Goal: Task Accomplishment & Management: Use online tool/utility

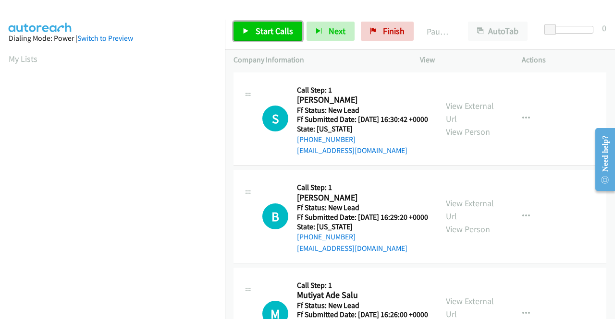
click at [278, 35] on span "Start Calls" at bounding box center [273, 30] width 37 height 11
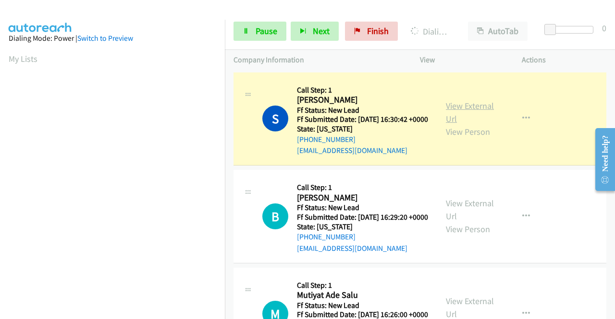
click at [455, 107] on link "View External Url" at bounding box center [470, 112] width 48 height 24
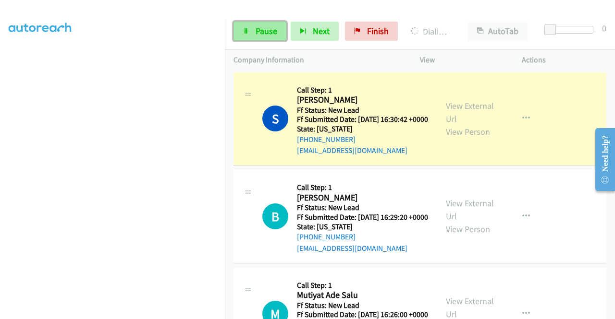
click at [254, 33] on link "Pause" at bounding box center [259, 31] width 53 height 19
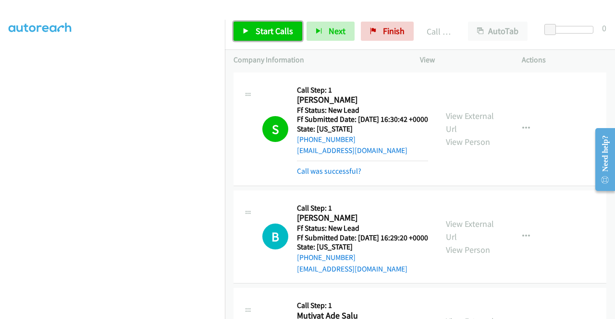
click at [271, 29] on span "Start Calls" at bounding box center [273, 30] width 37 height 11
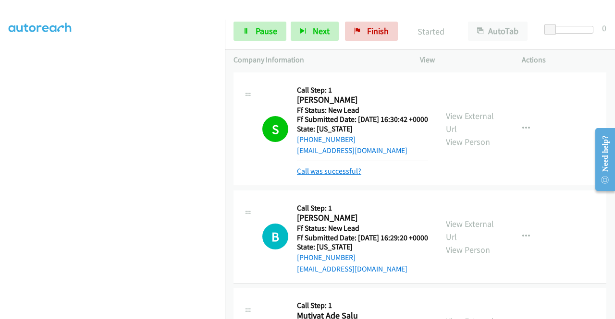
click at [323, 176] on link "Call was successful?" at bounding box center [329, 171] width 64 height 9
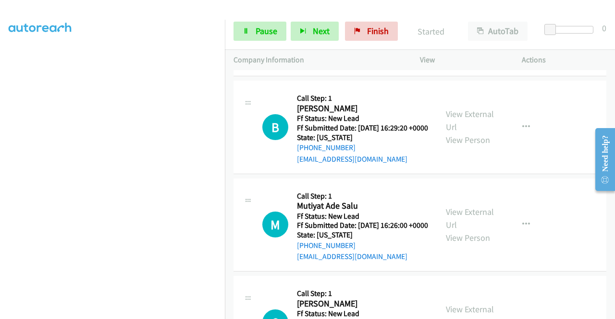
scroll to position [109, 0]
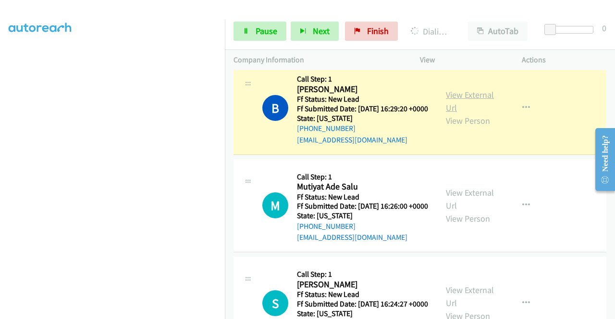
click at [471, 112] on link "View External Url" at bounding box center [470, 101] width 48 height 24
drag, startPoint x: 0, startPoint y: 170, endPoint x: 12, endPoint y: 183, distance: 17.0
click at [0, 170] on aside "Dialing Mode: Power | Switch to Preview My Lists" at bounding box center [112, 96] width 225 height 532
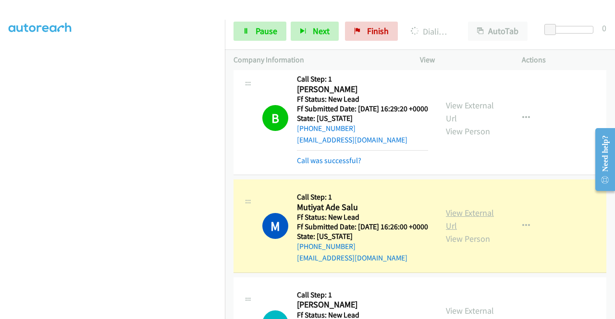
click at [464, 231] on link "View External Url" at bounding box center [470, 219] width 48 height 24
drag, startPoint x: 0, startPoint y: 177, endPoint x: 17, endPoint y: 190, distance: 21.3
click at [0, 177] on aside "Dialing Mode: Power | Switch to Preview My Lists" at bounding box center [112, 73] width 225 height 532
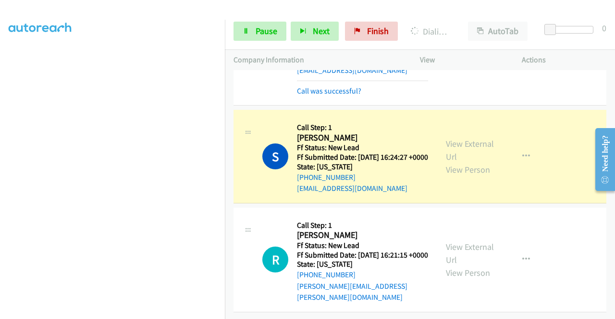
scroll to position [338, 0]
click at [453, 138] on link "View External Url" at bounding box center [470, 150] width 48 height 24
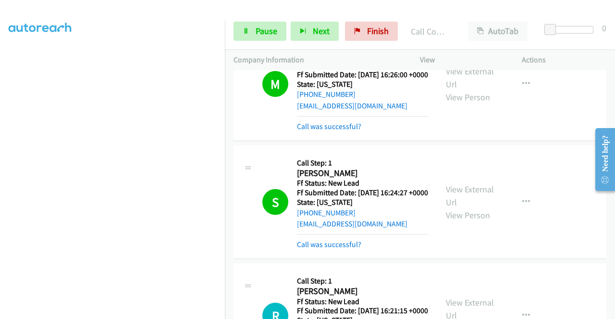
scroll to position [359, 0]
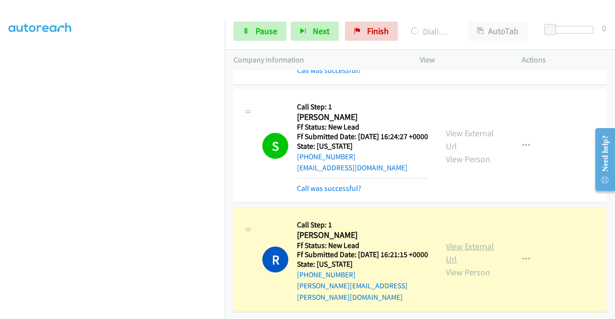
click at [461, 241] on link "View External Url" at bounding box center [470, 253] width 48 height 24
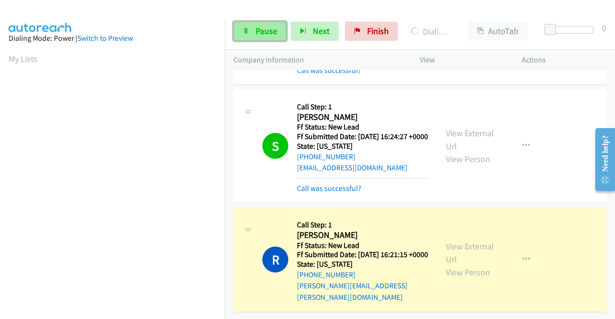
click at [248, 33] on icon at bounding box center [245, 31] width 7 height 7
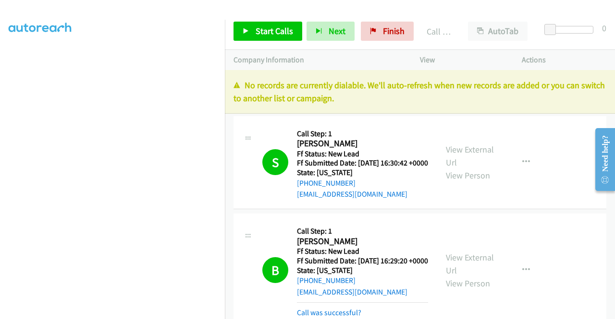
click at [459, 40] on div "AutoTab AutoTab" at bounding box center [499, 31] width 81 height 19
drag, startPoint x: 401, startPoint y: 29, endPoint x: 357, endPoint y: 50, distance: 49.2
click at [401, 29] on link "Finish" at bounding box center [387, 31] width 53 height 19
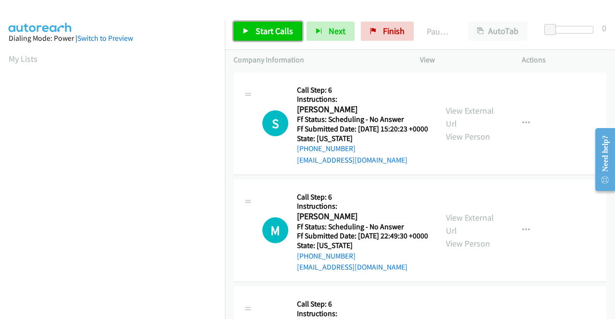
click at [289, 35] on span "Start Calls" at bounding box center [273, 30] width 37 height 11
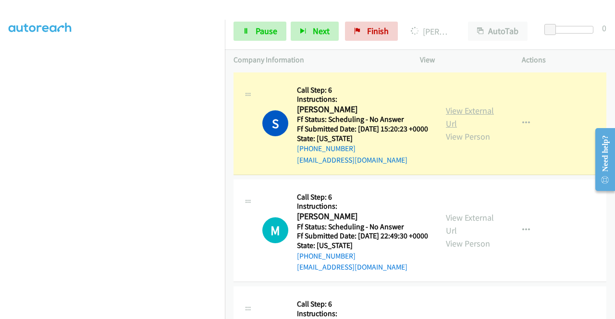
scroll to position [198, 0]
click at [453, 115] on link "View External Url" at bounding box center [470, 117] width 48 height 24
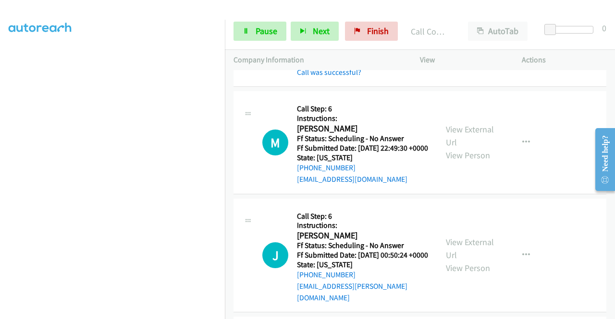
scroll to position [128, 0]
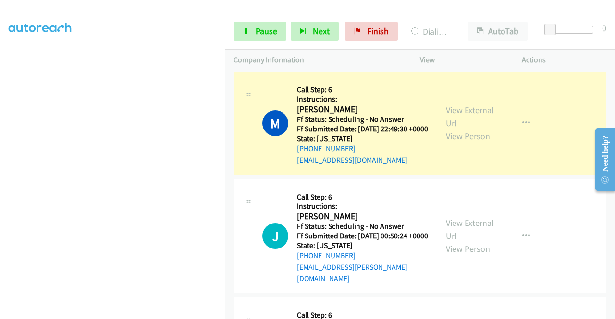
click at [447, 128] on link "View External Url" at bounding box center [470, 117] width 48 height 24
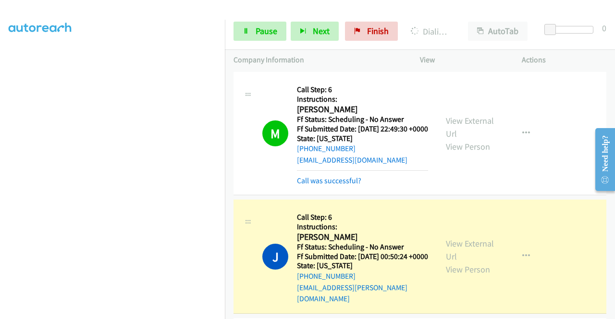
click at [467, 253] on div "View External Url View Person View External Url Email Schedule/Manage Callback …" at bounding box center [492, 256] width 110 height 97
click at [462, 257] on link "View External Url" at bounding box center [470, 250] width 48 height 24
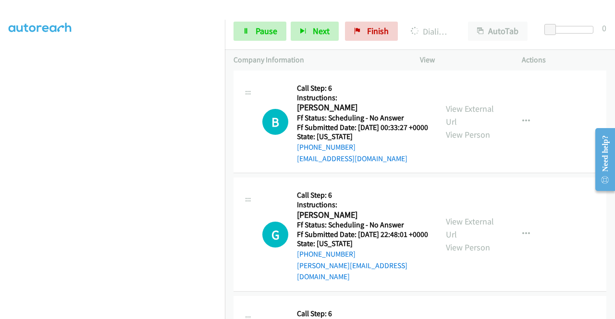
scroll to position [384, 0]
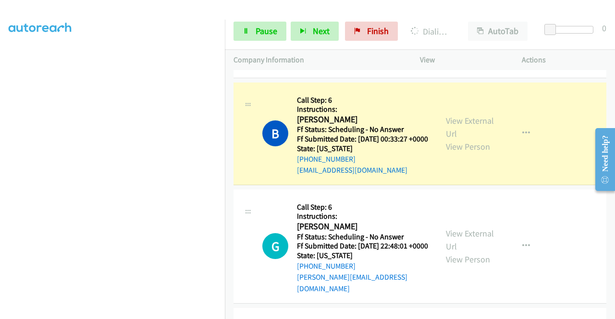
click at [443, 132] on div "View External Url View Person View External Url Email Schedule/Manage Callback …" at bounding box center [492, 133] width 110 height 85
click at [455, 139] on link "View External Url" at bounding box center [470, 127] width 48 height 24
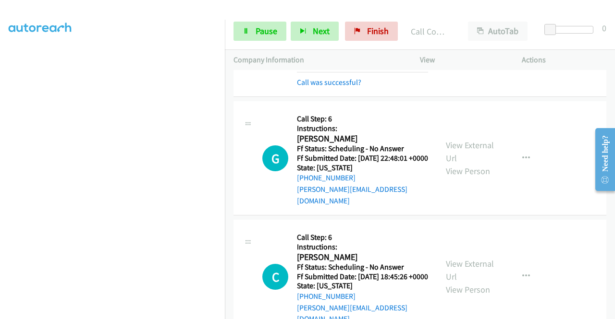
scroll to position [512, 0]
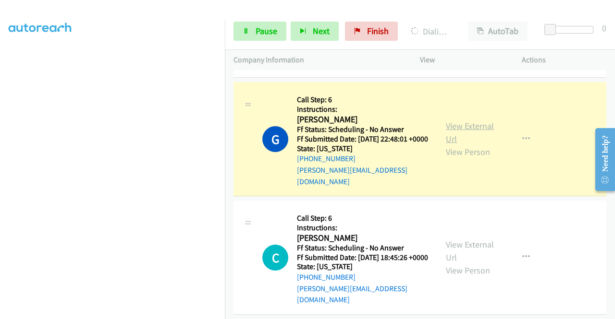
click at [453, 145] on link "View External Url" at bounding box center [470, 133] width 48 height 24
click at [251, 18] on div "Start Calls Pause Next Finish Dialing Gary Eisner AutoTab AutoTab 0" at bounding box center [420, 31] width 390 height 37
click at [250, 28] on link "Pause" at bounding box center [259, 31] width 53 height 19
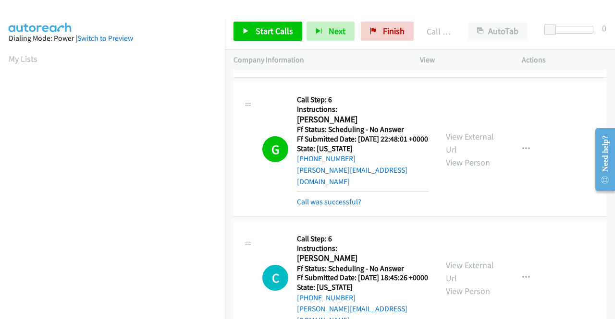
scroll to position [219, 0]
click at [284, 41] on div "Start Calls Pause Next Finish Call Completed AutoTab AutoTab 0" at bounding box center [420, 31] width 390 height 37
click at [336, 206] on link "Call was successful?" at bounding box center [329, 201] width 64 height 9
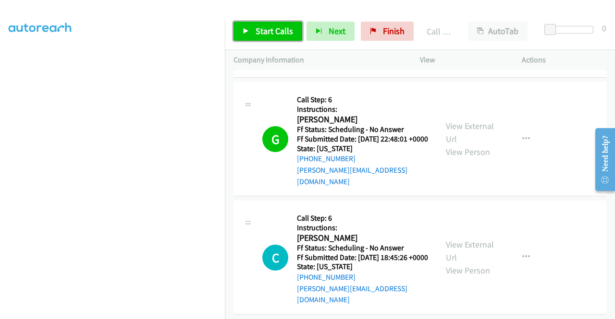
click at [283, 30] on span "Start Calls" at bounding box center [273, 30] width 37 height 11
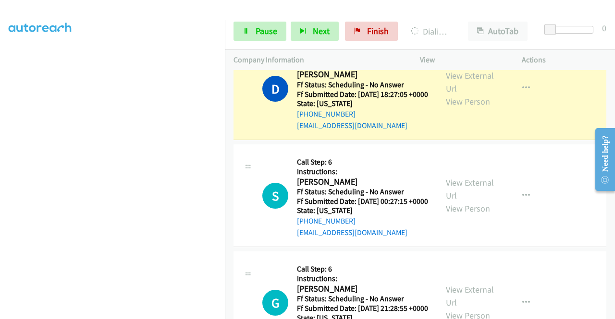
scroll to position [807, 0]
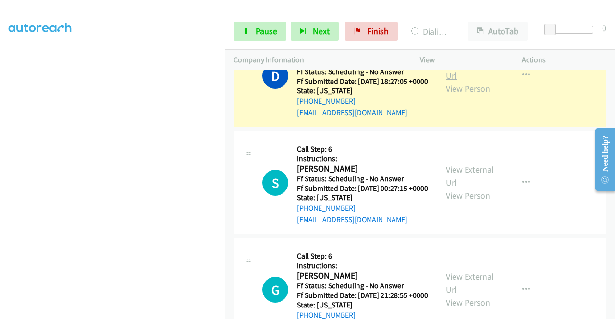
click at [479, 81] on link "View External Url" at bounding box center [470, 69] width 48 height 24
click at [259, 35] on span "Pause" at bounding box center [266, 30] width 22 height 11
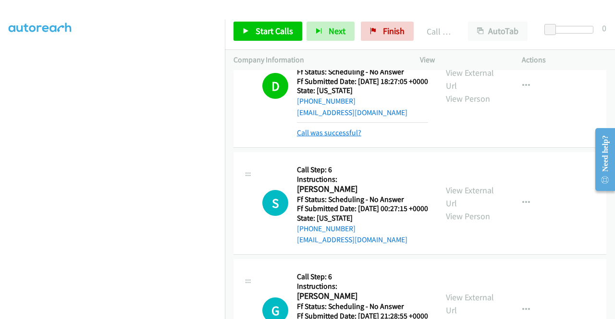
click at [338, 137] on link "Call was successful?" at bounding box center [329, 132] width 64 height 9
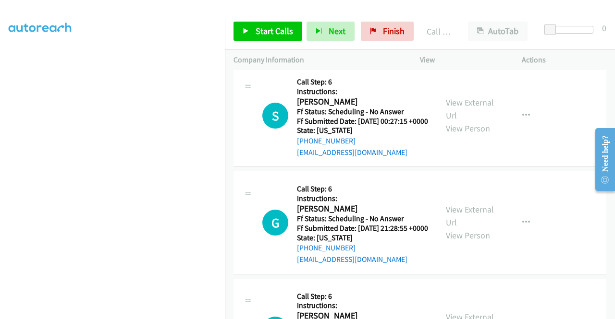
scroll to position [883, 0]
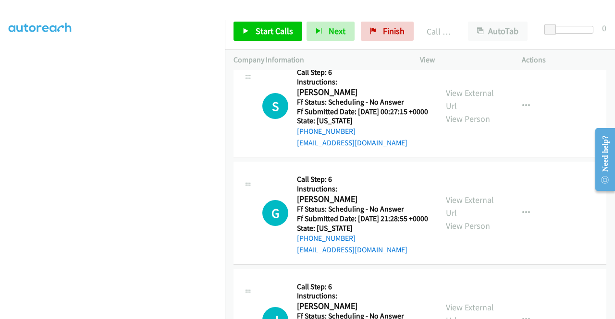
click at [385, 77] on h5 "Call Step: 6" at bounding box center [362, 73] width 131 height 10
click at [269, 19] on div "Start Calls Pause Next Finish Call Completed AutoTab AutoTab 0" at bounding box center [420, 31] width 390 height 37
click at [285, 30] on span "Start Calls" at bounding box center [273, 30] width 37 height 11
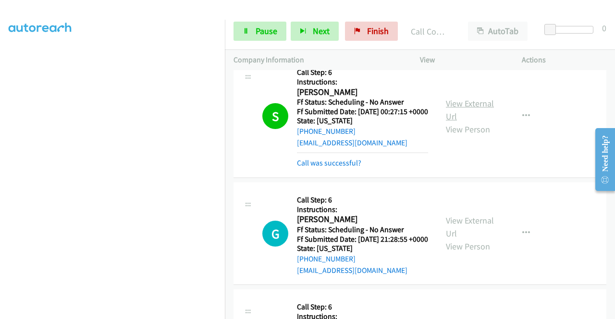
click at [451, 122] on link "View External Url" at bounding box center [470, 110] width 48 height 24
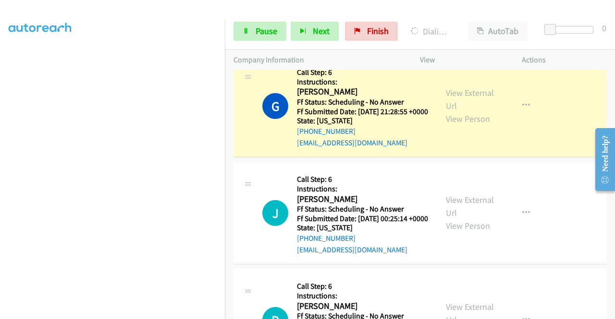
scroll to position [1030, 0]
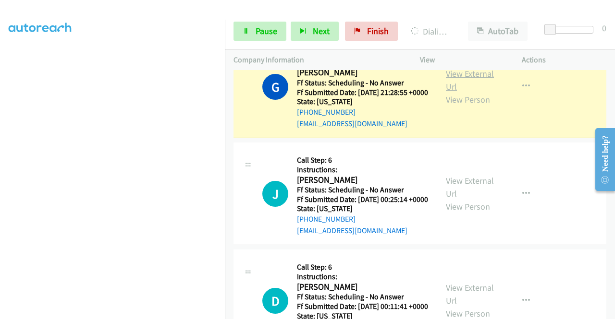
click at [467, 92] on link "View External Url" at bounding box center [470, 80] width 48 height 24
click at [251, 39] on link "Pause" at bounding box center [259, 31] width 53 height 19
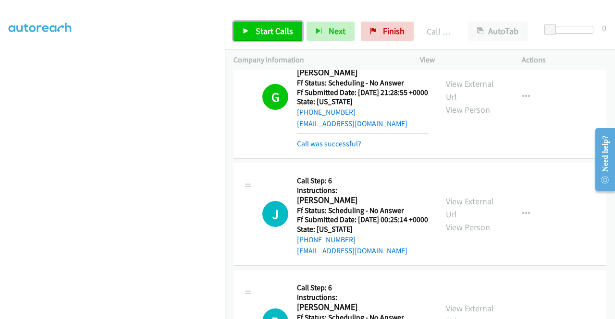
click at [282, 31] on span "Start Calls" at bounding box center [273, 30] width 37 height 11
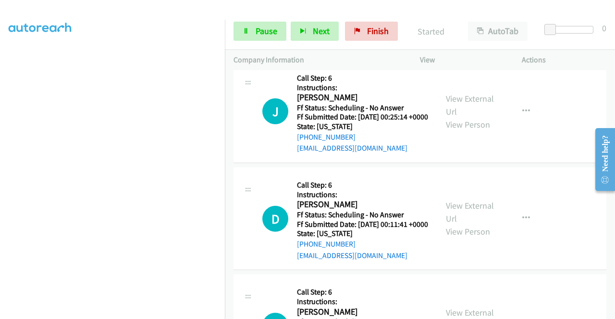
scroll to position [1146, 0]
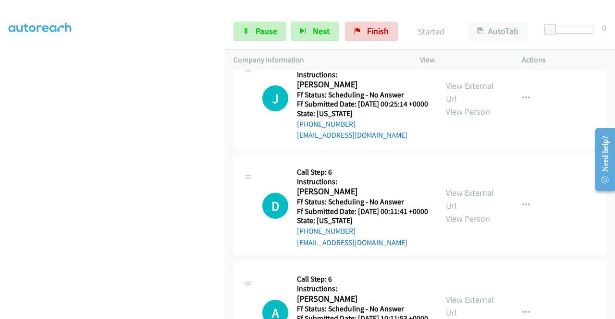
click at [324, 67] on div "Company Information" at bounding box center [318, 60] width 186 height 20
click at [318, 34] on div "Call was successful?" at bounding box center [362, 29] width 131 height 12
click at [323, 33] on link "Call was successful?" at bounding box center [329, 28] width 64 height 9
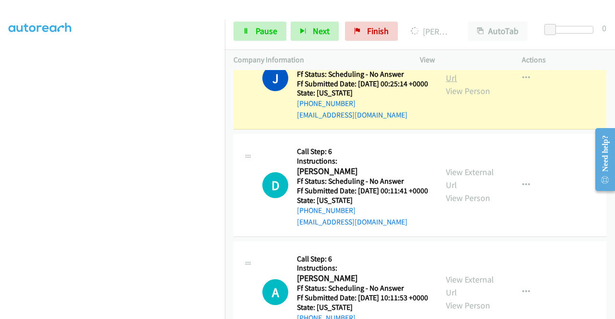
click at [449, 84] on link "View External Url" at bounding box center [470, 72] width 48 height 24
click at [236, 27] on link "Pause" at bounding box center [259, 31] width 53 height 19
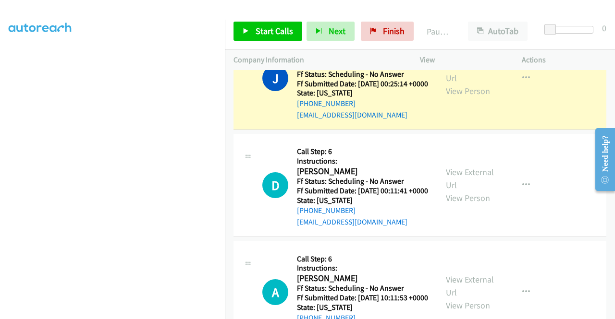
click at [226, 132] on td "J Callback Scheduled Call Step: 6 Instructions: Jan Wilson America/Chicago Ff S…" at bounding box center [420, 78] width 390 height 107
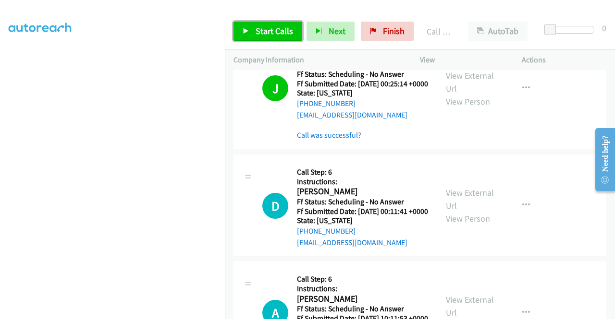
click at [273, 35] on span "Start Calls" at bounding box center [273, 30] width 37 height 11
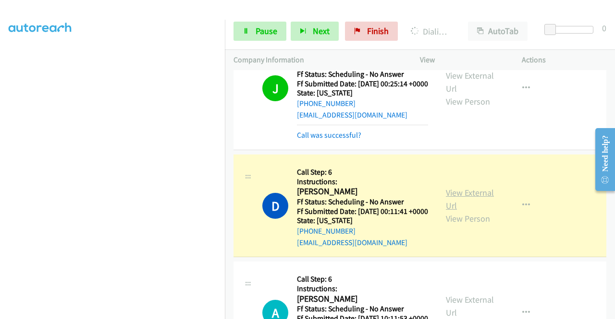
click at [463, 211] on link "View External Url" at bounding box center [470, 199] width 48 height 24
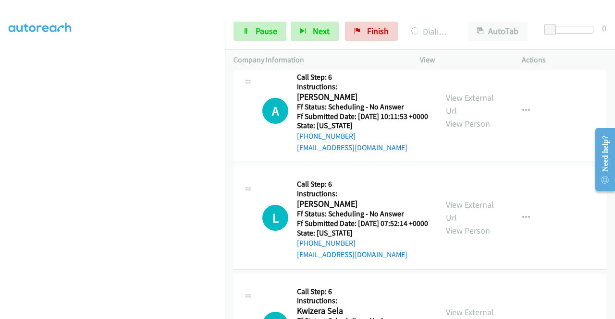
scroll to position [1357, 0]
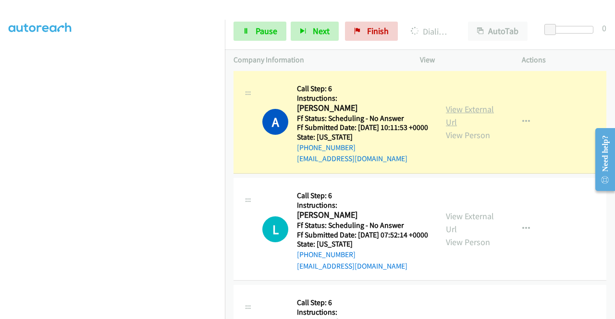
click at [465, 128] on link "View External Url" at bounding box center [470, 116] width 48 height 24
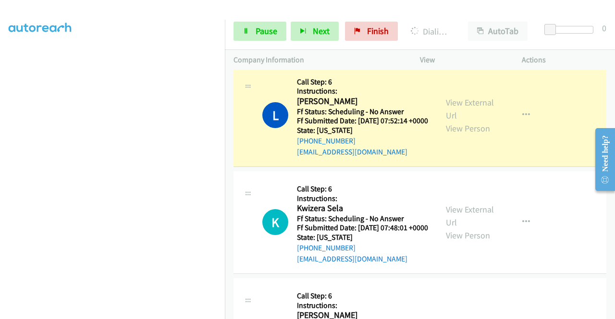
scroll to position [1524, 0]
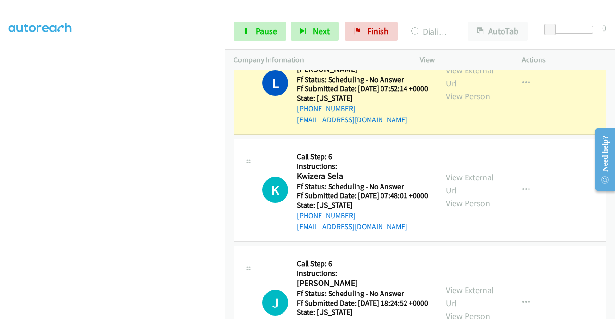
click at [476, 89] on link "View External Url" at bounding box center [470, 77] width 48 height 24
click at [614, 312] on div "+1 415-964-1034 Call failed - Please reload the list and try again The Callbar …" at bounding box center [420, 194] width 390 height 249
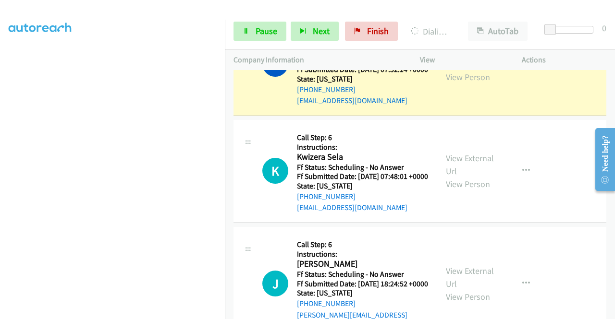
scroll to position [1575, 0]
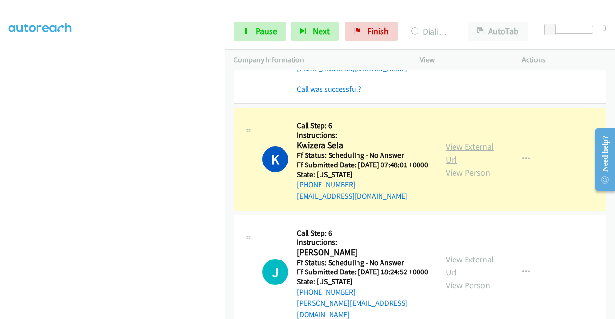
click at [457, 165] on link "View External Url" at bounding box center [470, 153] width 48 height 24
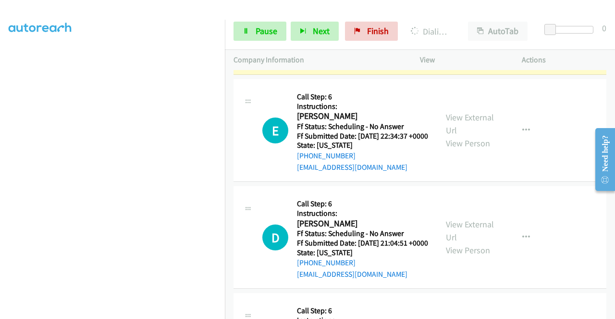
scroll to position [1863, 0]
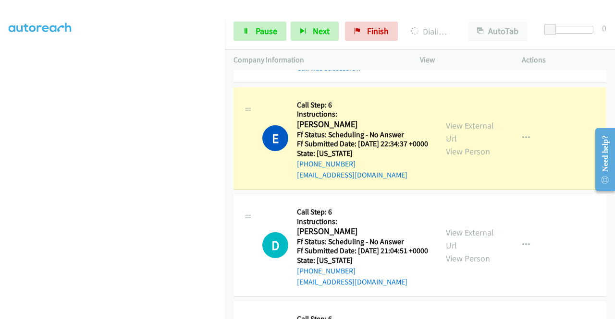
scroll to position [206, 0]
click at [449, 144] on link "View External Url" at bounding box center [470, 132] width 48 height 24
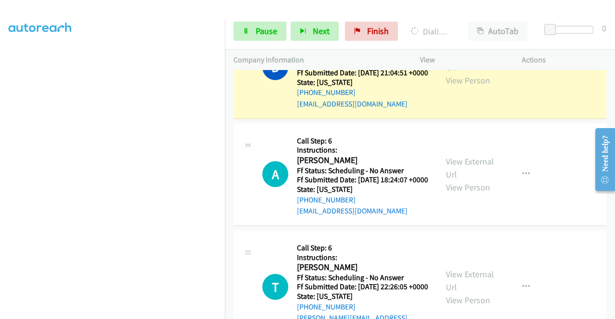
scroll to position [2094, 0]
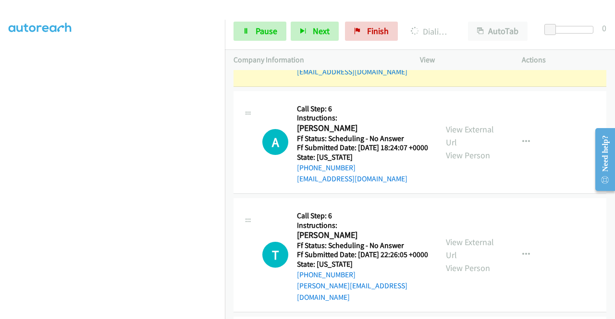
click at [458, 55] on div "View External Url View Person" at bounding box center [471, 35] width 50 height 39
click at [458, 41] on link "View External Url" at bounding box center [470, 29] width 48 height 24
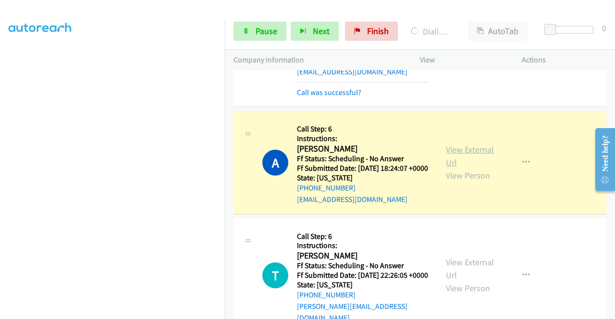
click at [453, 168] on link "View External Url" at bounding box center [470, 156] width 48 height 24
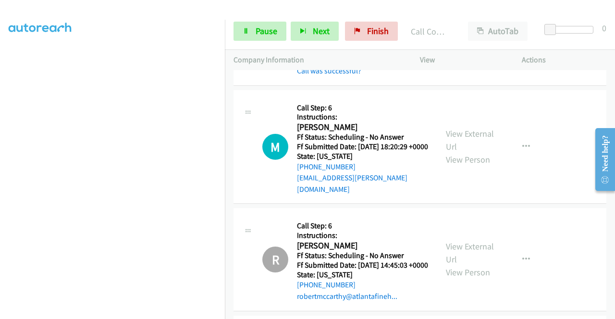
scroll to position [2395, 0]
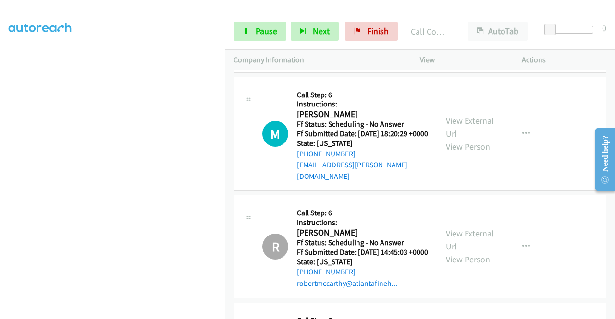
click at [472, 24] on div "View External Url View Person" at bounding box center [471, 5] width 50 height 39
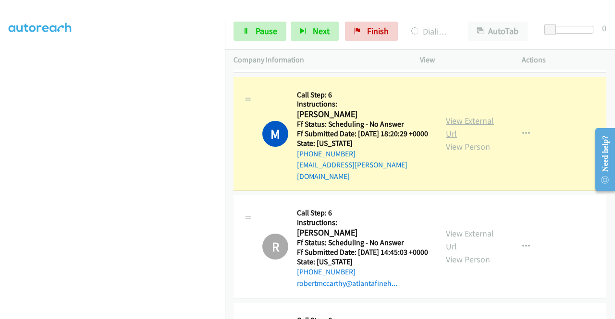
click at [454, 139] on link "View External Url" at bounding box center [470, 127] width 48 height 24
click at [245, 26] on link "Pause" at bounding box center [259, 31] width 53 height 19
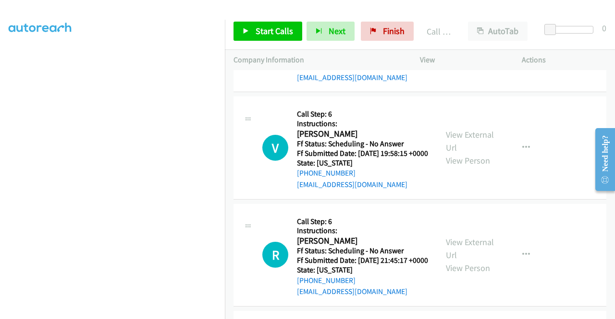
scroll to position [2740, 0]
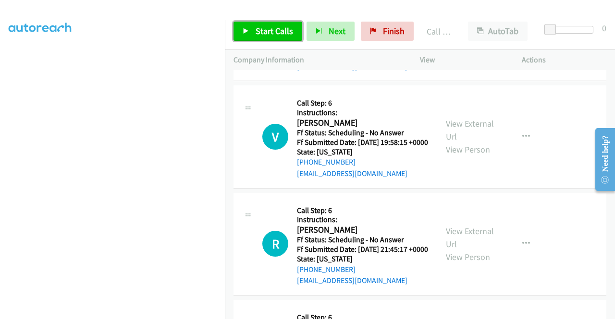
click at [286, 28] on span "Start Calls" at bounding box center [273, 30] width 37 height 11
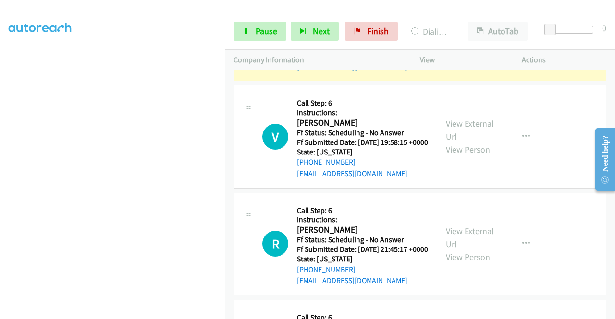
click at [456, 35] on link "View External Url" at bounding box center [470, 23] width 48 height 24
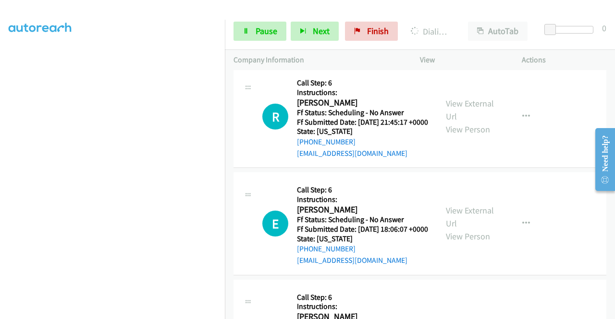
scroll to position [2906, 0]
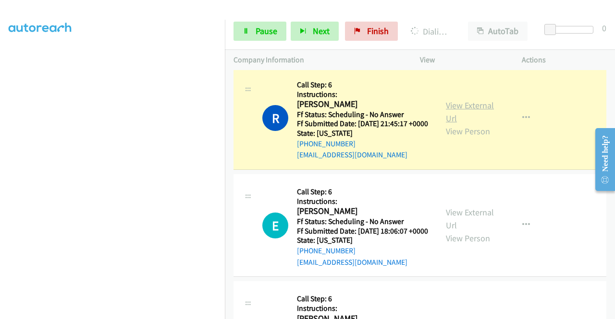
click at [471, 124] on link "View External Url" at bounding box center [470, 112] width 48 height 24
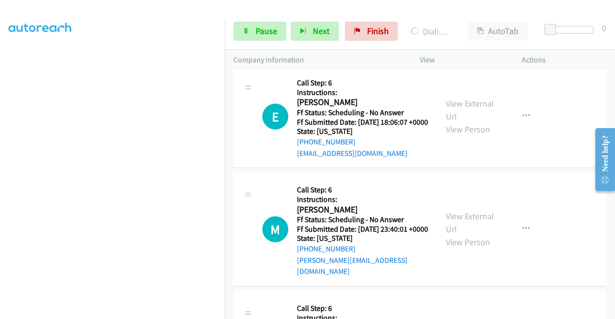
click at [612, 312] on div "+1 415-964-1034 Call failed - Please reload the list and try again The Callbar …" at bounding box center [420, 194] width 390 height 249
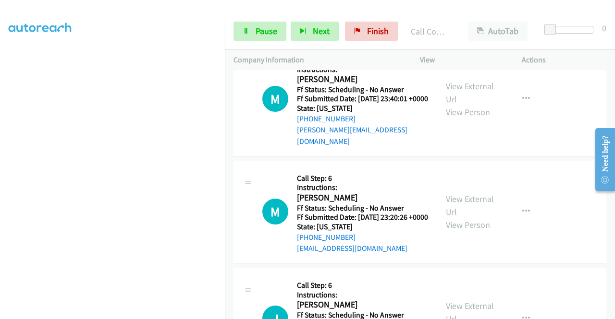
scroll to position [3175, 0]
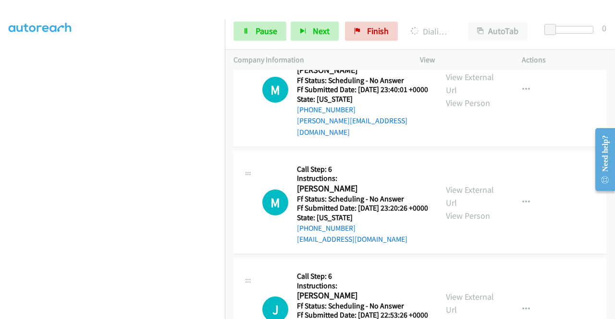
click at [245, 28] on icon at bounding box center [245, 31] width 7 height 7
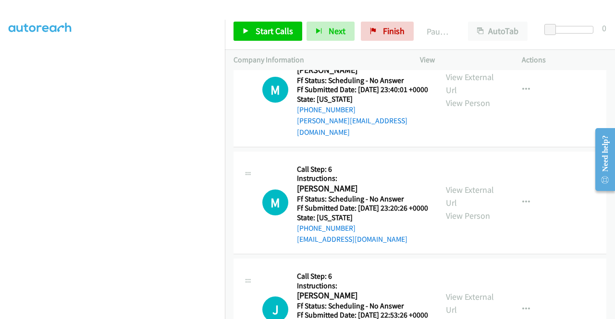
click at [0, 125] on aside "Dialing Mode: Power | Switch to Preview My Lists" at bounding box center [112, 73] width 225 height 532
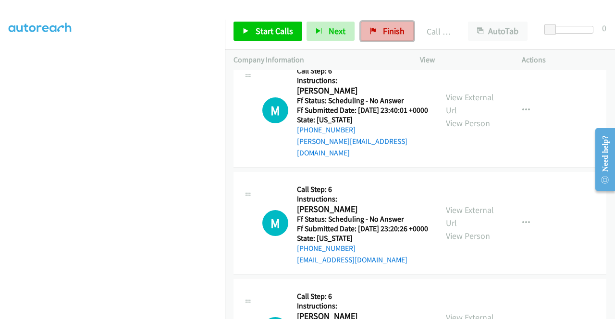
click at [383, 36] on span "Finish" at bounding box center [394, 30] width 22 height 11
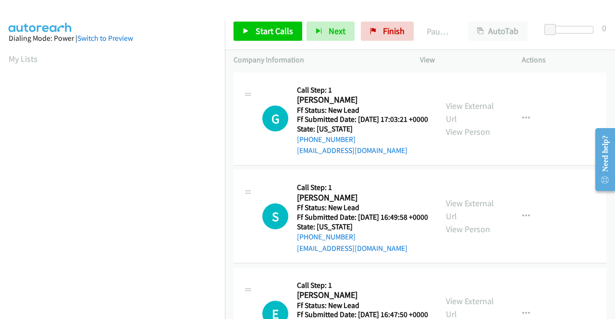
click at [400, 203] on h2 "[PERSON_NAME]" at bounding box center [361, 198] width 128 height 11
click at [286, 50] on div "Company Information" at bounding box center [318, 60] width 186 height 20
click at [279, 29] on span "Start Calls" at bounding box center [273, 30] width 37 height 11
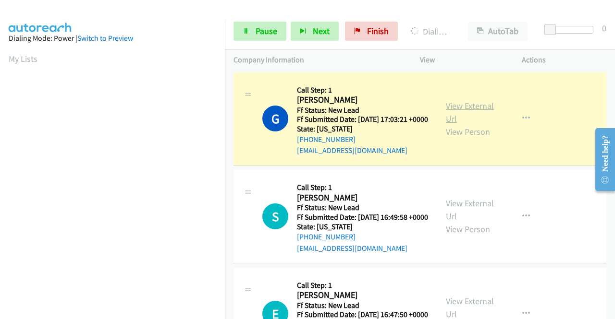
click at [452, 106] on link "View External Url" at bounding box center [470, 112] width 48 height 24
click at [0, 139] on aside "Dialing Mode: Power | Switch to Preview My Lists" at bounding box center [112, 286] width 225 height 532
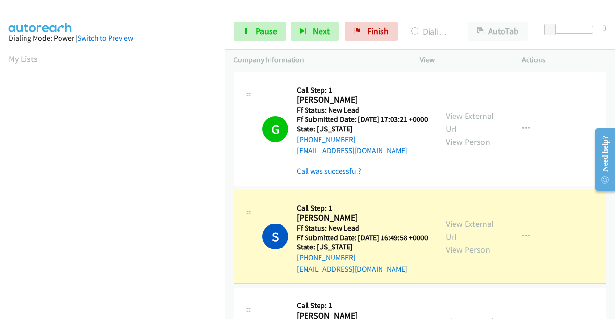
scroll to position [219, 0]
drag, startPoint x: 458, startPoint y: 222, endPoint x: 454, endPoint y: 229, distance: 7.7
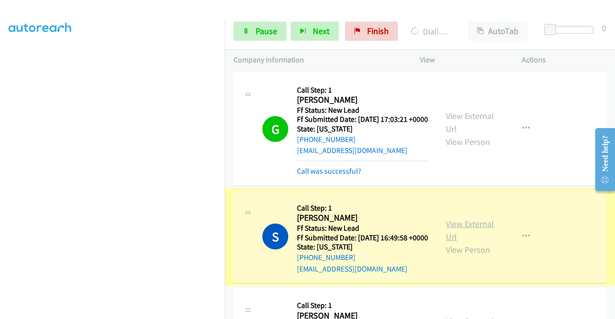
click at [453, 238] on link "View External Url" at bounding box center [470, 230] width 48 height 24
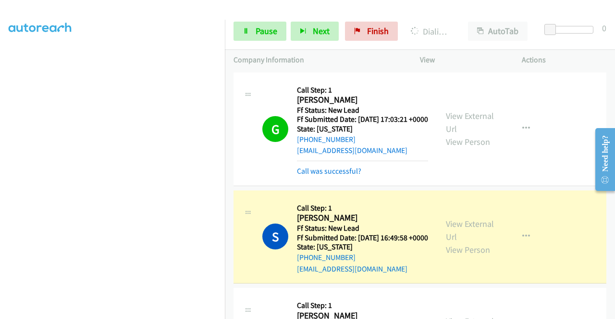
click at [0, 147] on aside "Dialing Mode: Power | Switch to Preview My Lists" at bounding box center [112, 73] width 225 height 532
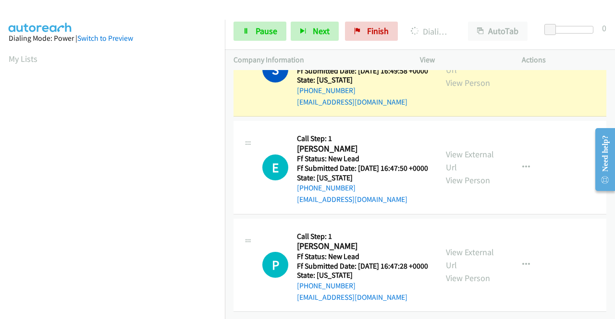
scroll to position [211, 0]
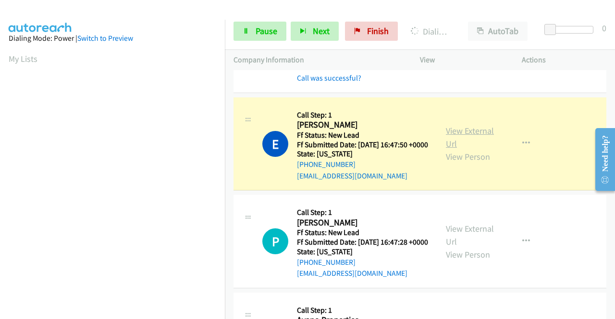
click at [471, 149] on link "View External Url" at bounding box center [470, 137] width 48 height 24
drag, startPoint x: 0, startPoint y: 173, endPoint x: 11, endPoint y: 177, distance: 11.7
click at [0, 173] on aside "Dialing Mode: Power | Switch to Preview My Lists" at bounding box center [112, 73] width 225 height 532
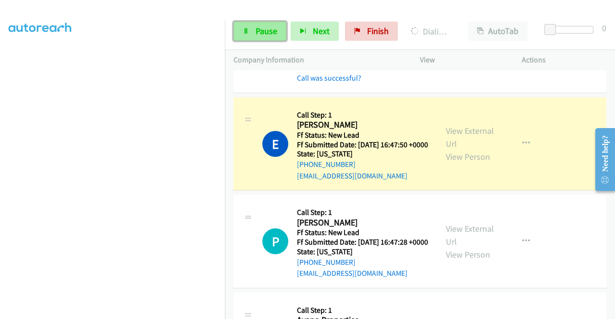
click at [264, 40] on link "Pause" at bounding box center [259, 31] width 53 height 19
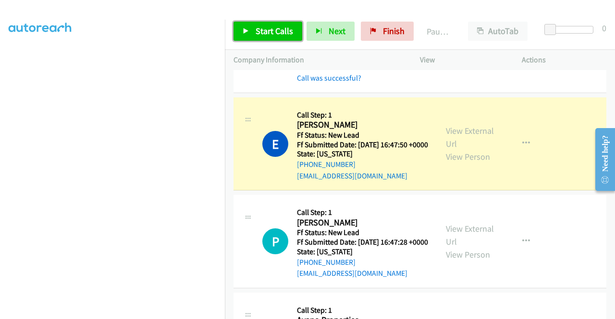
click at [262, 35] on span "Start Calls" at bounding box center [273, 30] width 37 height 11
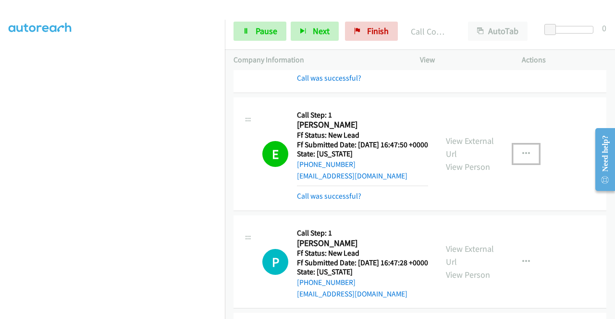
click at [513, 164] on button "button" at bounding box center [526, 154] width 26 height 19
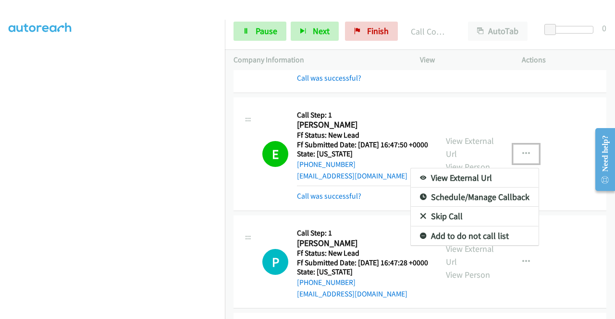
click at [433, 246] on link "Add to do not call list" at bounding box center [475, 236] width 128 height 19
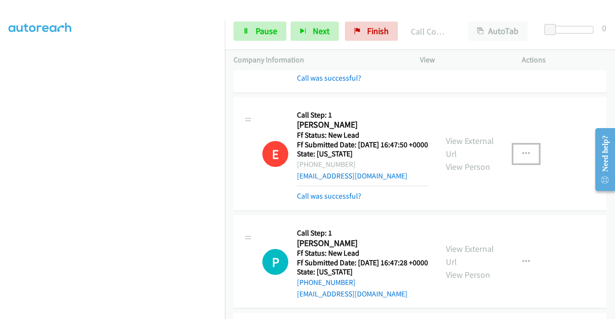
click at [337, 211] on div "E Callback Scheduled Call Step: 1 Eric Sylve America/Chicago Ff Status: New Lea…" at bounding box center [419, 154] width 373 height 114
click at [344, 201] on link "Call was successful?" at bounding box center [329, 196] width 64 height 9
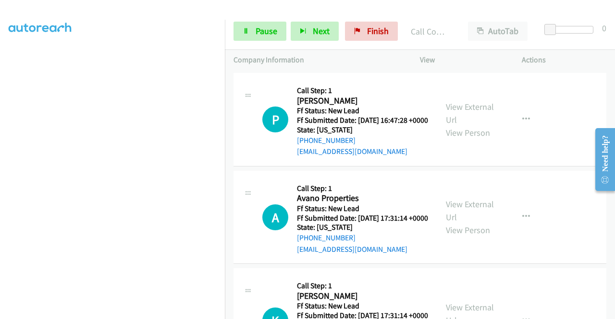
scroll to position [352, 0]
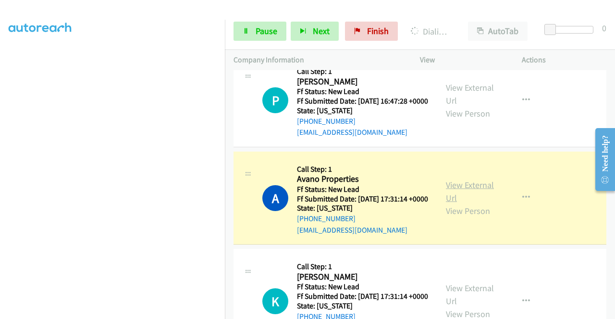
click at [469, 204] on link "View External Url" at bounding box center [470, 192] width 48 height 24
click at [0, 142] on aside "Dialing Mode: Power | Switch to Preview My Lists" at bounding box center [112, 73] width 225 height 532
click at [258, 33] on span "Pause" at bounding box center [266, 30] width 22 height 11
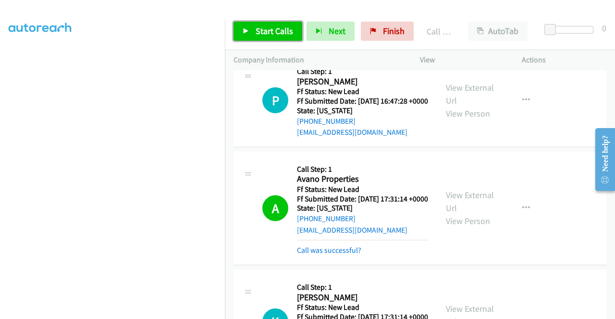
click at [269, 37] on link "Start Calls" at bounding box center [267, 31] width 69 height 19
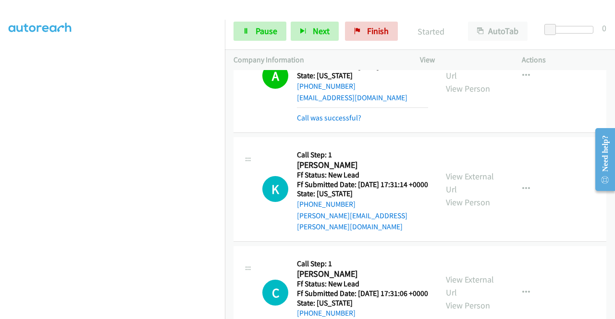
scroll to position [499, 0]
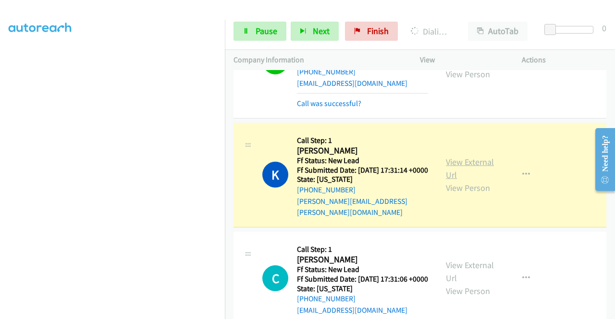
click at [466, 181] on link "View External Url" at bounding box center [470, 169] width 48 height 24
click at [0, 166] on aside "Dialing Mode: Power | Switch to Preview My Lists" at bounding box center [112, 73] width 225 height 532
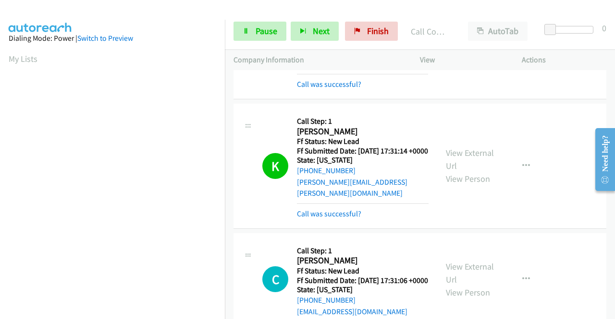
scroll to position [593, 0]
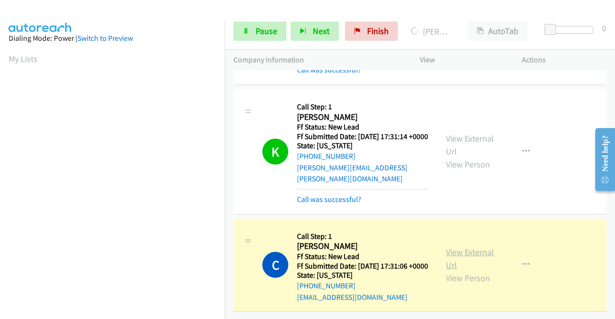
click at [466, 247] on link "View External Url" at bounding box center [470, 259] width 48 height 24
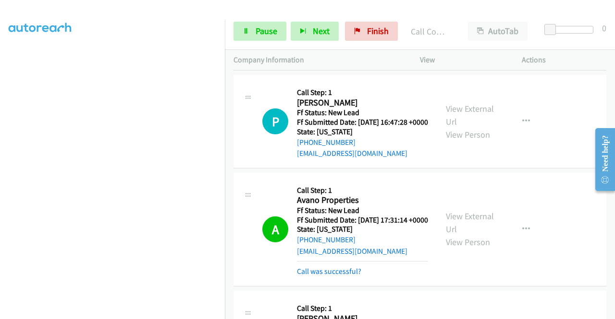
scroll to position [315, 0]
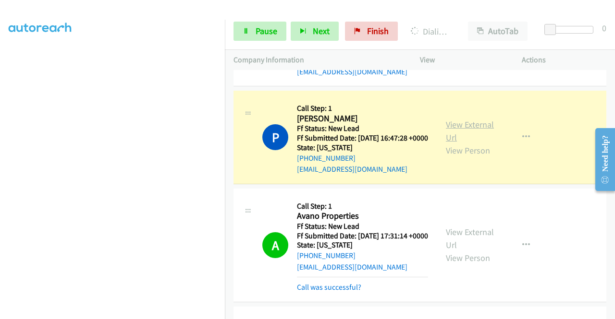
click at [459, 143] on link "View External Url" at bounding box center [470, 131] width 48 height 24
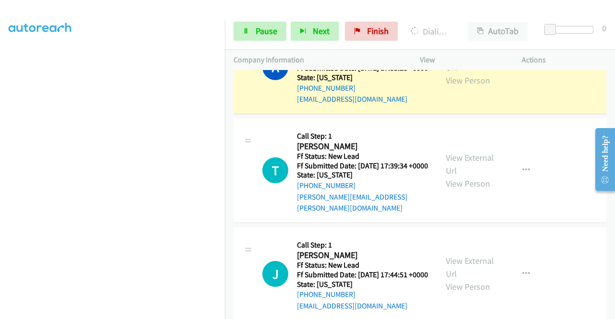
scroll to position [853, 0]
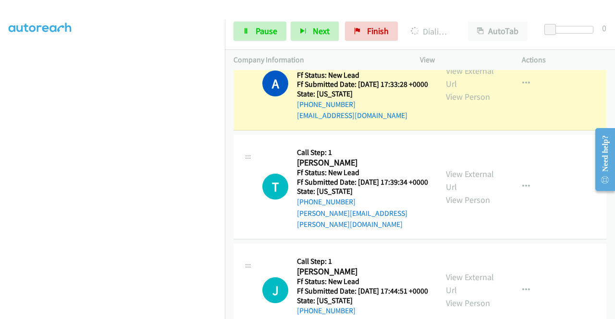
click at [469, 103] on div "View External Url View Person" at bounding box center [471, 83] width 50 height 39
click at [467, 89] on link "View External Url" at bounding box center [470, 77] width 48 height 24
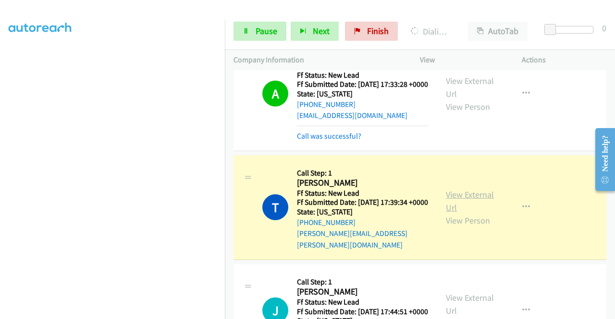
click at [450, 213] on link "View External Url" at bounding box center [470, 201] width 48 height 24
click at [614, 312] on div "+1 415-964-1034 Call failed - Please reload the list and try again The Callbar …" at bounding box center [420, 194] width 390 height 249
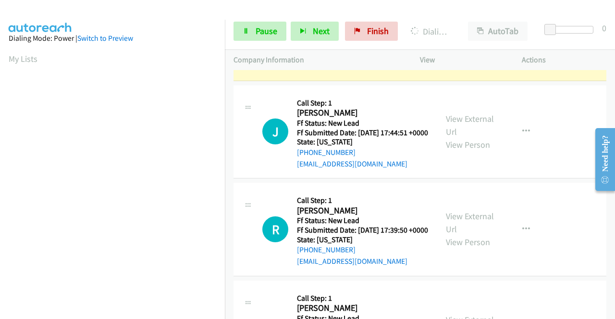
scroll to position [219, 0]
click at [458, 34] on link "View External Url" at bounding box center [470, 22] width 48 height 24
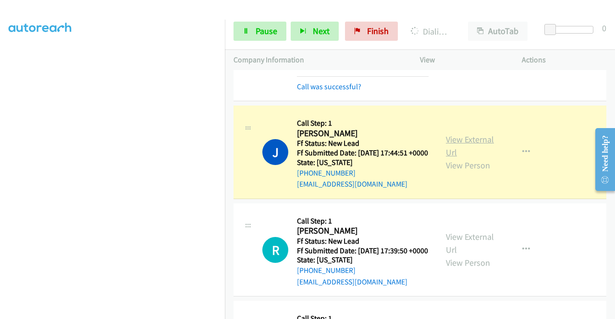
click at [455, 158] on link "View External Url" at bounding box center [470, 146] width 48 height 24
click at [0, 150] on aside "Dialing Mode: Power | Switch to Preview My Lists" at bounding box center [112, 73] width 225 height 532
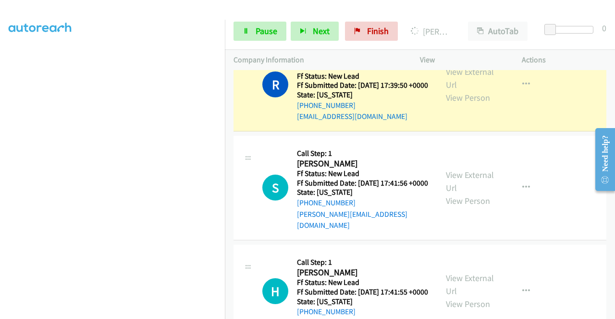
scroll to position [1224, 0]
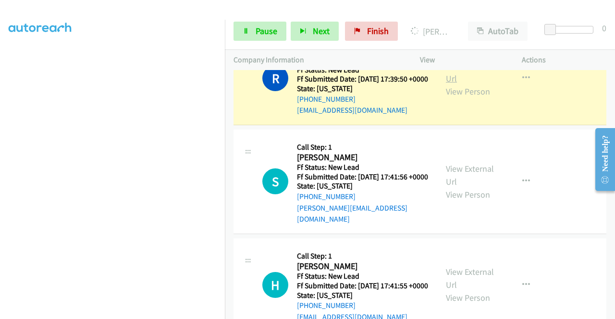
click at [452, 84] on link "View External Url" at bounding box center [470, 72] width 48 height 24
click at [3, 218] on aside "Dialing Mode: Power | Switch to Preview My Lists" at bounding box center [112, 73] width 225 height 532
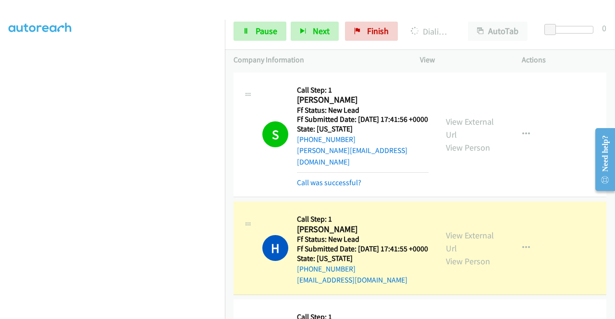
scroll to position [1356, 0]
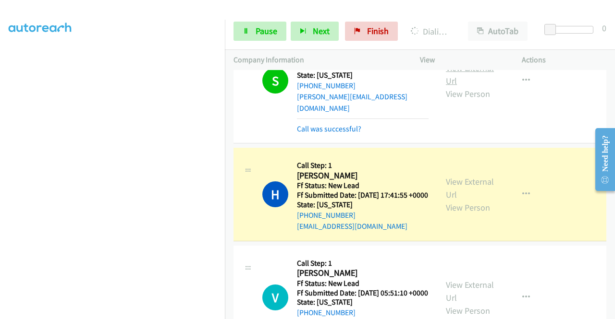
click at [471, 86] on link "View External Url" at bounding box center [470, 74] width 48 height 24
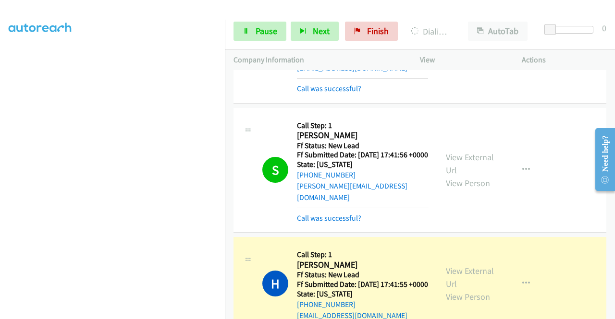
scroll to position [1260, 0]
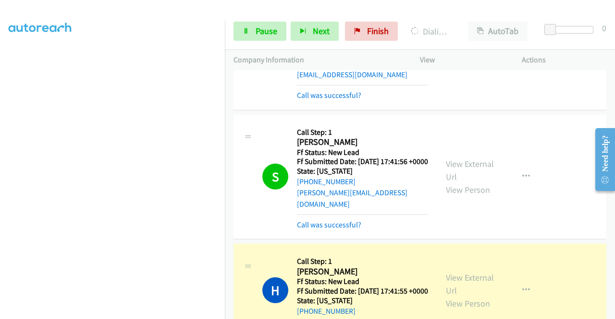
click at [450, 59] on link "View External Url" at bounding box center [470, 47] width 48 height 24
click at [0, 152] on aside "Dialing Mode: Power | Switch to Preview My Lists" at bounding box center [112, 73] width 225 height 532
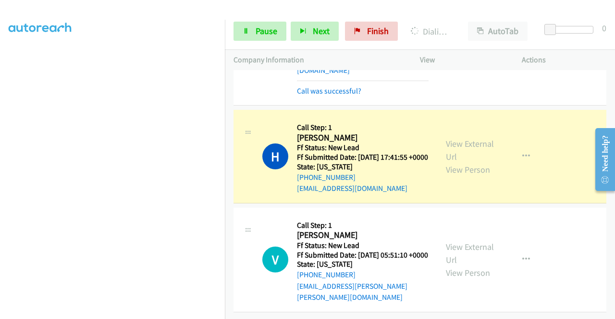
scroll to position [1484, 0]
click at [467, 138] on link "View External Url" at bounding box center [470, 150] width 48 height 24
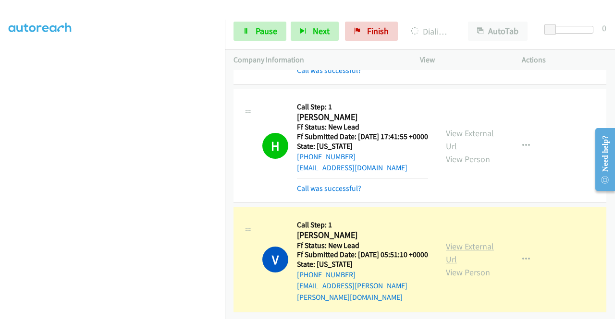
click at [458, 263] on link "View External Url" at bounding box center [470, 253] width 48 height 24
click at [0, 187] on aside "Dialing Mode: Power | Switch to Preview My Lists" at bounding box center [112, 73] width 225 height 532
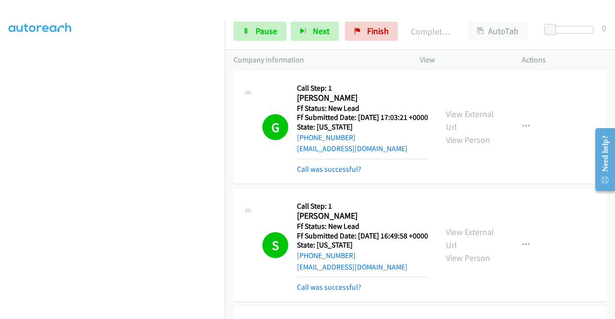
scroll to position [0, 0]
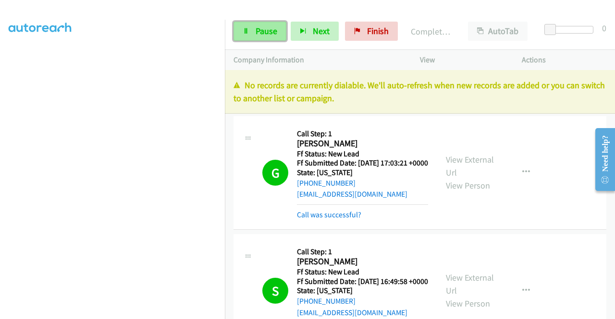
click at [264, 36] on span "Pause" at bounding box center [266, 30] width 22 height 11
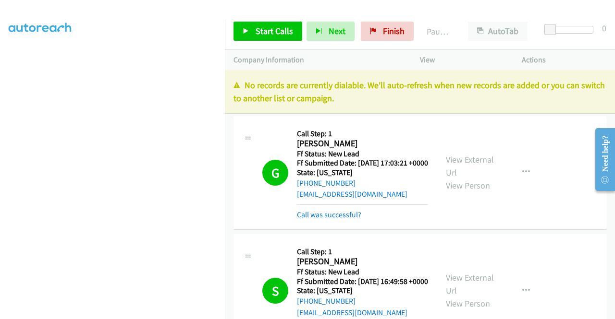
click at [435, 11] on div at bounding box center [303, 18] width 606 height 37
click at [392, 28] on span "Finish" at bounding box center [394, 30] width 22 height 11
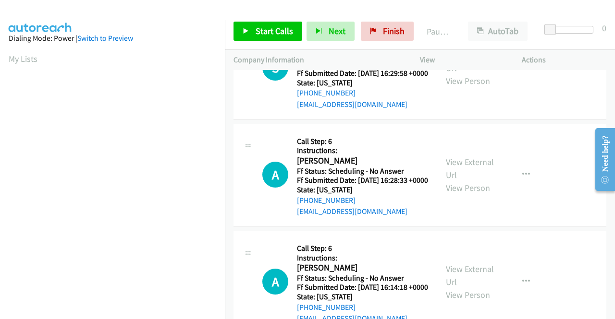
scroll to position [11, 0]
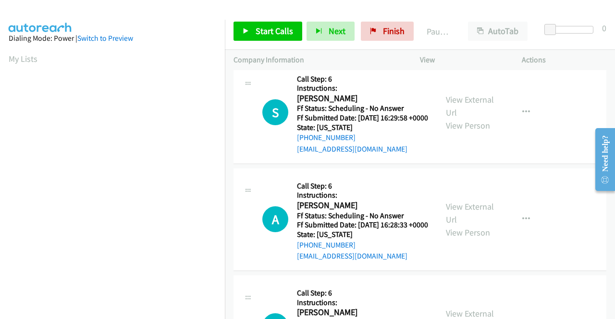
click at [254, 80] on div "S Callback Scheduled Call Step: 6 Instructions: [PERSON_NAME] America/New_York …" at bounding box center [335, 112] width 186 height 85
click at [261, 24] on link "Start Calls" at bounding box center [267, 31] width 69 height 19
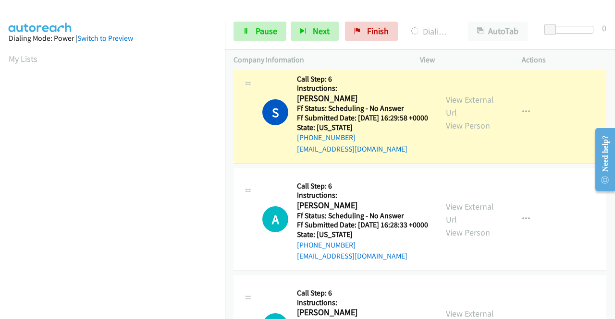
scroll to position [219, 0]
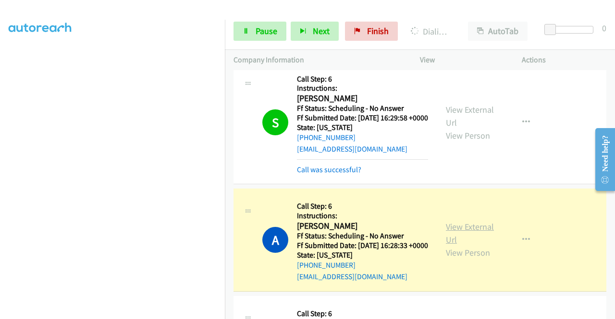
click at [447, 237] on link "View External Url" at bounding box center [470, 233] width 48 height 24
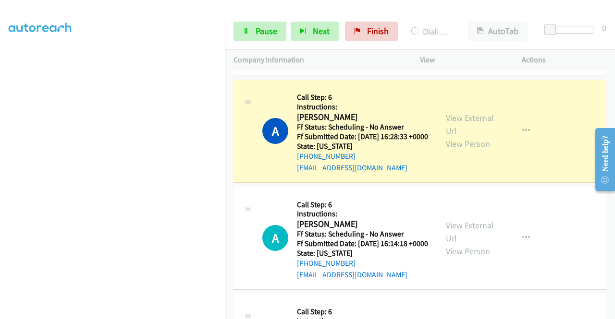
scroll to position [158, 0]
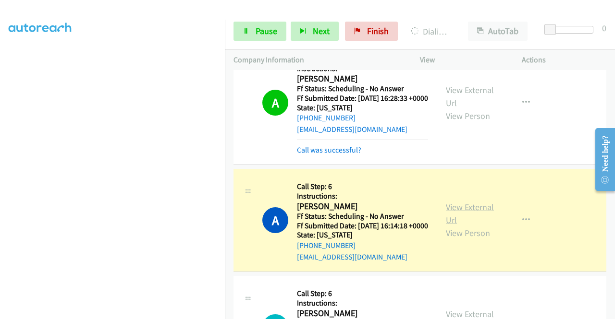
click at [446, 226] on link "View External Url" at bounding box center [470, 214] width 48 height 24
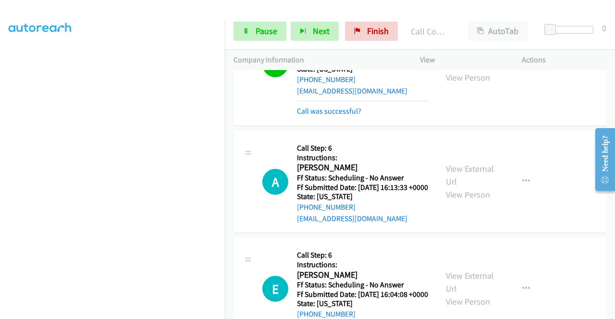
scroll to position [338, 0]
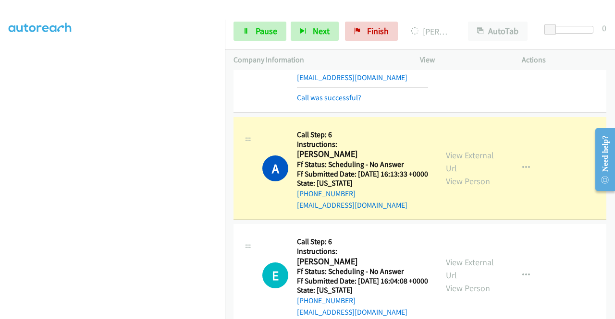
click at [455, 174] on link "View External Url" at bounding box center [470, 162] width 48 height 24
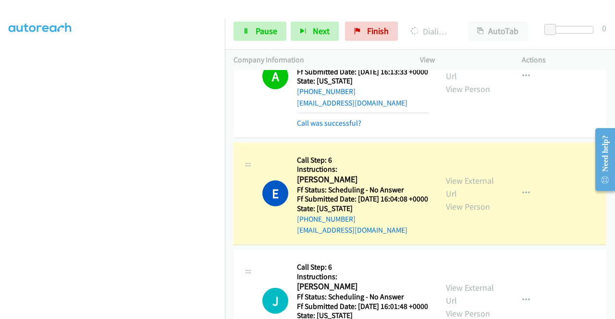
scroll to position [511, 0]
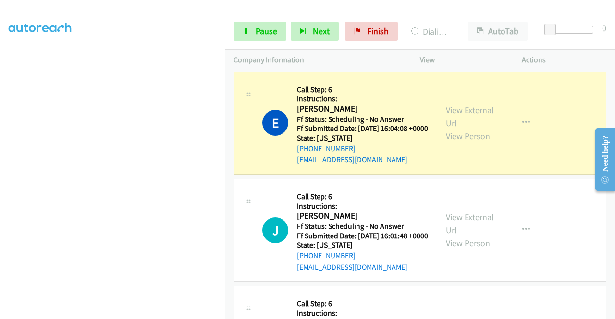
click at [447, 129] on link "View External Url" at bounding box center [470, 117] width 48 height 24
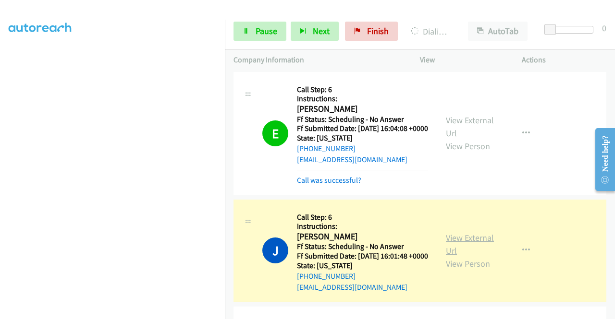
click at [447, 256] on link "View External Url" at bounding box center [470, 244] width 48 height 24
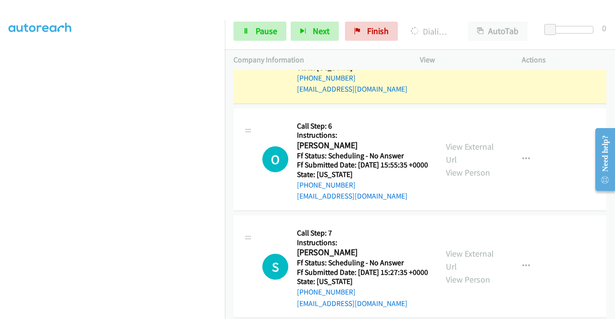
scroll to position [715, 0]
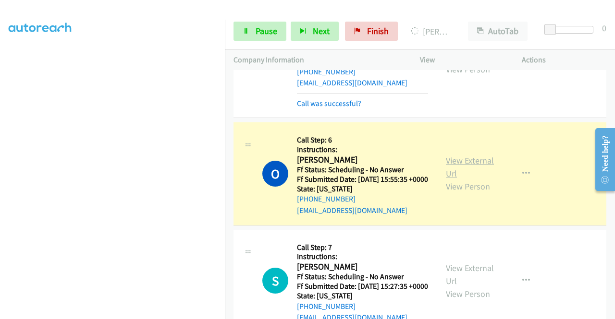
click at [452, 179] on link "View External Url" at bounding box center [470, 167] width 48 height 24
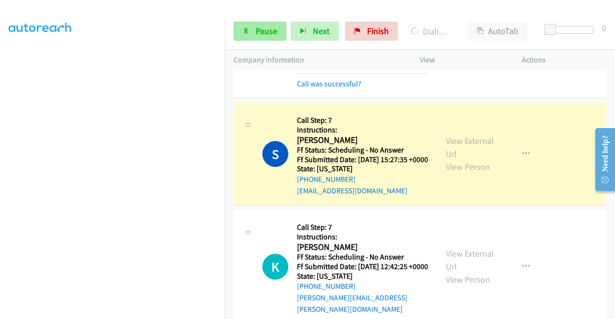
scroll to position [873, 0]
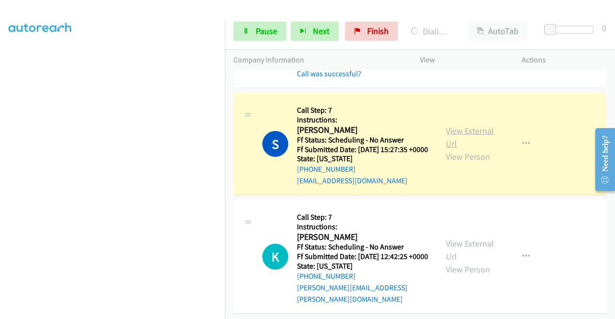
click at [446, 149] on link "View External Url" at bounding box center [470, 137] width 48 height 24
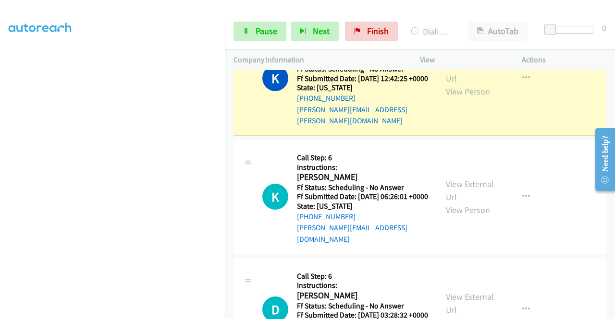
scroll to position [1110, 0]
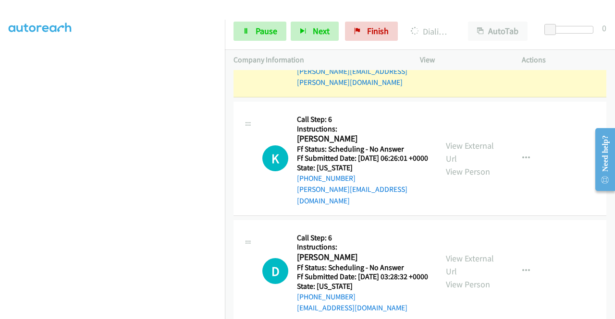
click at [459, 46] on link "View External Url" at bounding box center [470, 34] width 48 height 24
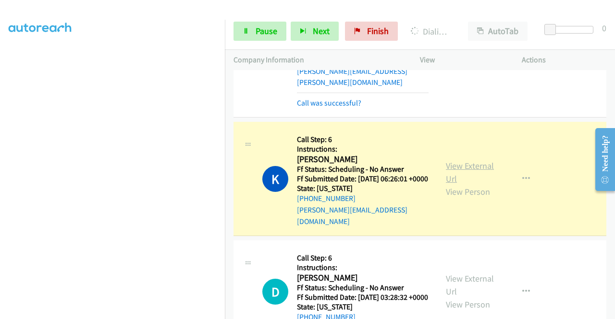
click at [447, 184] on link "View External Url" at bounding box center [470, 172] width 48 height 24
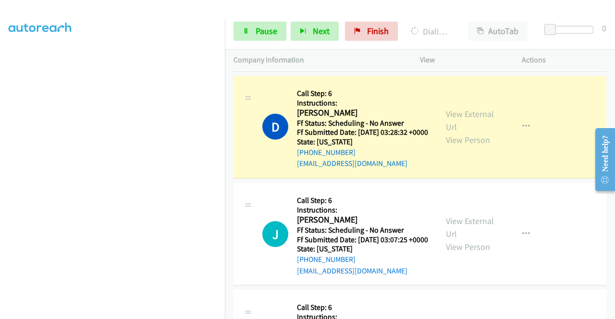
scroll to position [1366, 0]
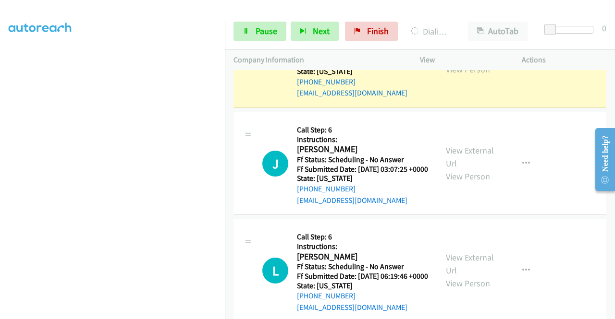
click at [451, 62] on link "View External Url" at bounding box center [470, 50] width 48 height 24
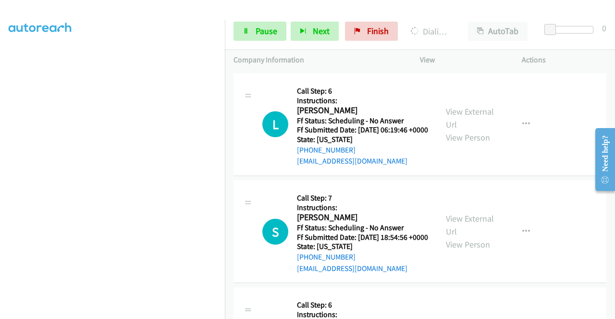
scroll to position [1545, 0]
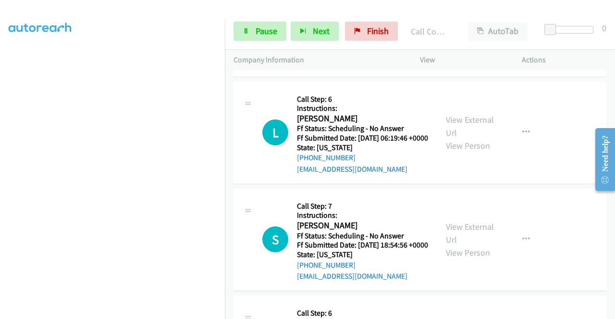
scroll to position [1555, 0]
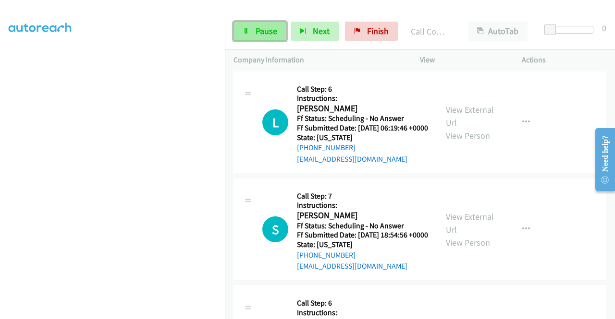
click at [253, 23] on link "Pause" at bounding box center [259, 31] width 53 height 19
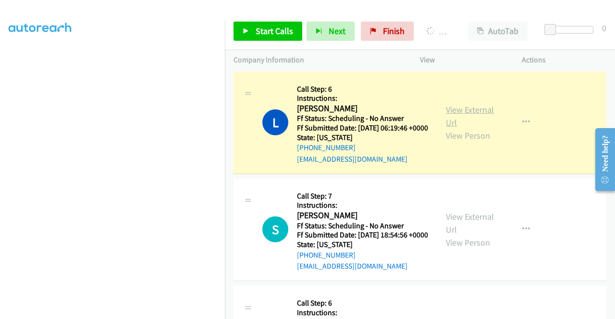
click at [446, 128] on link "View External Url" at bounding box center [470, 116] width 48 height 24
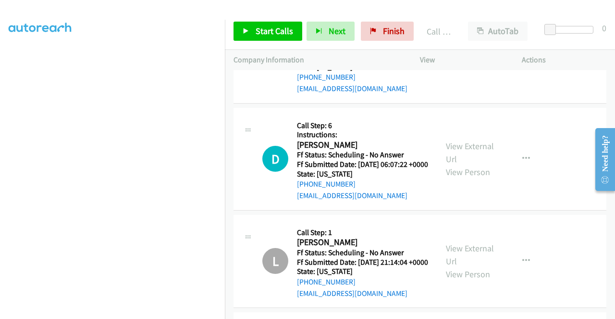
scroll to position [1760, 0]
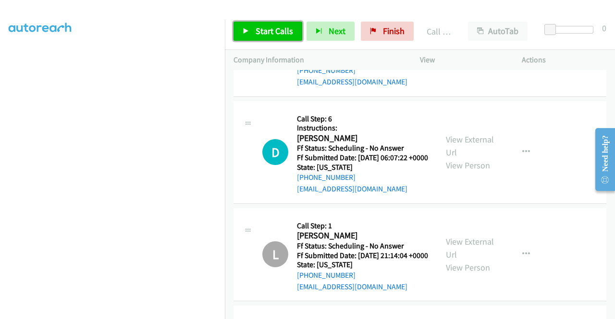
click at [267, 33] on span "Start Calls" at bounding box center [273, 30] width 37 height 11
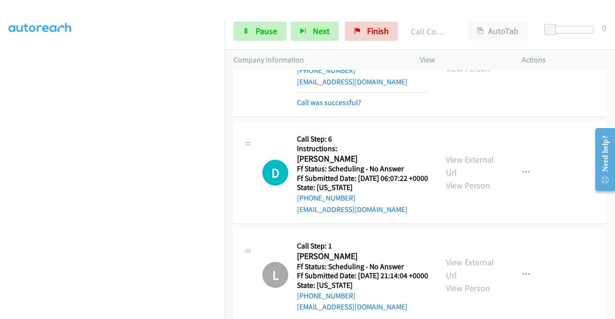
click at [479, 61] on link "View External Url" at bounding box center [470, 49] width 48 height 24
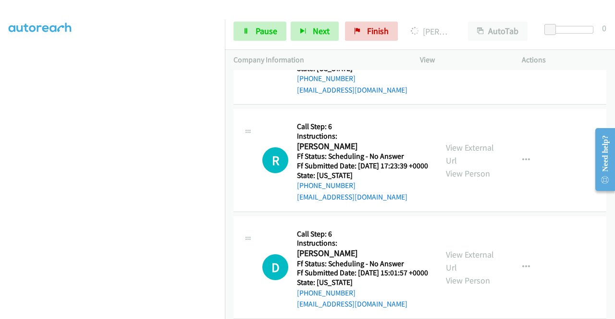
scroll to position [4078, 0]
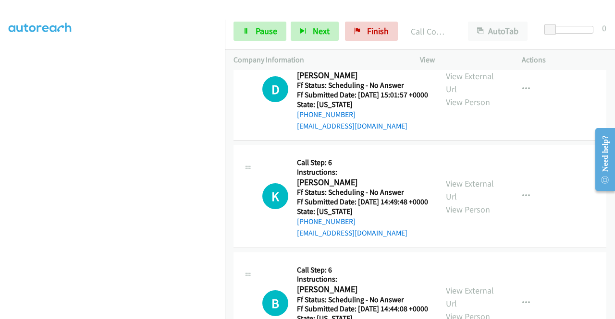
scroll to position [4213, 0]
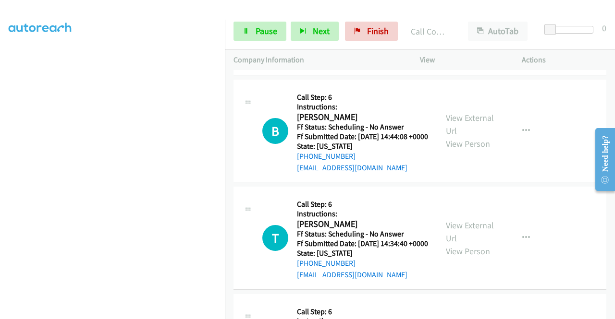
scroll to position [4374, 0]
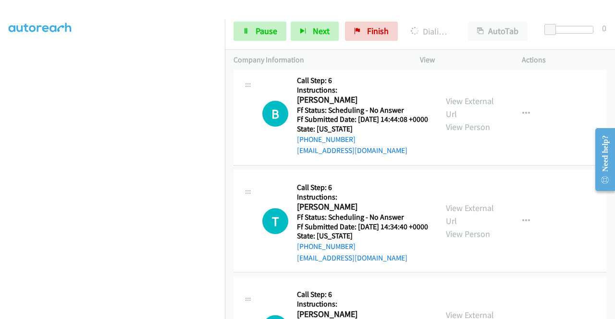
scroll to position [4466, 0]
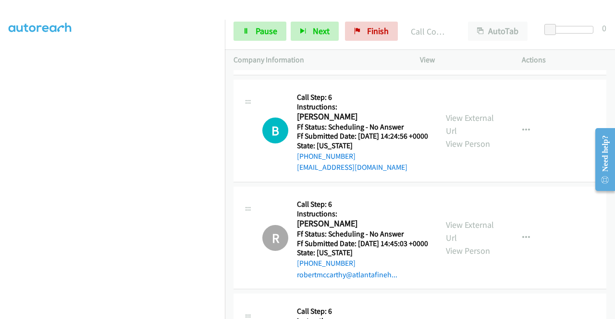
scroll to position [4642, 0]
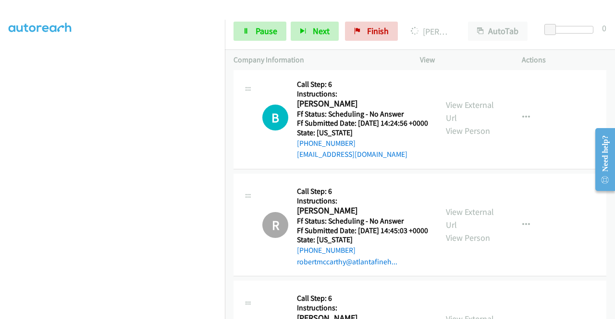
click at [236, 24] on link "Pause" at bounding box center [259, 31] width 53 height 19
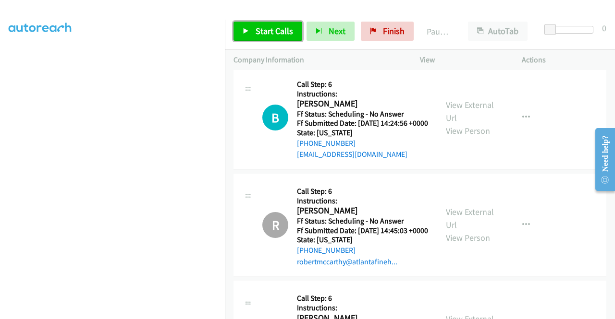
click at [241, 31] on link "Start Calls" at bounding box center [267, 31] width 69 height 19
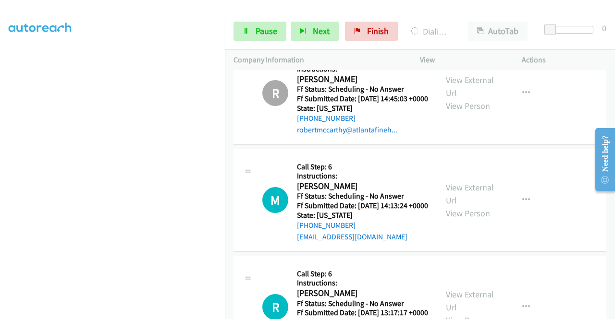
scroll to position [4880, 0]
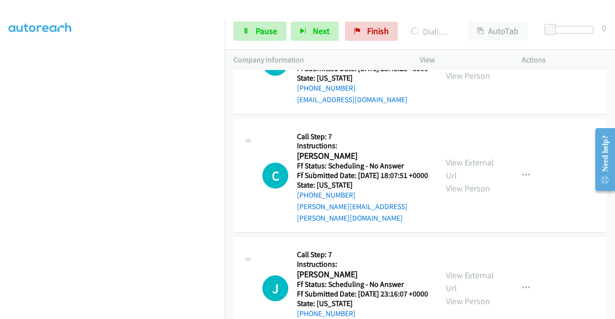
scroll to position [5321, 0]
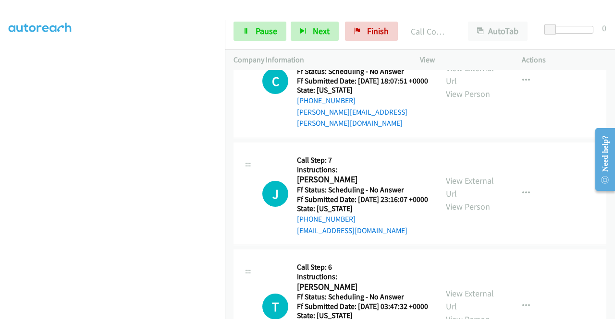
scroll to position [5469, 0]
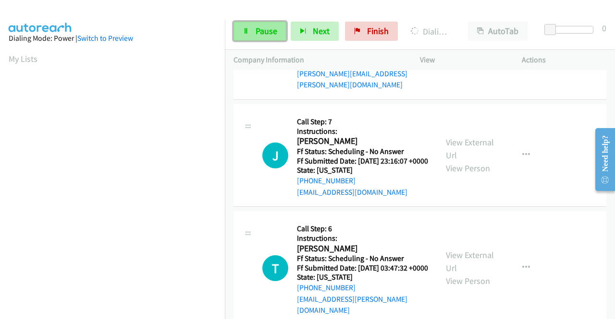
click at [262, 32] on span "Pause" at bounding box center [266, 30] width 22 height 11
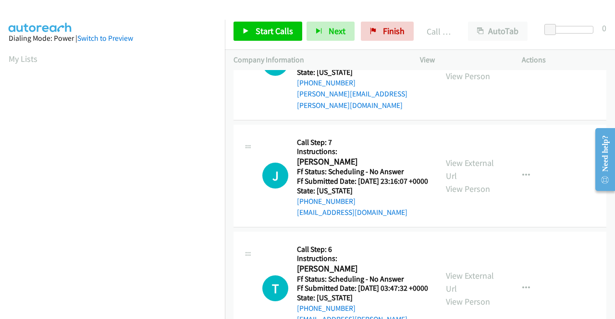
scroll to position [5479, 0]
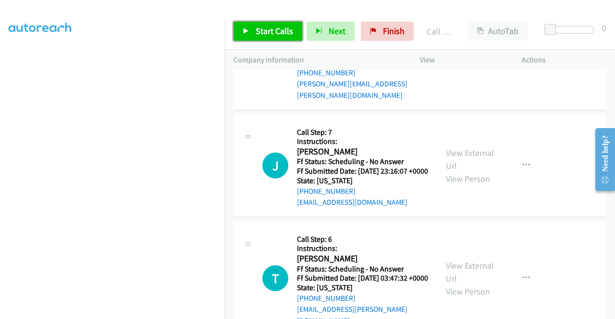
click at [250, 38] on link "Start Calls" at bounding box center [267, 31] width 69 height 19
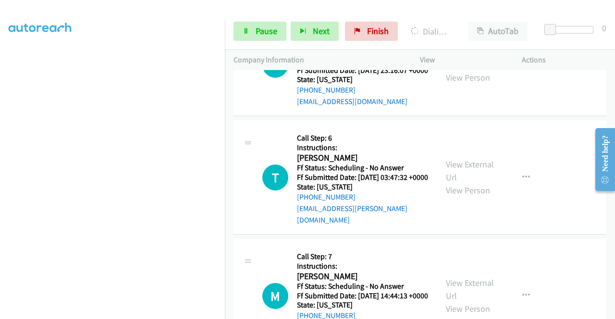
scroll to position [5639, 0]
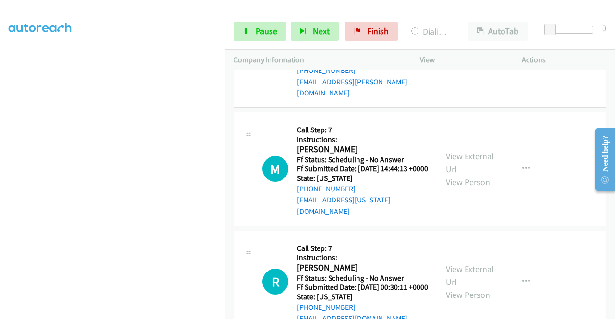
scroll to position [5825, 0]
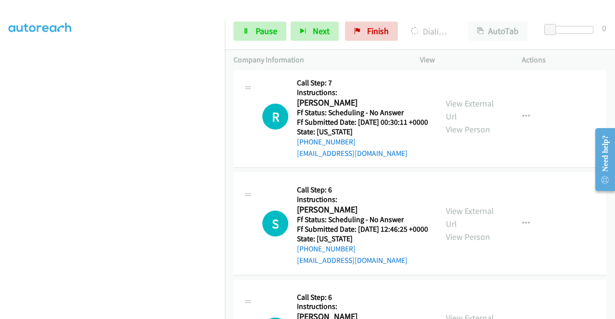
scroll to position [5953, 0]
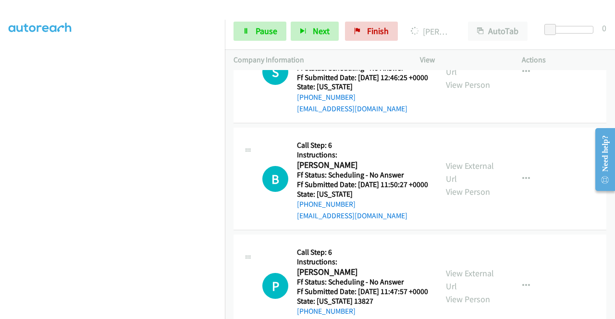
scroll to position [6119, 0]
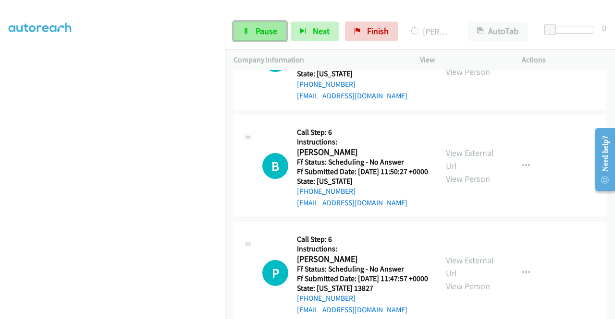
click at [262, 27] on span "Pause" at bounding box center [266, 30] width 22 height 11
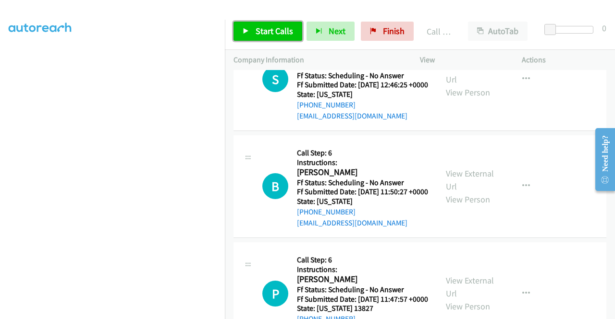
click at [275, 34] on span "Start Calls" at bounding box center [273, 30] width 37 height 11
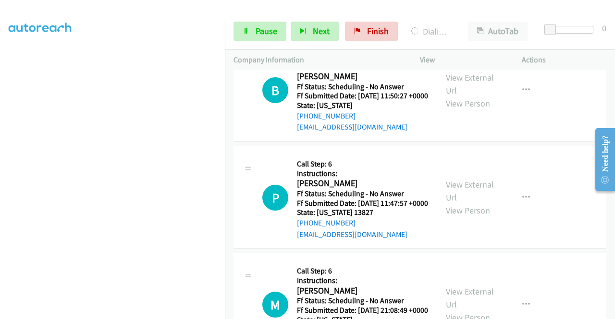
scroll to position [6247, 0]
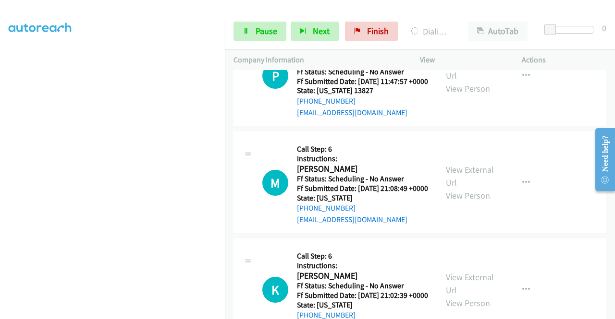
scroll to position [6375, 0]
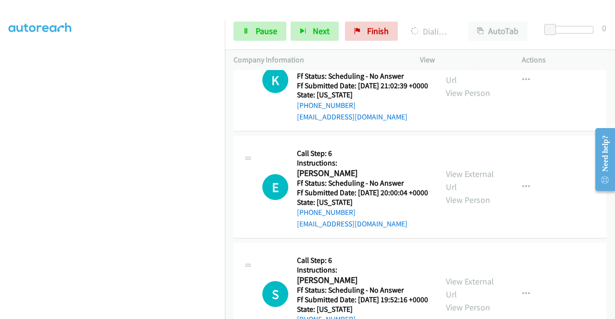
scroll to position [6497, 0]
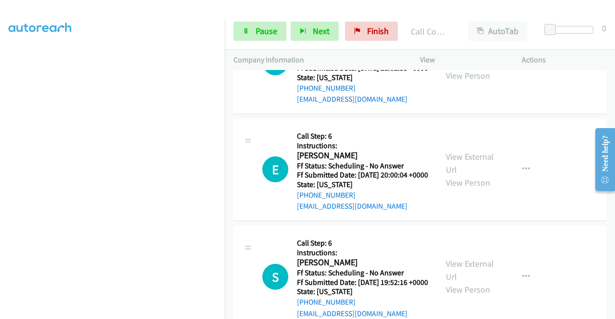
scroll to position [6631, 0]
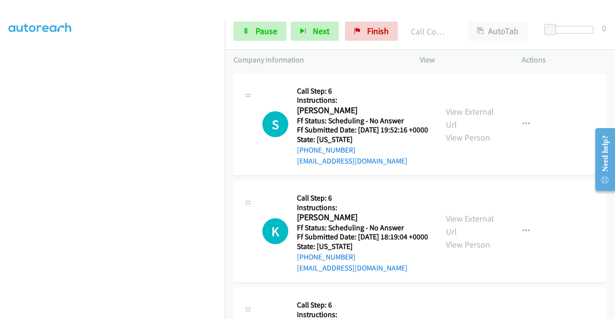
scroll to position [6799, 0]
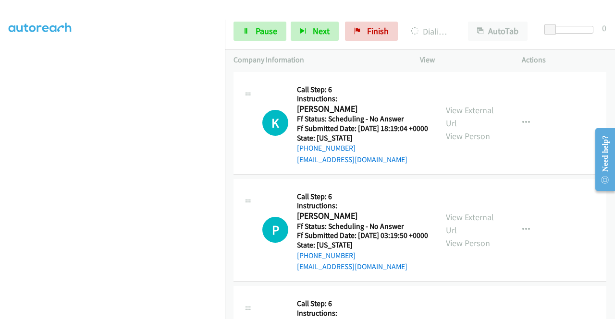
scroll to position [6920, 0]
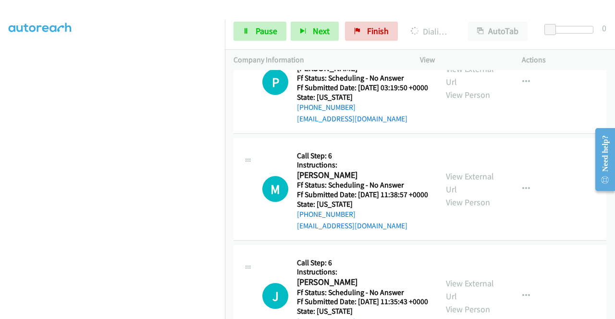
scroll to position [7073, 0]
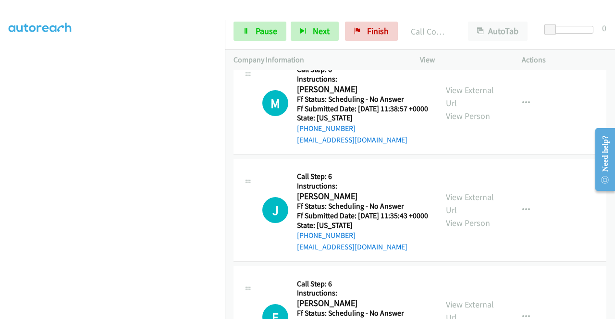
scroll to position [7203, 0]
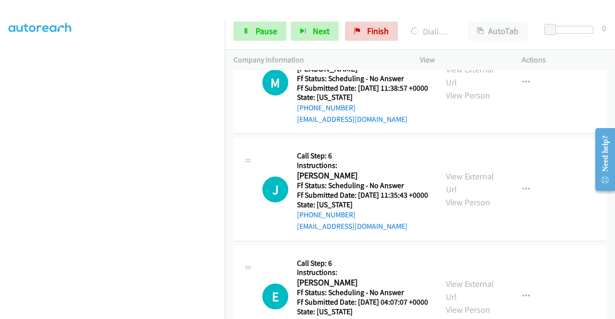
click at [250, 30] on link "Pause" at bounding box center [259, 31] width 53 height 19
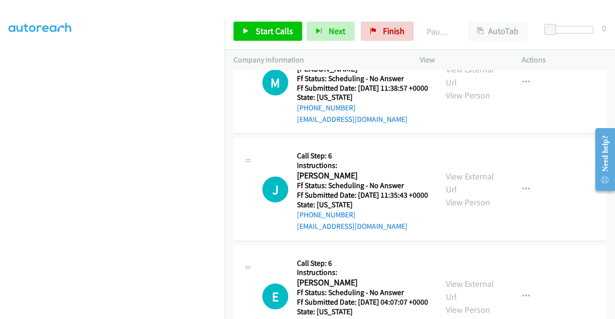
scroll to position [218, 0]
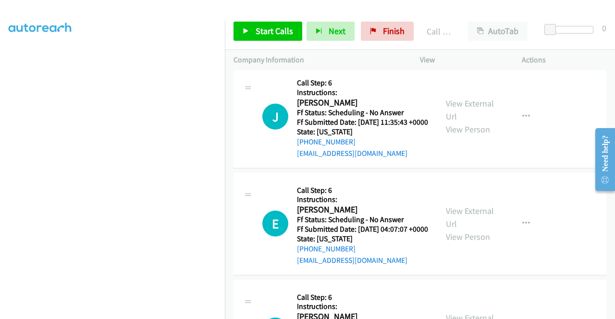
scroll to position [7280, 0]
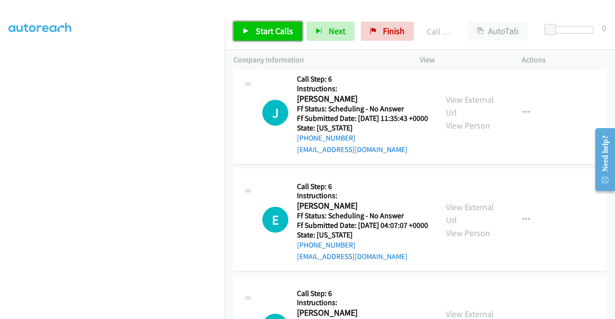
click at [278, 36] on link "Start Calls" at bounding box center [267, 31] width 69 height 19
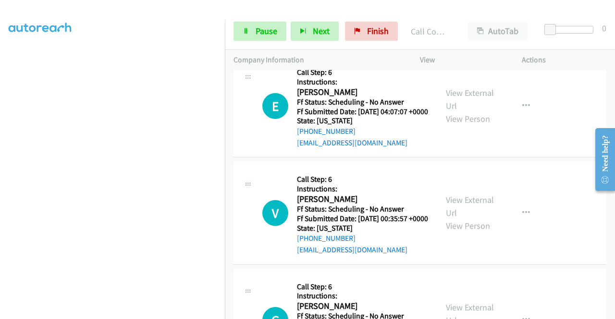
scroll to position [7434, 0]
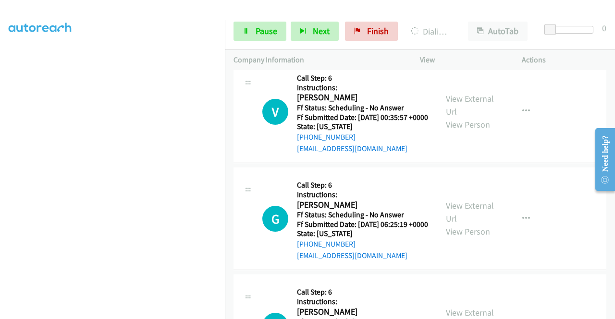
scroll to position [7575, 0]
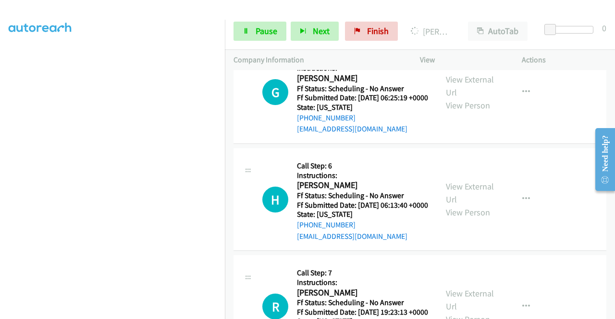
scroll to position [7716, 0]
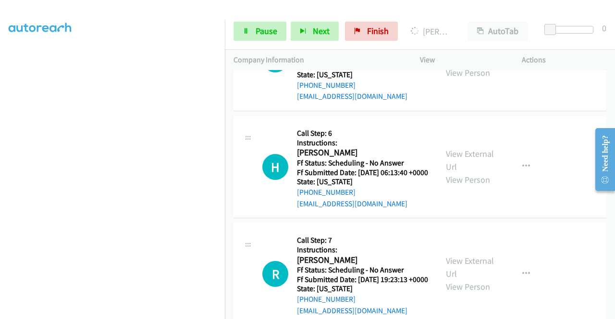
click at [237, 36] on link "Pause" at bounding box center [259, 31] width 53 height 19
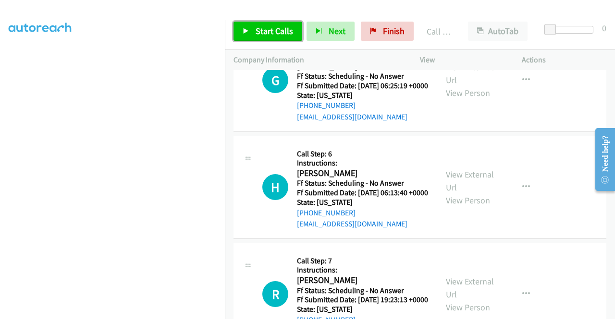
click at [253, 24] on link "Start Calls" at bounding box center [267, 31] width 69 height 19
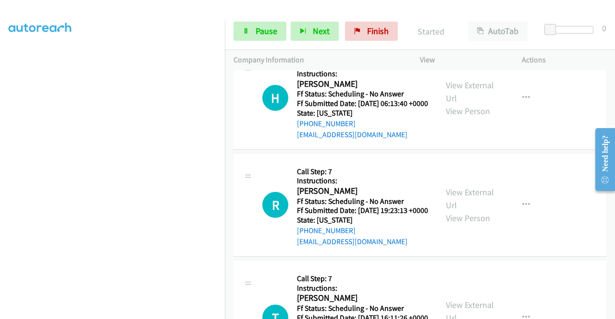
scroll to position [7824, 0]
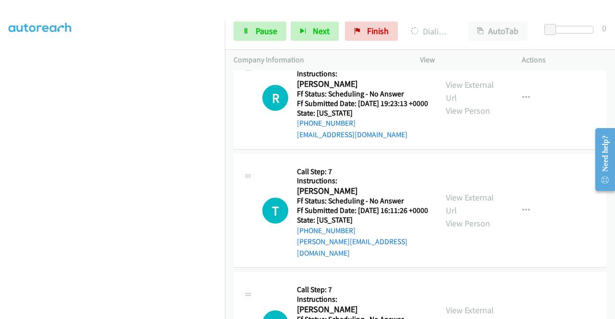
scroll to position [7971, 0]
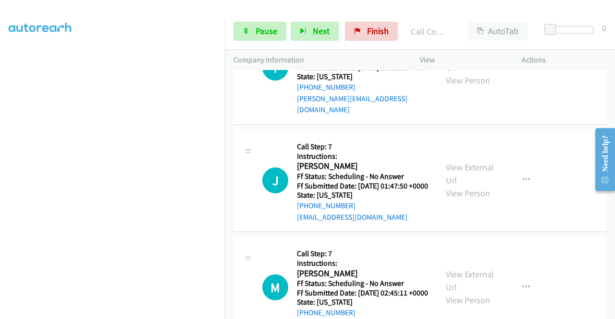
scroll to position [8105, 0]
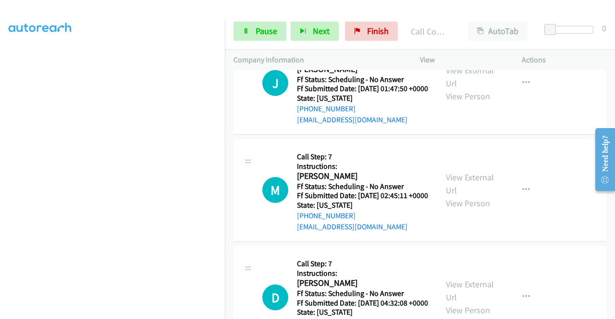
scroll to position [8233, 0]
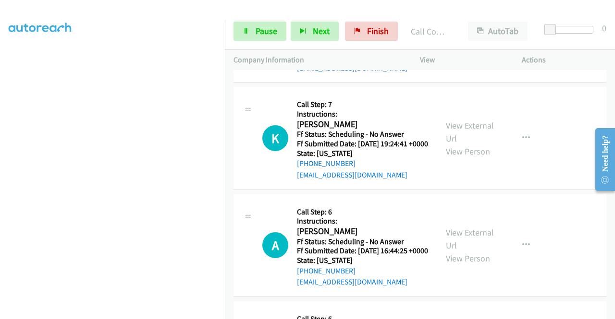
scroll to position [8541, 0]
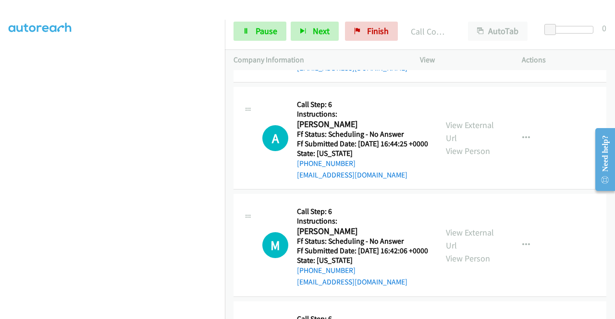
scroll to position [8668, 0]
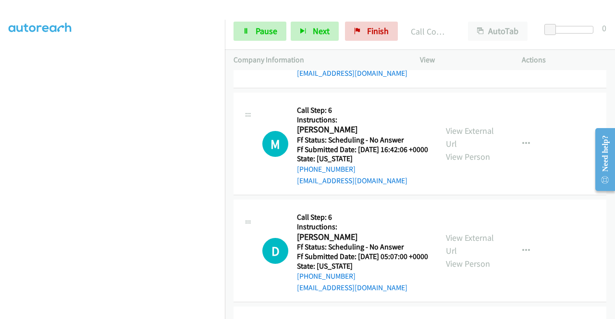
scroll to position [8797, 0]
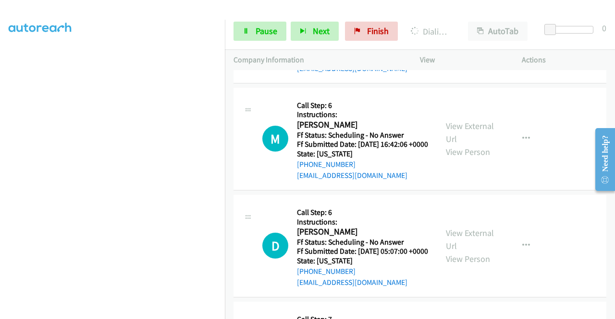
click at [609, 314] on div "+1 415-964-1034 Call failed - Please reload the list and try again The Callbar …" at bounding box center [420, 194] width 390 height 249
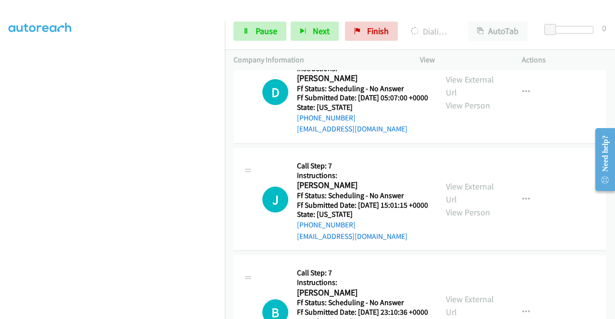
scroll to position [8963, 0]
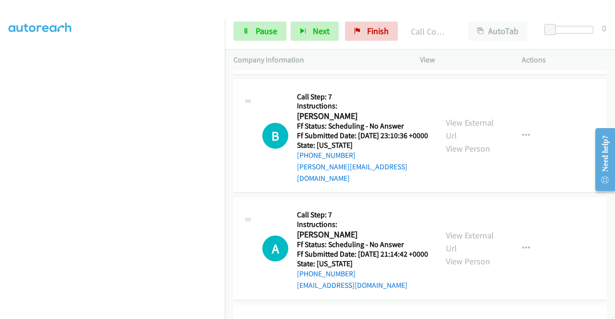
scroll to position [9238, 0]
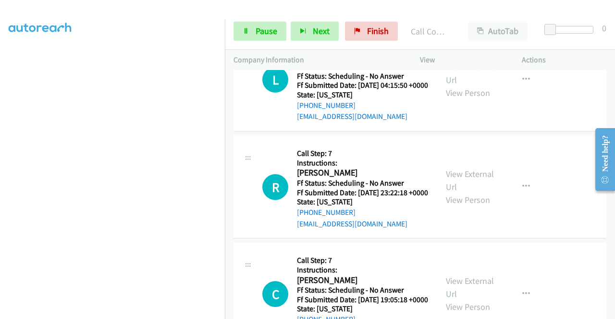
scroll to position [9486, 0]
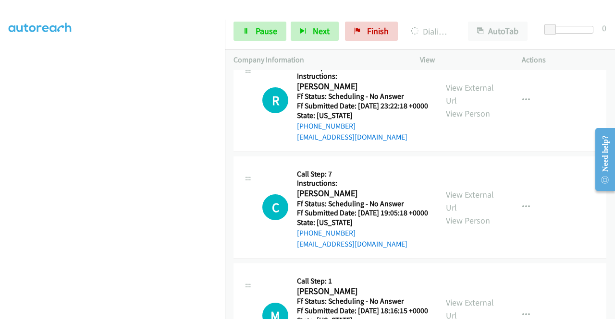
scroll to position [9624, 0]
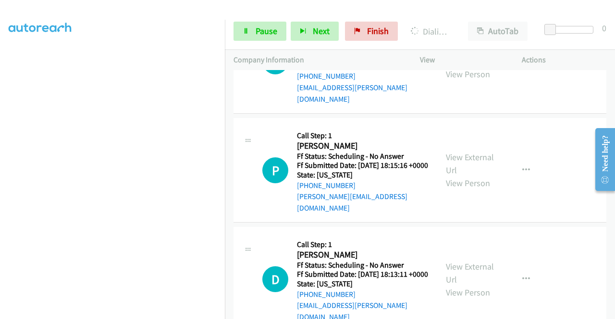
scroll to position [9913, 0]
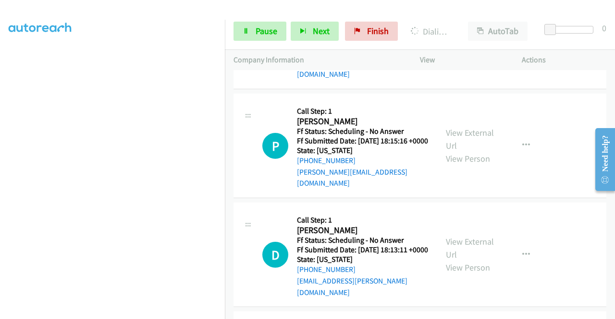
scroll to position [9996, 0]
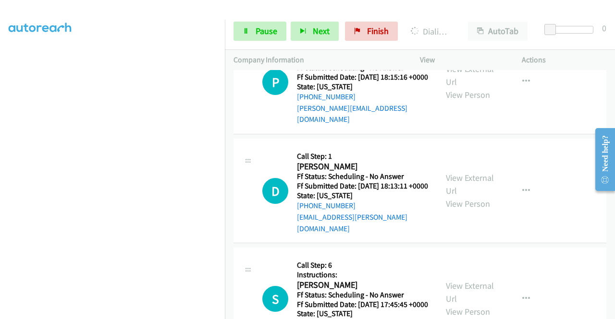
click at [241, 34] on link "Pause" at bounding box center [259, 31] width 53 height 19
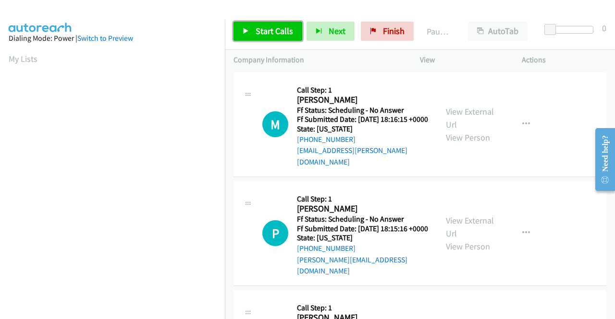
click at [265, 25] on span "Start Calls" at bounding box center [273, 30] width 37 height 11
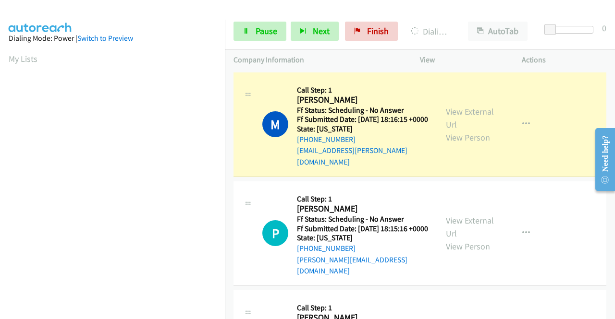
scroll to position [219, 0]
click at [274, 42] on div "Start Calls Pause Next Finish Dialing [PERSON_NAME] AutoTab AutoTab 0" at bounding box center [420, 31] width 390 height 37
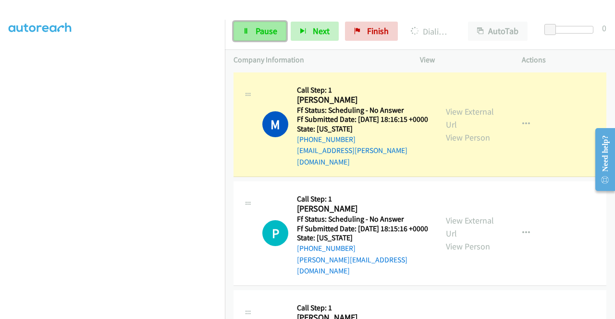
click at [269, 38] on link "Pause" at bounding box center [259, 31] width 53 height 19
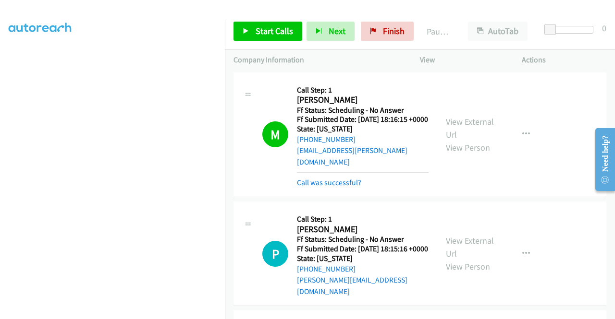
click at [462, 108] on div "View External Url View Person View External Url Email Schedule/Manage Callback …" at bounding box center [492, 135] width 110 height 108
click at [461, 110] on div "View External Url View Person View External Url Email Schedule/Manage Callback …" at bounding box center [492, 135] width 110 height 108
click at [452, 121] on link "View External Url" at bounding box center [470, 128] width 48 height 24
click at [259, 29] on span "Start Calls" at bounding box center [273, 30] width 37 height 11
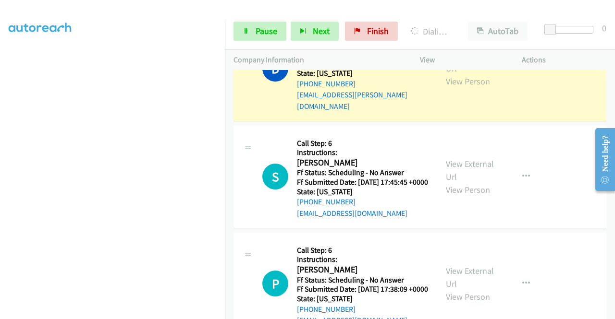
scroll to position [237, 0]
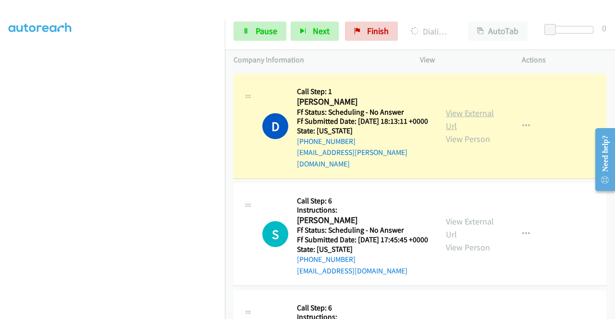
click at [481, 110] on link "View External Url" at bounding box center [470, 120] width 48 height 24
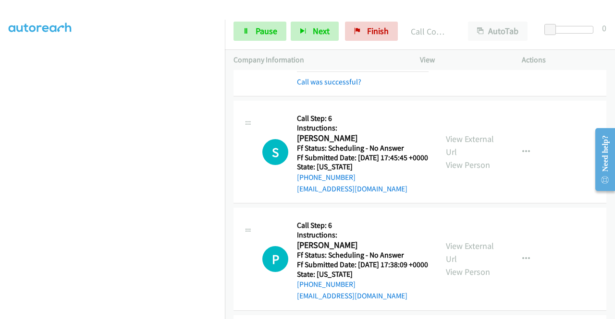
scroll to position [365, 0]
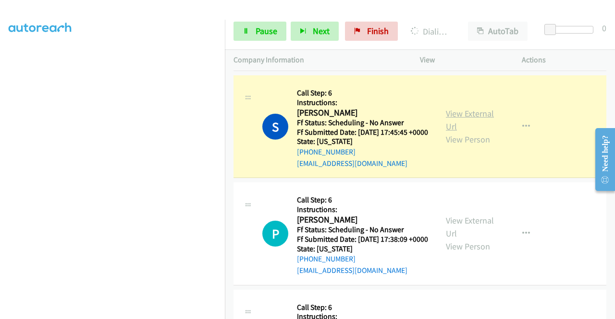
click at [455, 111] on link "View External Url" at bounding box center [470, 120] width 48 height 24
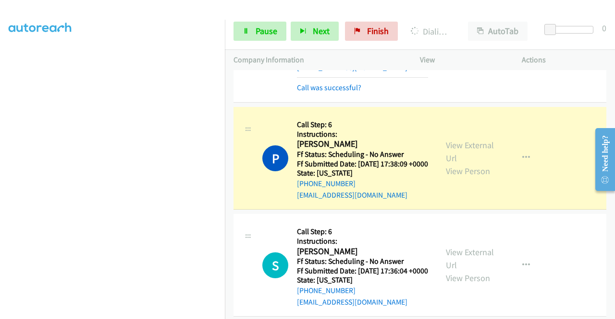
scroll to position [493, 0]
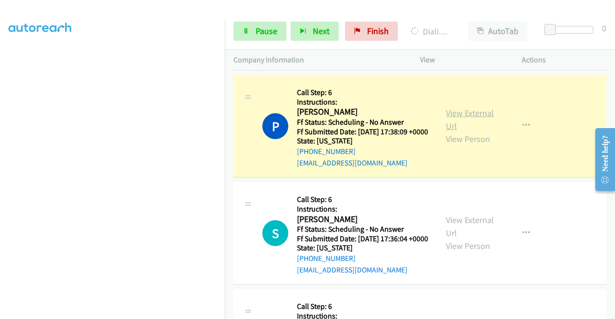
click at [463, 118] on link "View External Url" at bounding box center [470, 120] width 48 height 24
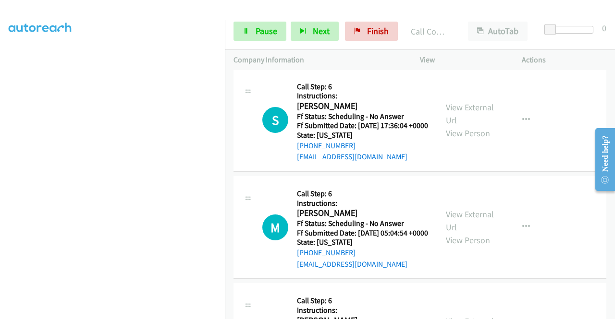
scroll to position [627, 0]
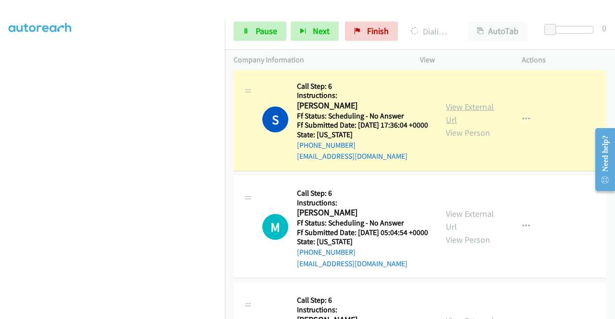
click at [446, 120] on link "View External Url" at bounding box center [470, 113] width 48 height 24
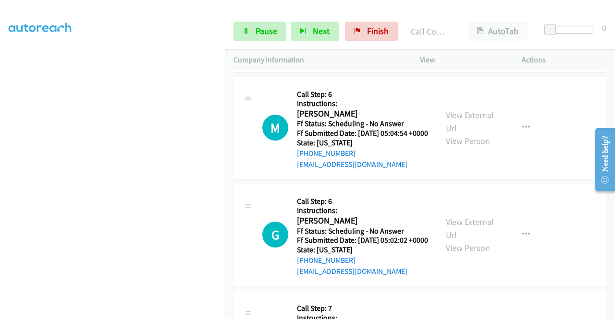
scroll to position [749, 0]
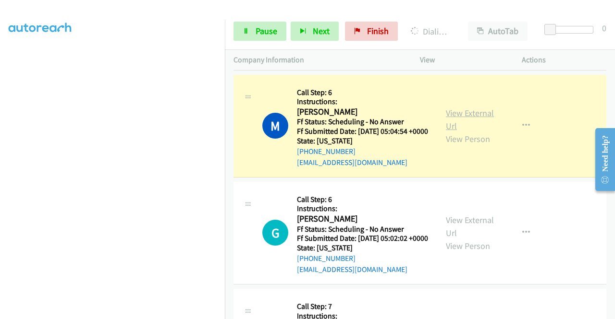
click at [454, 132] on link "View External Url" at bounding box center [470, 120] width 48 height 24
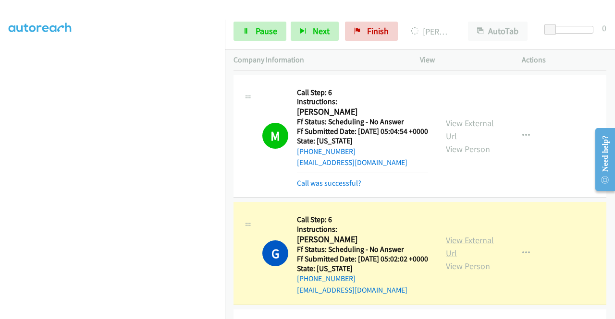
click at [447, 259] on link "View External Url" at bounding box center [470, 247] width 48 height 24
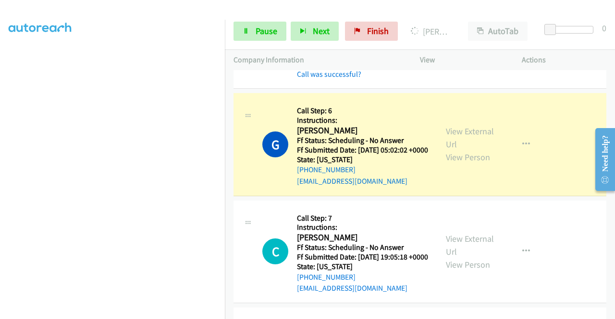
scroll to position [941, 0]
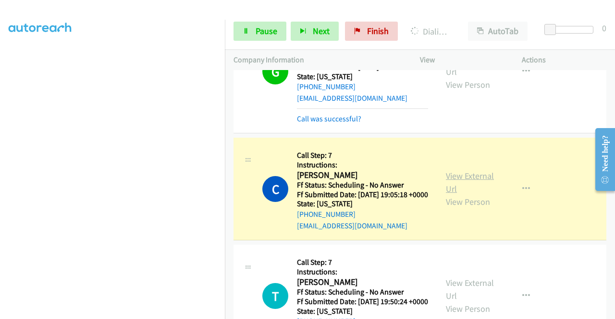
click at [455, 194] on link "View External Url" at bounding box center [470, 182] width 48 height 24
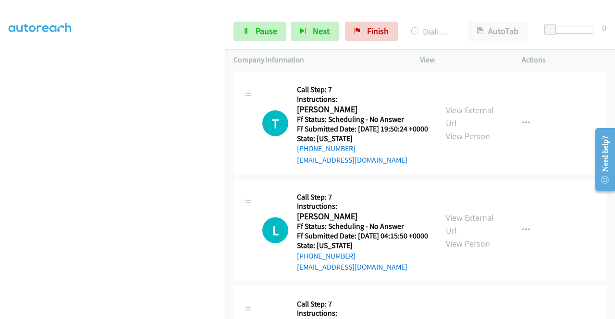
scroll to position [1124, 0]
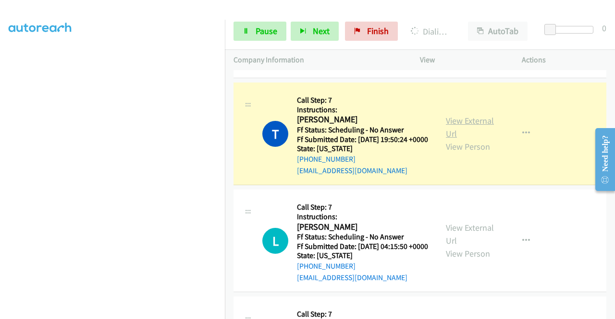
click at [472, 139] on link "View External Url" at bounding box center [470, 127] width 48 height 24
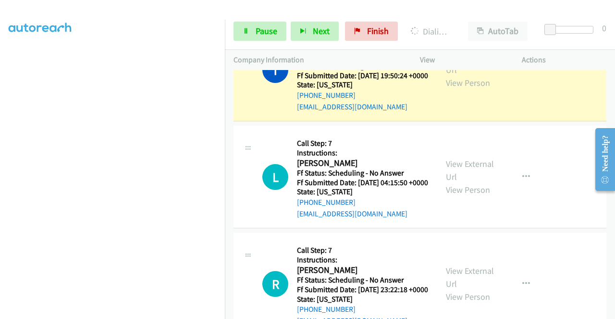
scroll to position [1207, 0]
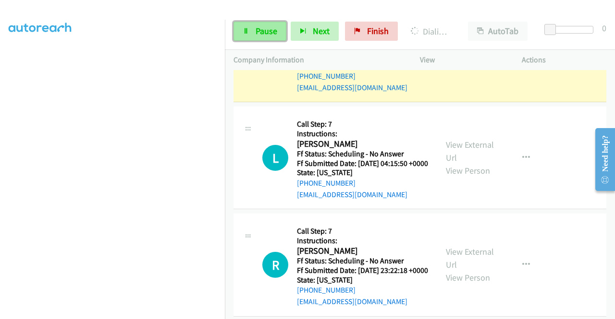
click at [252, 38] on link "Pause" at bounding box center [259, 31] width 53 height 19
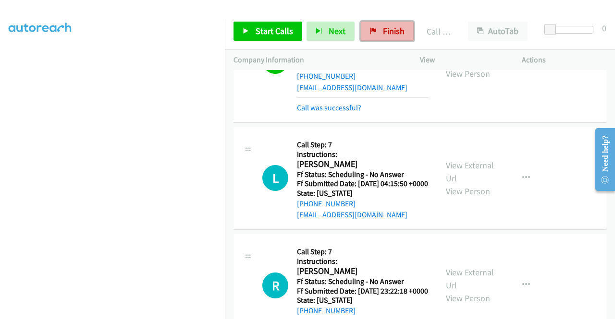
click at [376, 34] on link "Finish" at bounding box center [387, 31] width 53 height 19
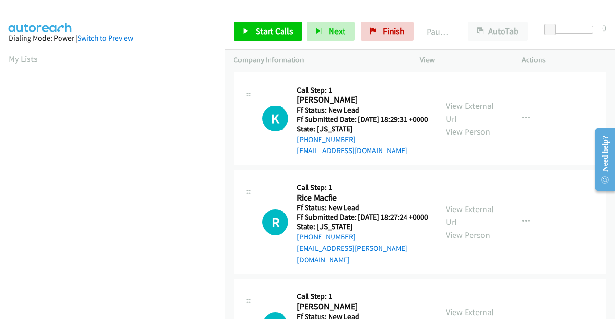
click at [276, 43] on div "Start Calls Pause Next Finish Paused AutoTab AutoTab 0" at bounding box center [420, 31] width 390 height 37
click at [276, 34] on span "Start Calls" at bounding box center [273, 30] width 37 height 11
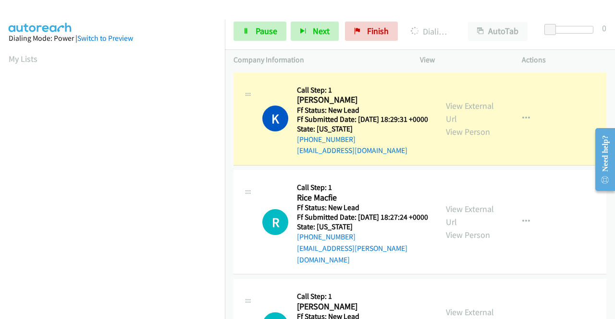
scroll to position [219, 0]
click at [0, 175] on aside "Dialing Mode: Power | Switch to Preview My Lists" at bounding box center [112, 73] width 225 height 532
click at [478, 106] on link "View External Url" at bounding box center [470, 112] width 48 height 24
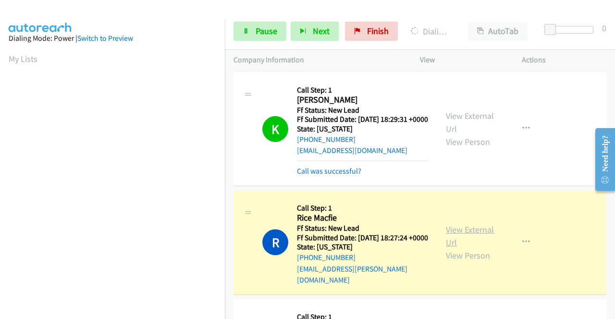
click at [462, 237] on link "View External Url" at bounding box center [470, 236] width 48 height 24
click at [0, 192] on aside "Dialing Mode: Power | Switch to Preview My Lists" at bounding box center [112, 81] width 225 height 532
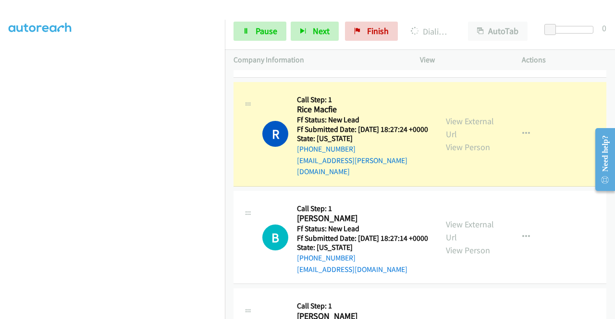
scroll to position [134, 0]
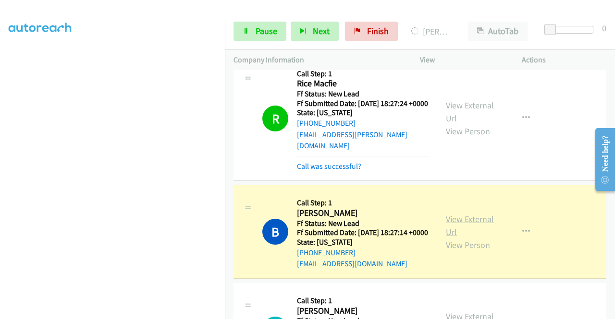
click at [459, 230] on link "View External Url" at bounding box center [470, 226] width 48 height 24
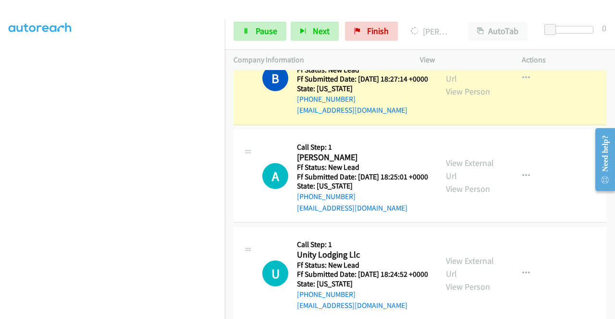
scroll to position [219, 0]
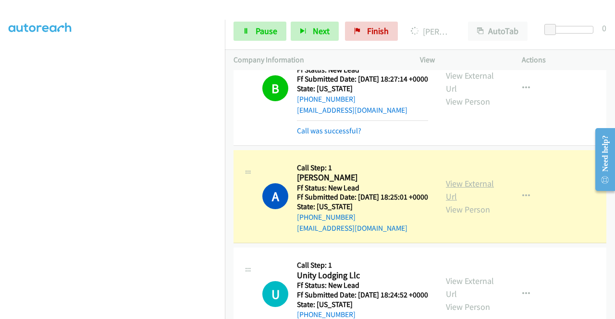
click at [469, 202] on link "View External Url" at bounding box center [470, 190] width 48 height 24
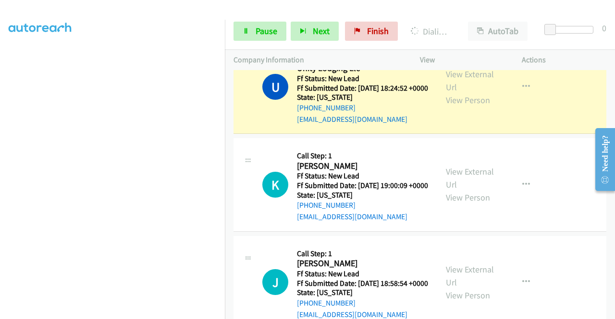
scroll to position [504, 0]
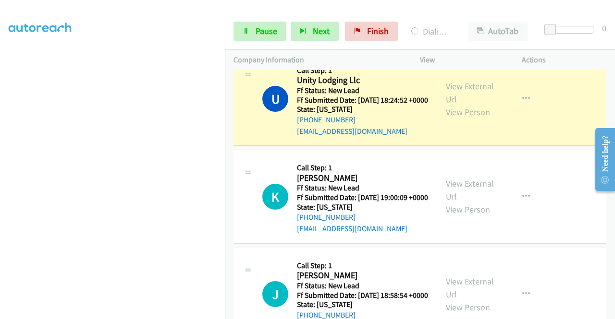
click at [458, 105] on link "View External Url" at bounding box center [470, 93] width 48 height 24
click at [250, 42] on div "Start Calls Pause Next Finish Dialing Unity Lodging Llc AutoTab AutoTab 0" at bounding box center [420, 31] width 390 height 37
click at [251, 33] on link "Pause" at bounding box center [259, 31] width 53 height 19
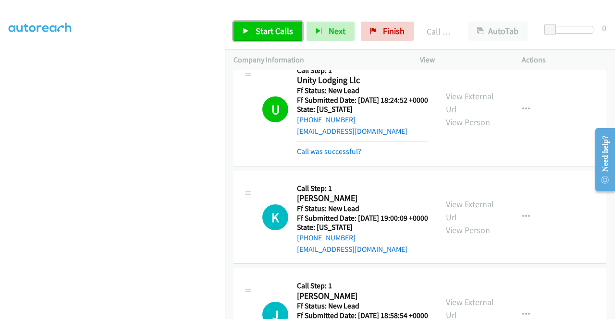
click at [276, 35] on span "Start Calls" at bounding box center [273, 30] width 37 height 11
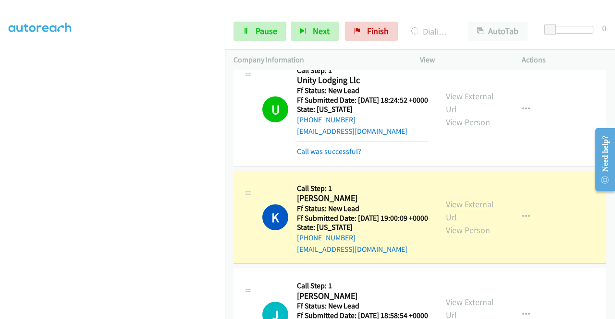
click at [457, 223] on link "View External Url" at bounding box center [470, 211] width 48 height 24
click at [0, 196] on aside "Dialing Mode: Power | Switch to Preview My Lists" at bounding box center [112, 84] width 225 height 532
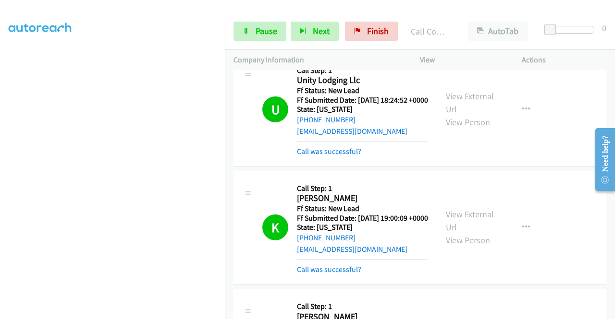
click at [610, 312] on div "[PHONE_NUMBER] Call failed - Please reload the list and try again The Callbar F…" at bounding box center [420, 194] width 390 height 249
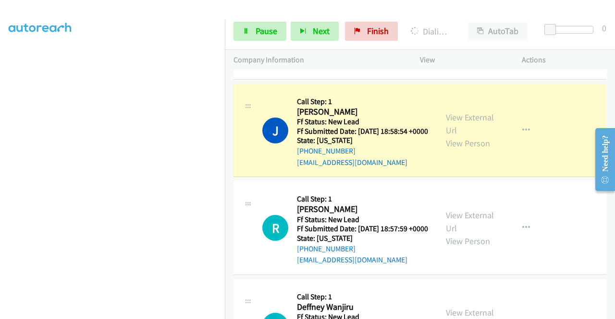
scroll to position [734, 0]
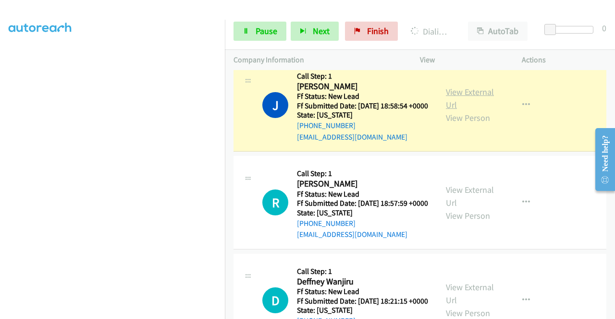
click at [454, 110] on link "View External Url" at bounding box center [470, 98] width 48 height 24
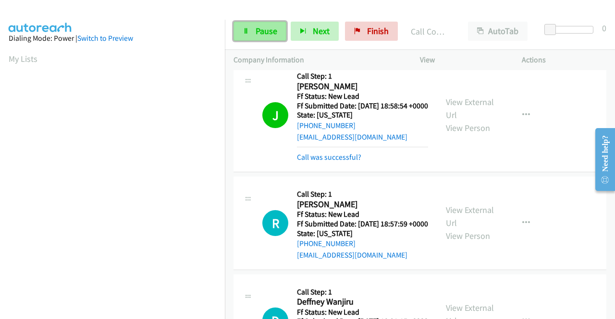
click at [260, 31] on span "Pause" at bounding box center [266, 30] width 22 height 11
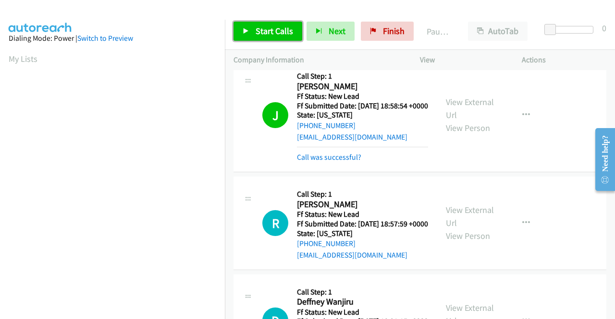
click at [260, 31] on span "Start Calls" at bounding box center [273, 30] width 37 height 11
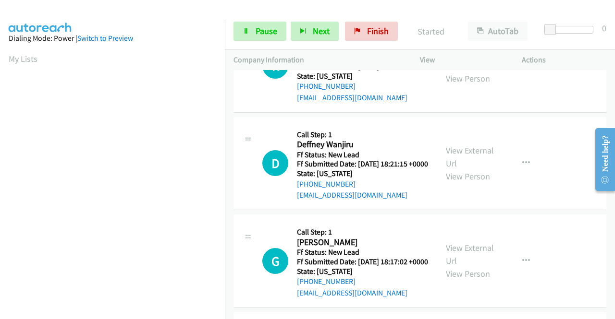
scroll to position [888, 0]
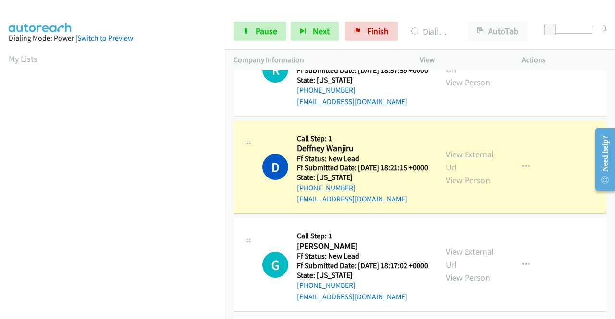
click at [459, 173] on link "View External Url" at bounding box center [470, 161] width 48 height 24
click at [0, 152] on aside "Dialing Mode: Power | Switch to Preview My Lists" at bounding box center [112, 286] width 225 height 532
click at [242, 28] on icon at bounding box center [245, 31] width 7 height 7
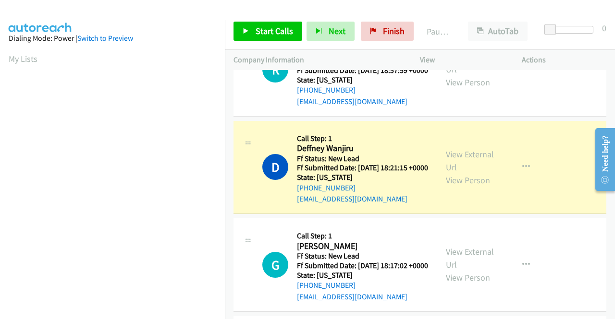
scroll to position [219, 0]
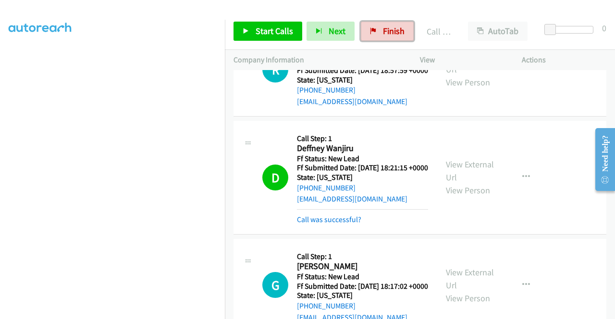
drag, startPoint x: 371, startPoint y: 37, endPoint x: 342, endPoint y: 49, distance: 31.2
click at [371, 37] on link "Finish" at bounding box center [387, 31] width 53 height 19
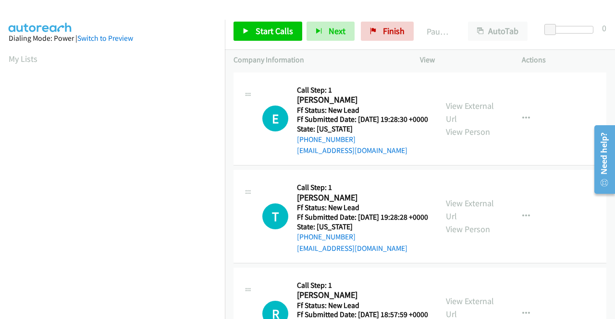
drag, startPoint x: 0, startPoint y: 107, endPoint x: 201, endPoint y: 64, distance: 205.2
click at [0, 107] on aside "Dialing Mode: Power | Switch to Preview My Lists" at bounding box center [112, 286] width 225 height 532
click at [240, 32] on link "Start Calls" at bounding box center [267, 31] width 69 height 19
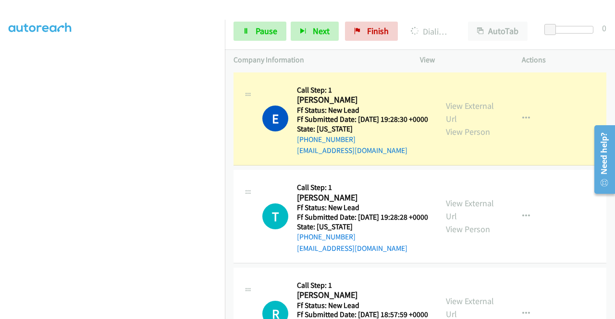
scroll to position [183, 0]
click at [0, 135] on aside "Dialing Mode: Power | Switch to Preview My Lists" at bounding box center [112, 103] width 225 height 532
click at [479, 108] on link "View External Url" at bounding box center [470, 112] width 48 height 24
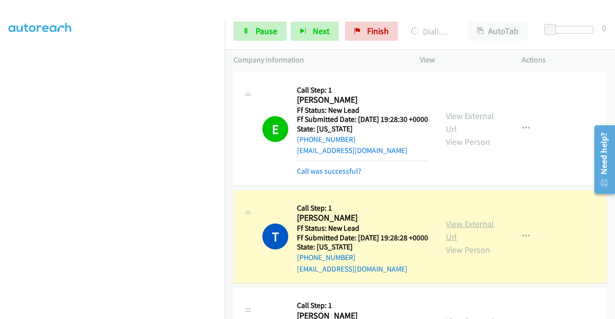
click at [459, 235] on link "View External Url" at bounding box center [470, 230] width 48 height 24
drag, startPoint x: 0, startPoint y: 113, endPoint x: 13, endPoint y: 130, distance: 21.9
click at [0, 113] on aside "Dialing Mode: Power | Switch to Preview My Lists" at bounding box center [112, 73] width 225 height 532
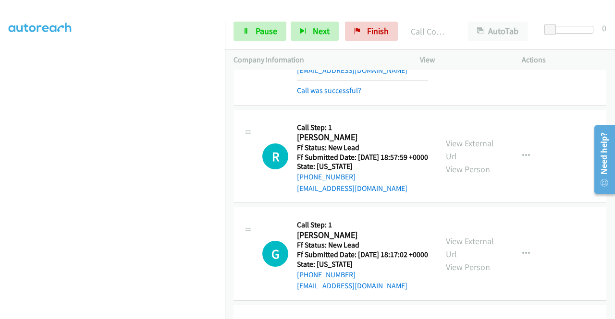
scroll to position [218, 0]
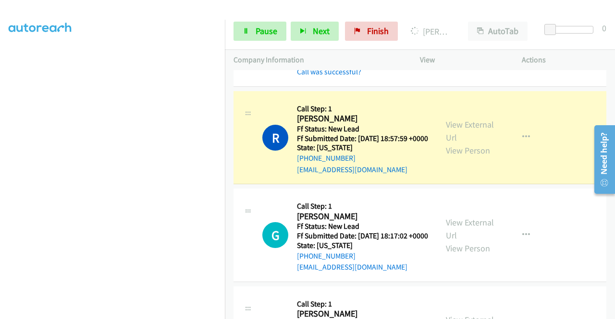
click at [475, 138] on div "View External Url View Person View External Url Email Schedule/Manage Callback …" at bounding box center [492, 138] width 110 height 76
click at [468, 143] on link "View External Url" at bounding box center [470, 131] width 48 height 24
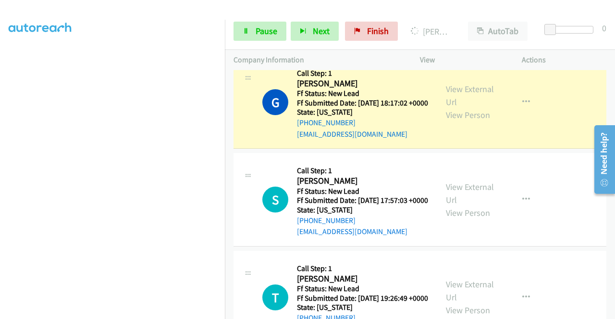
scroll to position [219, 0]
drag, startPoint x: 0, startPoint y: 145, endPoint x: 11, endPoint y: 156, distance: 16.0
click at [0, 145] on aside "Dialing Mode: Power | Switch to Preview My Lists" at bounding box center [112, 73] width 225 height 532
click at [463, 121] on div "View External Url View Person" at bounding box center [471, 102] width 50 height 39
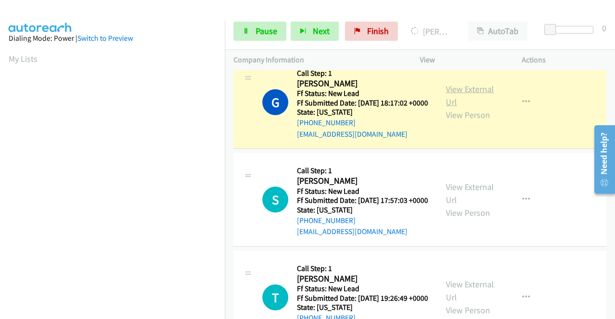
click at [460, 108] on link "View External Url" at bounding box center [470, 96] width 48 height 24
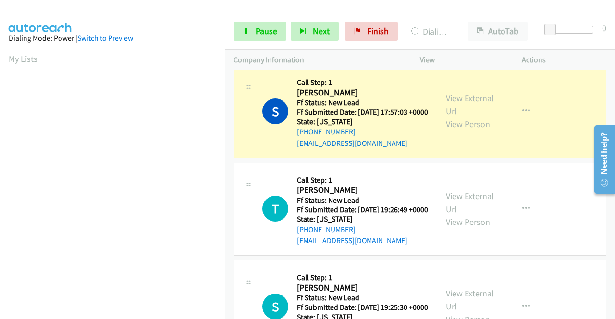
scroll to position [219, 0]
click at [466, 117] on link "View External Url" at bounding box center [470, 105] width 48 height 24
click at [0, 175] on aside "Dialing Mode: Power | Switch to Preview My Lists" at bounding box center [112, 73] width 225 height 532
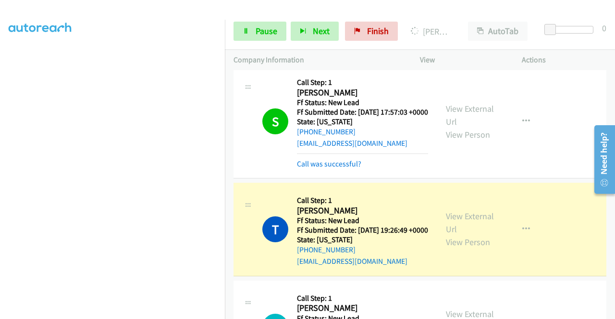
click at [452, 258] on div "View External Url View Person View External Url Email Schedule/Manage Callback …" at bounding box center [492, 230] width 110 height 76
click at [452, 235] on link "View External Url" at bounding box center [470, 223] width 48 height 24
click at [0, 216] on aside "Dialing Mode: Power | Switch to Preview My Lists" at bounding box center [112, 73] width 225 height 532
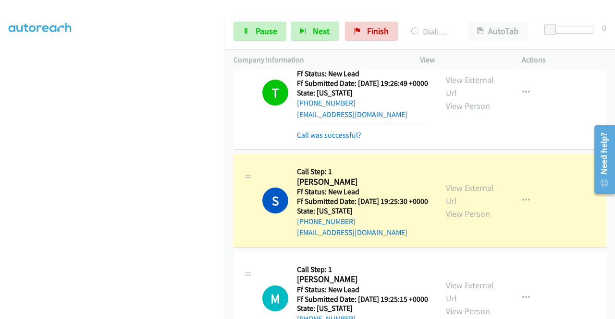
click at [465, 220] on div "View External Url View Person" at bounding box center [471, 200] width 50 height 39
click at [455, 206] on link "View External Url" at bounding box center [470, 194] width 48 height 24
click at [0, 157] on aside "Dialing Mode: Power | Switch to Preview My Lists" at bounding box center [112, 73] width 225 height 532
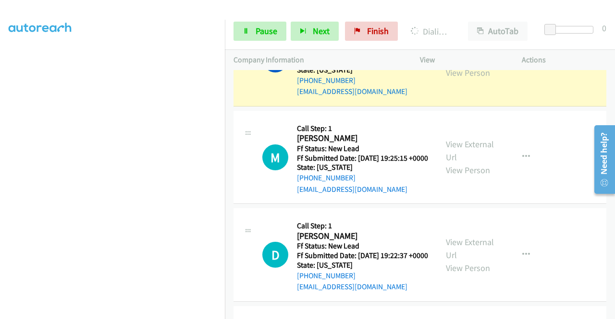
scroll to position [787, 0]
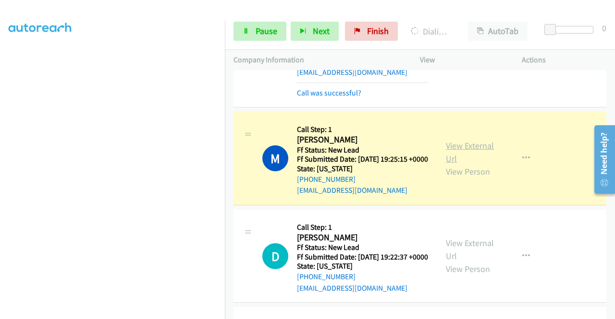
click at [454, 164] on link "View External Url" at bounding box center [470, 152] width 48 height 24
click at [0, 152] on aside "Dialing Mode: Power | Switch to Preview My Lists" at bounding box center [112, 73] width 225 height 532
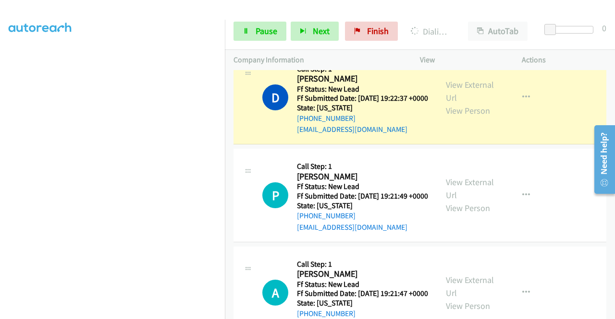
scroll to position [992, 0]
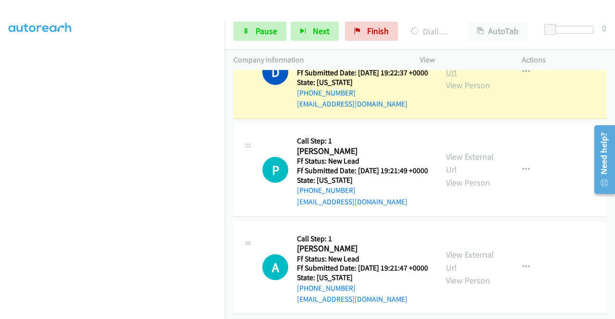
click at [472, 78] on link "View External Url" at bounding box center [470, 66] width 48 height 24
click at [0, 146] on aside "Dialing Mode: Power | Switch to Preview My Lists" at bounding box center [112, 73] width 225 height 532
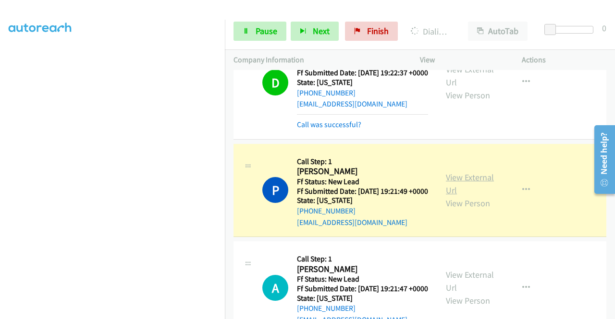
click at [454, 196] on link "View External Url" at bounding box center [470, 184] width 48 height 24
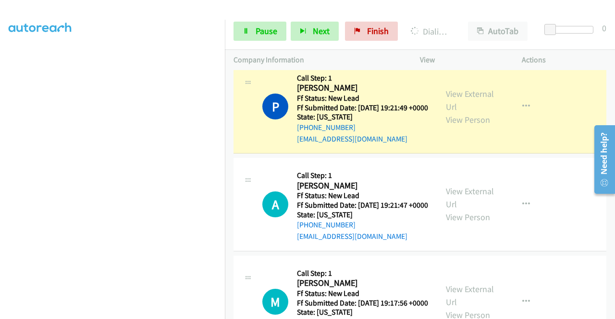
scroll to position [1146, 0]
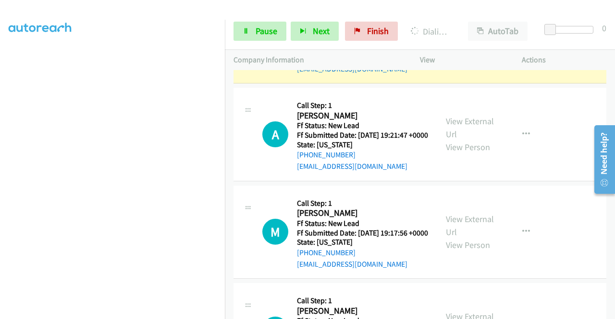
drag, startPoint x: 0, startPoint y: 172, endPoint x: 14, endPoint y: 182, distance: 16.9
click at [0, 172] on aside "Dialing Mode: Power | Switch to Preview My Lists" at bounding box center [112, 73] width 225 height 532
click at [258, 43] on div "Start Calls Pause Next Finish Dialing Patrick Igwenagu AutoTab AutoTab 0" at bounding box center [420, 31] width 390 height 37
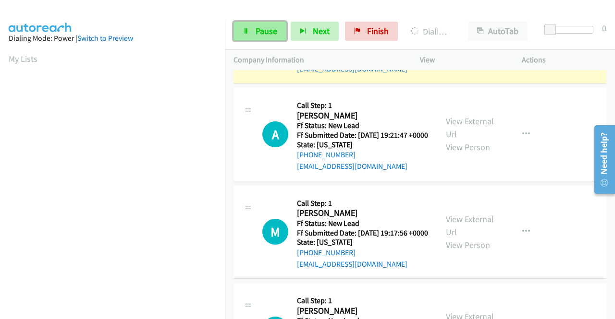
click at [256, 34] on span "Pause" at bounding box center [266, 30] width 22 height 11
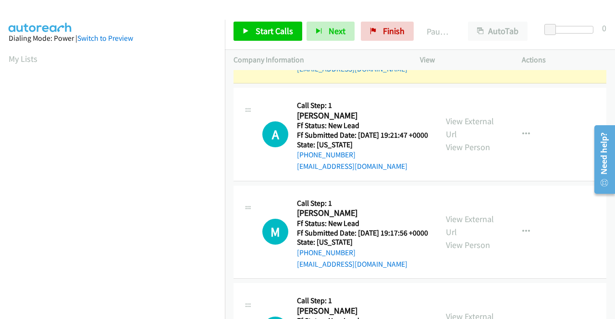
scroll to position [219, 0]
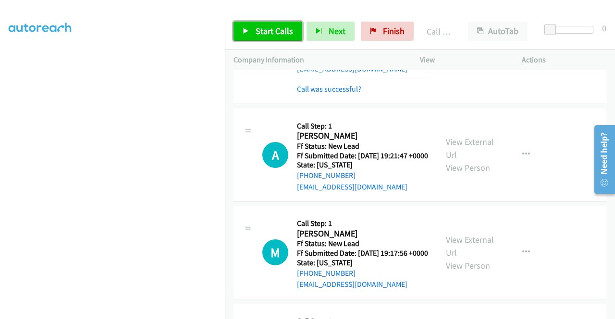
click at [274, 37] on link "Start Calls" at bounding box center [267, 31] width 69 height 19
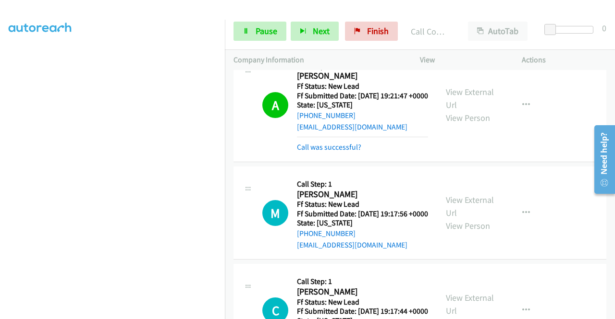
scroll to position [1219, 0]
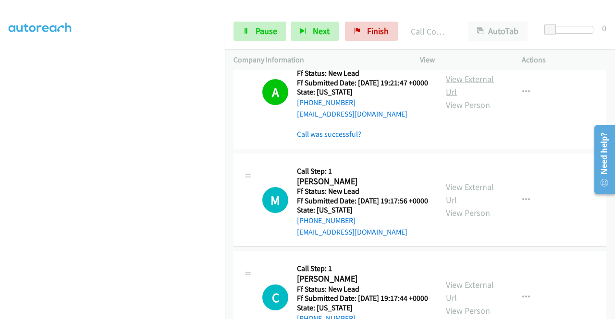
click at [467, 97] on link "View External Url" at bounding box center [470, 85] width 48 height 24
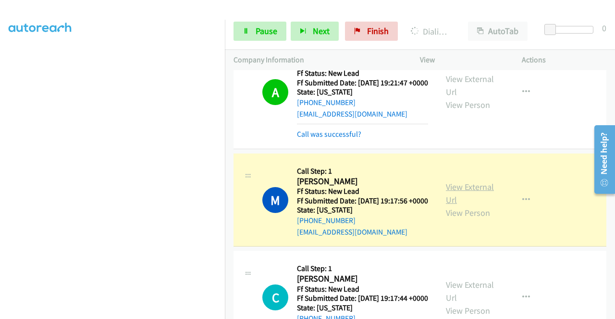
click at [457, 206] on link "View External Url" at bounding box center [470, 193] width 48 height 24
click at [0, 141] on aside "Dialing Mode: Power | Switch to Preview My Lists" at bounding box center [112, 73] width 225 height 532
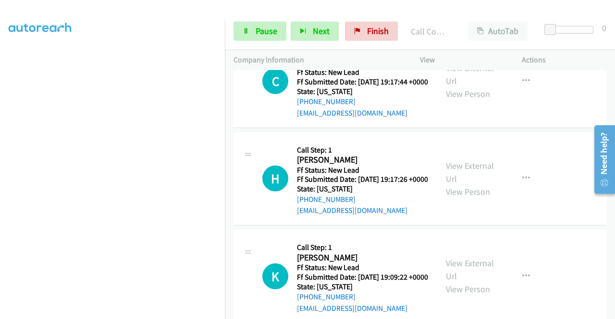
scroll to position [1500, 0]
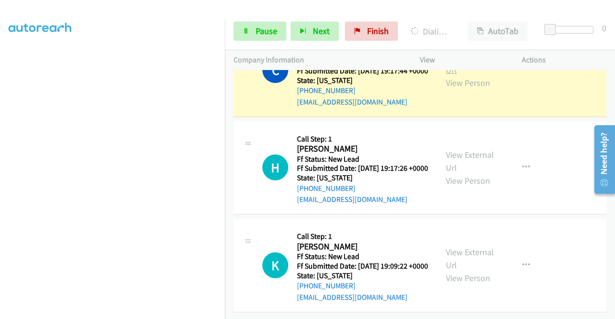
click at [446, 75] on link "View External Url" at bounding box center [470, 63] width 48 height 24
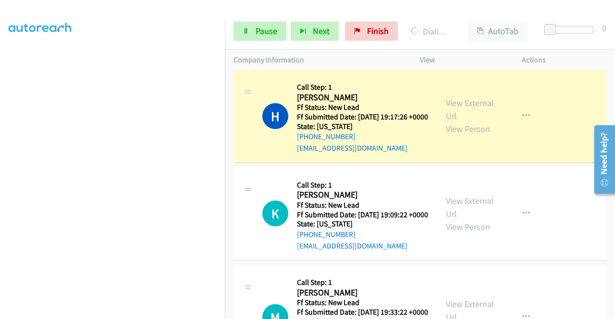
scroll to position [217, 0]
click at [0, 202] on aside "Dialing Mode: Power | Switch to Preview My Lists" at bounding box center [112, 73] width 225 height 532
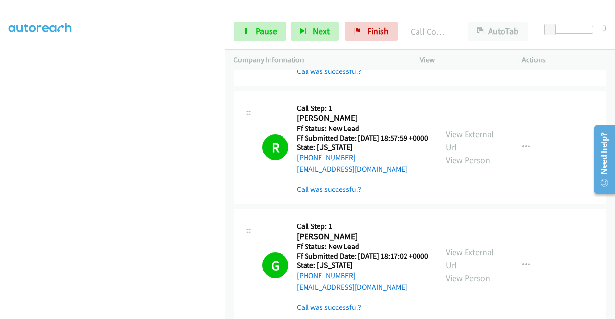
scroll to position [0, 0]
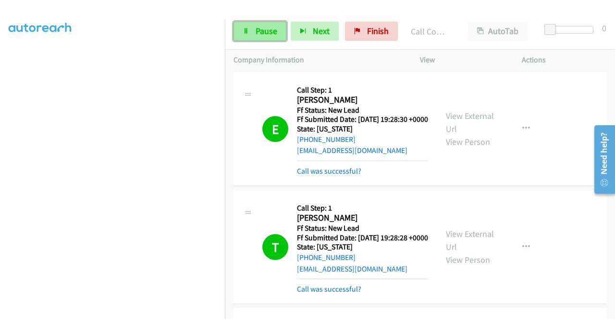
click at [262, 36] on span "Pause" at bounding box center [266, 30] width 22 height 11
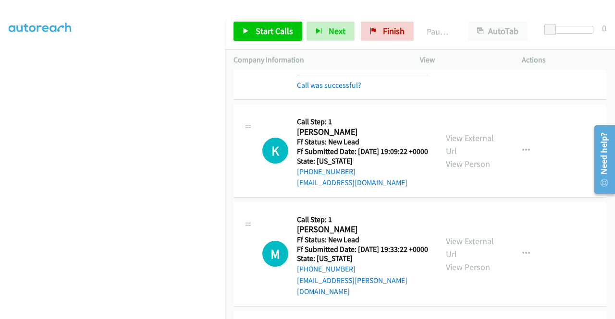
scroll to position [1635, 0]
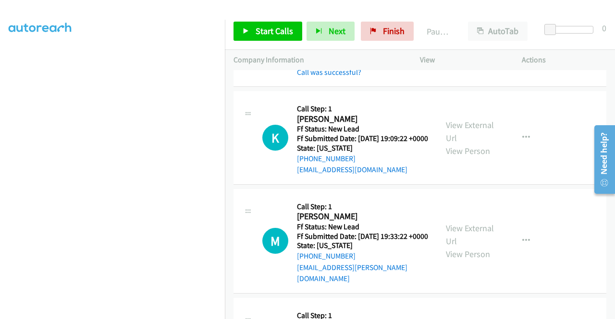
click at [459, 36] on link "View External Url" at bounding box center [470, 24] width 48 height 24
click at [245, 33] on icon at bounding box center [245, 31] width 7 height 7
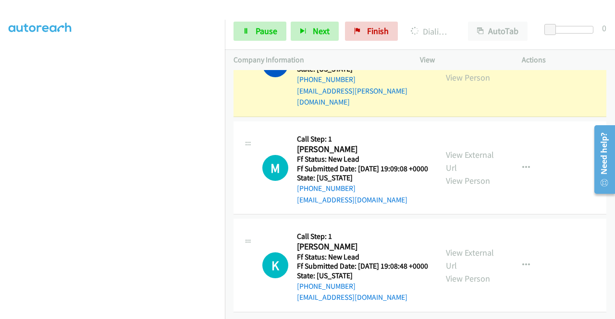
scroll to position [1940, 0]
click at [605, 77] on td "M Callback Scheduled Call Step: 1 Mark Robinson America/Chicago Ff Status: New …" at bounding box center [420, 64] width 390 height 109
click at [455, 84] on div "View External Url View Person" at bounding box center [471, 64] width 50 height 39
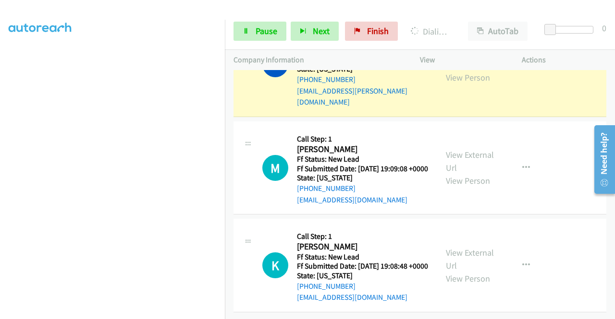
click at [458, 70] on link "View External Url" at bounding box center [470, 58] width 48 height 24
click at [0, 153] on aside "Dialing Mode: Power | Switch to Preview My Lists" at bounding box center [112, 73] width 225 height 532
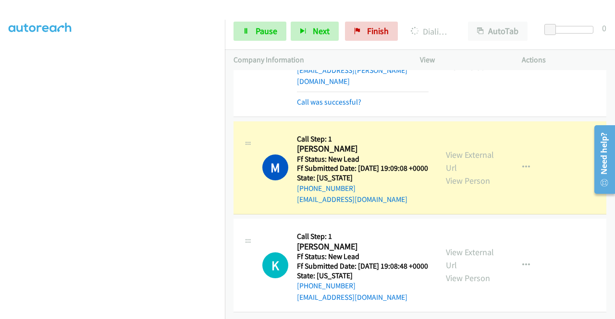
drag, startPoint x: 454, startPoint y: 287, endPoint x: 415, endPoint y: 248, distance: 54.7
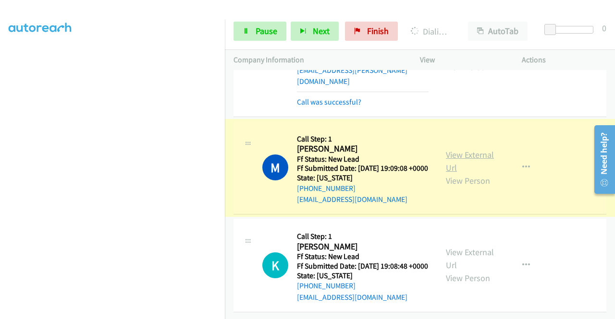
click at [448, 173] on link "View External Url" at bounding box center [470, 161] width 48 height 24
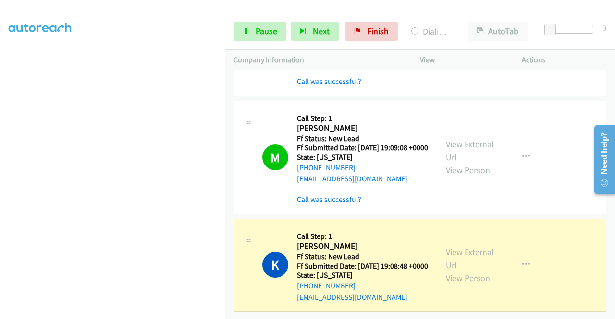
scroll to position [2014, 0]
click at [456, 247] on link "View External Url" at bounding box center [470, 259] width 48 height 24
click at [0, 183] on aside "Dialing Mode: Power | Switch to Preview My Lists" at bounding box center [112, 73] width 225 height 532
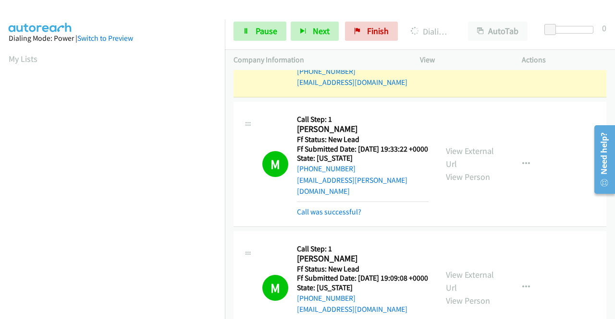
scroll to position [1730, 0]
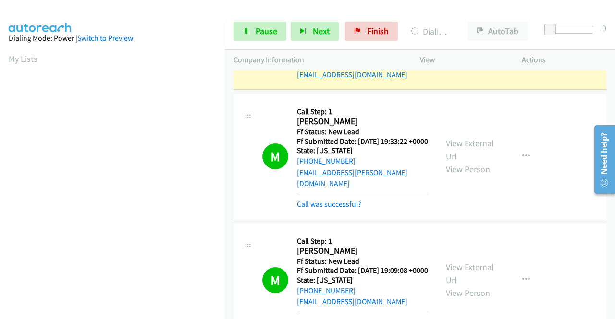
click at [468, 48] on link "View External Url" at bounding box center [470, 36] width 48 height 24
drag, startPoint x: 0, startPoint y: 167, endPoint x: 12, endPoint y: 170, distance: 12.9
click at [0, 167] on aside "Dialing Mode: Power | Switch to Preview My Lists" at bounding box center [112, 73] width 225 height 532
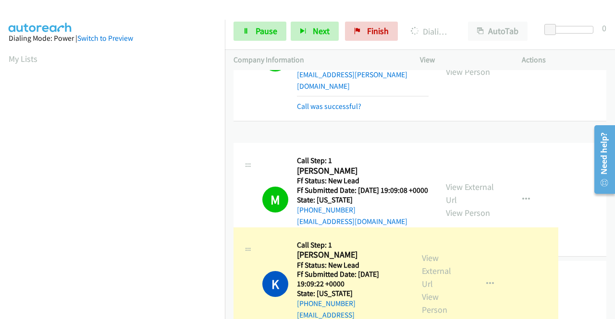
drag, startPoint x: 224, startPoint y: 284, endPoint x: 228, endPoint y: 294, distance: 11.0
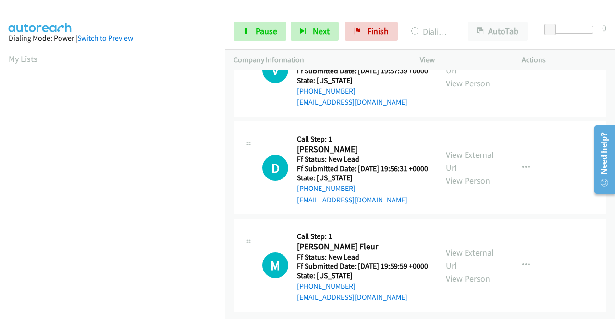
scroll to position [2261, 0]
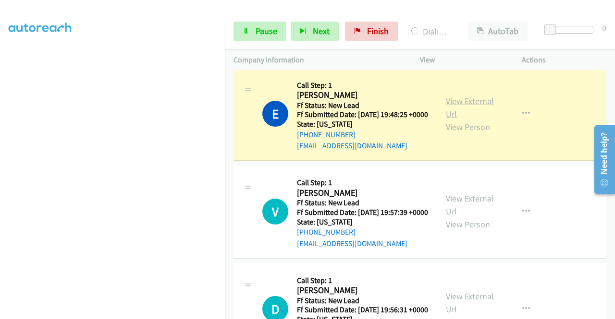
click at [466, 120] on link "View External Url" at bounding box center [470, 108] width 48 height 24
drag, startPoint x: 0, startPoint y: 202, endPoint x: 157, endPoint y: 318, distance: 196.0
click at [0, 202] on aside "Dialing Mode: Power | Switch to Preview My Lists" at bounding box center [112, 73] width 225 height 532
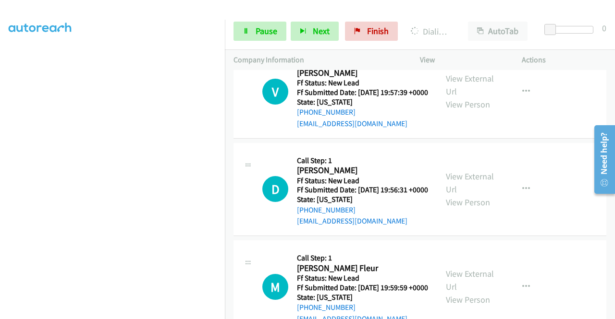
scroll to position [2397, 0]
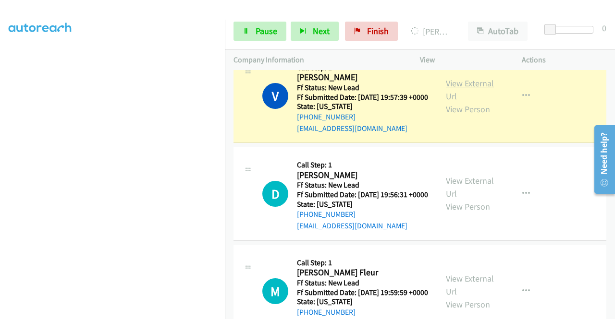
click at [464, 102] on link "View External Url" at bounding box center [470, 90] width 48 height 24
click at [0, 166] on aside "Dialing Mode: Power | Switch to Preview My Lists" at bounding box center [112, 73] width 225 height 532
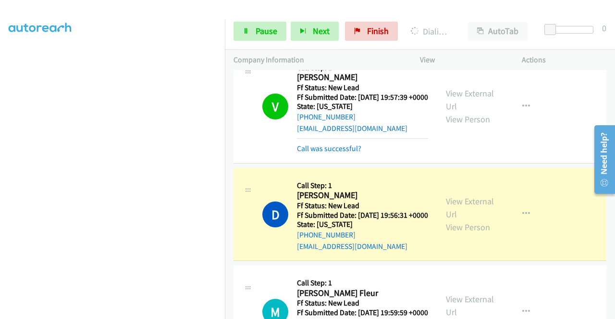
scroll to position [2650, 0]
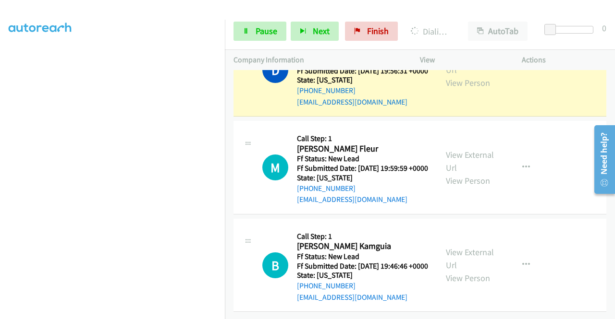
click at [450, 89] on div "View External Url View Person" at bounding box center [471, 69] width 50 height 39
click at [450, 75] on link "View External Url" at bounding box center [470, 63] width 48 height 24
click at [0, 173] on aside "Dialing Mode: Power | Switch to Preview My Lists" at bounding box center [112, 73] width 225 height 532
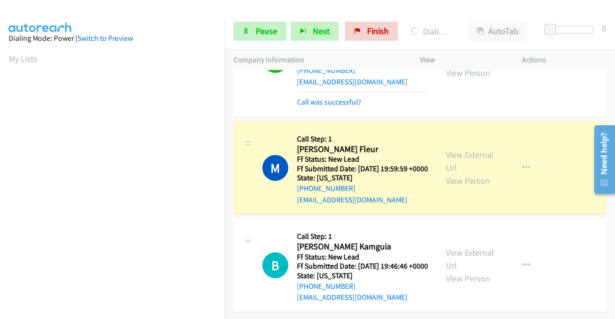
scroll to position [219, 0]
click at [449, 173] on link "View External Url" at bounding box center [470, 161] width 48 height 24
click at [0, 142] on aside "Dialing Mode: Power | Switch to Preview My Lists" at bounding box center [112, 73] width 225 height 532
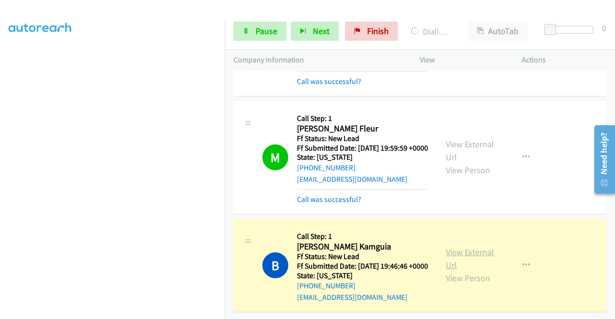
click at [489, 260] on link "View External Url" at bounding box center [470, 259] width 48 height 24
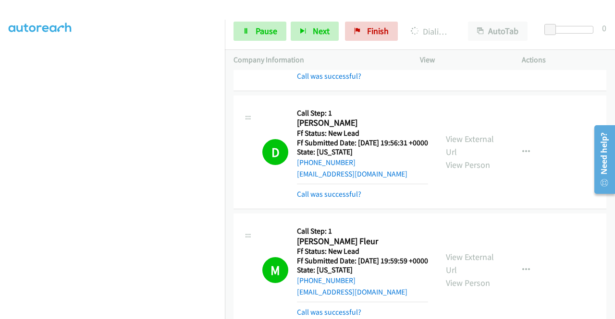
scroll to position [2798, 0]
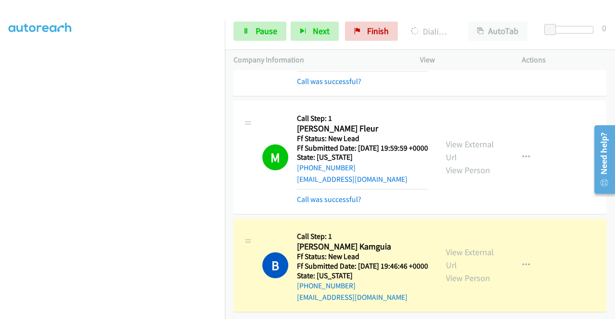
click at [0, 191] on aside "Dialing Mode: Power | Switch to Preview My Lists" at bounding box center [112, 73] width 225 height 532
click at [0, 173] on aside "Dialing Mode: Power | Switch to Preview My Lists" at bounding box center [112, 73] width 225 height 532
click at [260, 31] on span "Pause" at bounding box center [266, 30] width 22 height 11
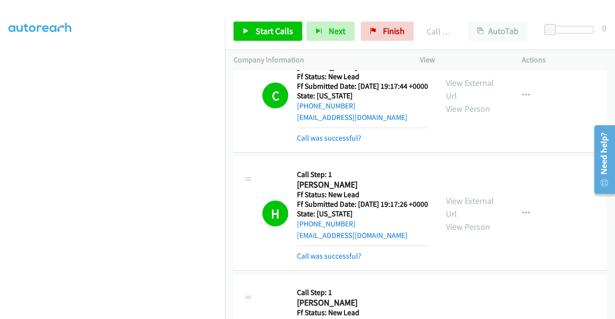
scroll to position [0, 0]
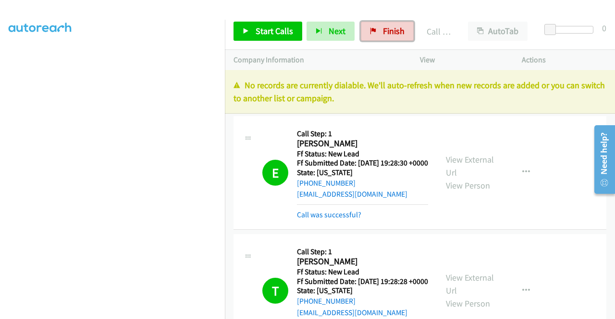
click at [398, 27] on span "Finish" at bounding box center [394, 30] width 22 height 11
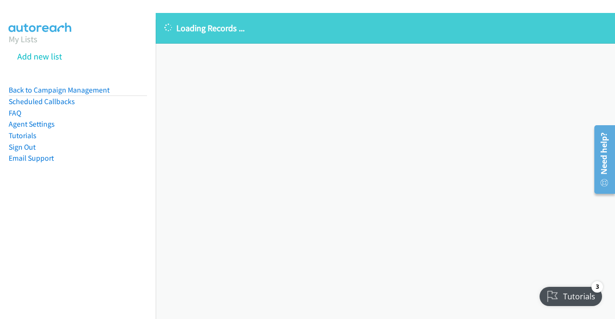
click at [73, 95] on li "Back to Campaign Management" at bounding box center [78, 91] width 138 height 12
click at [83, 89] on link "Back to Campaign Management" at bounding box center [59, 89] width 101 height 9
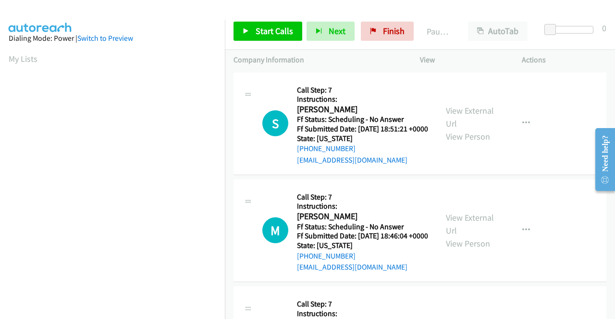
click at [285, 41] on div "Start Calls Pause Next Finish Paused AutoTab AutoTab 0" at bounding box center [420, 31] width 390 height 37
click at [278, 33] on span "Start Calls" at bounding box center [273, 30] width 37 height 11
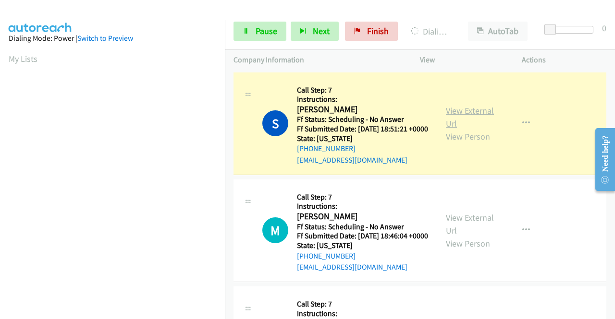
click at [456, 113] on link "View External Url" at bounding box center [470, 117] width 48 height 24
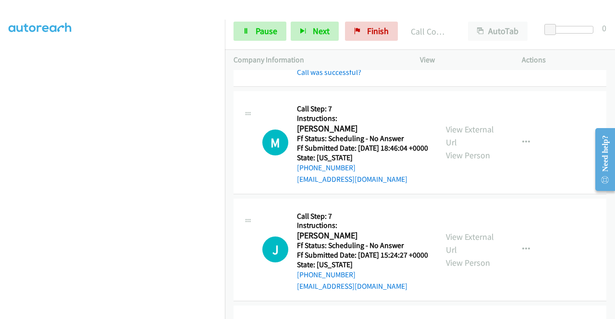
scroll to position [134, 0]
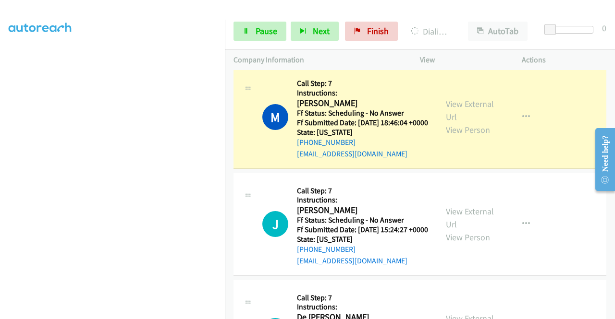
click at [437, 121] on div "View External Url View Person View External Url Email Schedule/Manage Callback …" at bounding box center [492, 116] width 110 height 85
click at [449, 124] on div "View External Url View Person" at bounding box center [471, 116] width 50 height 39
click at [447, 116] on link "View External Url" at bounding box center [470, 110] width 48 height 24
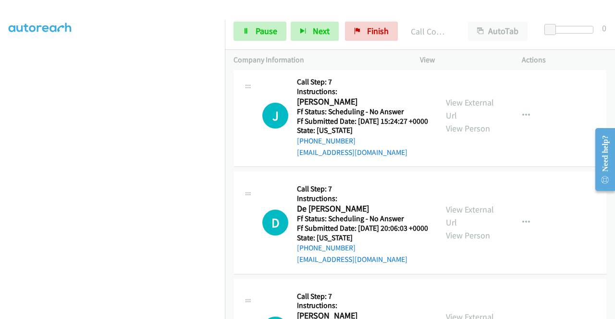
scroll to position [268, 0]
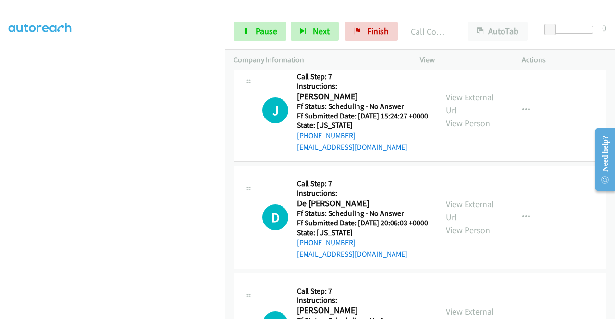
click at [453, 116] on link "View External Url" at bounding box center [470, 104] width 48 height 24
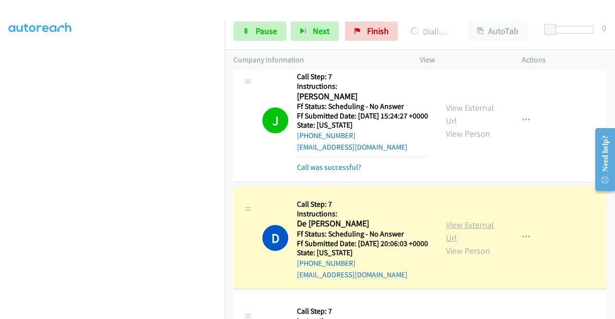
click at [463, 243] on link "View External Url" at bounding box center [470, 231] width 48 height 24
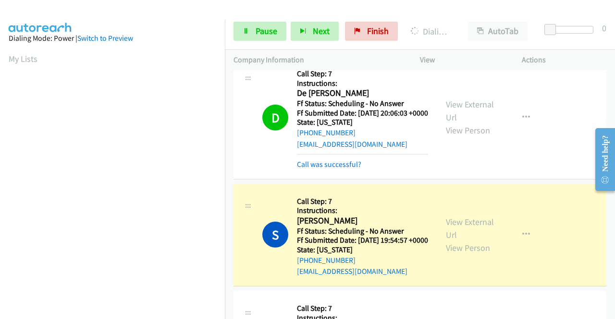
scroll to position [219, 0]
click at [492, 263] on div "View External Url View Person View External Url Email Schedule/Manage Callback …" at bounding box center [492, 235] width 110 height 85
click at [480, 241] on link "View External Url" at bounding box center [470, 229] width 48 height 24
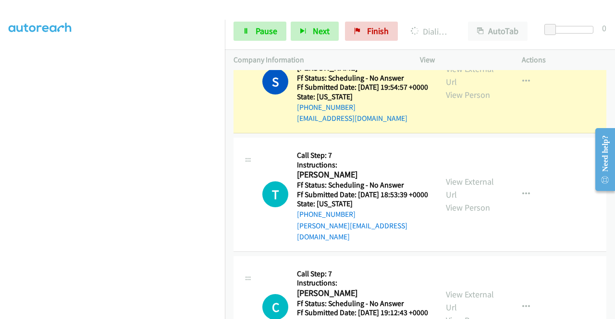
scroll to position [572, 0]
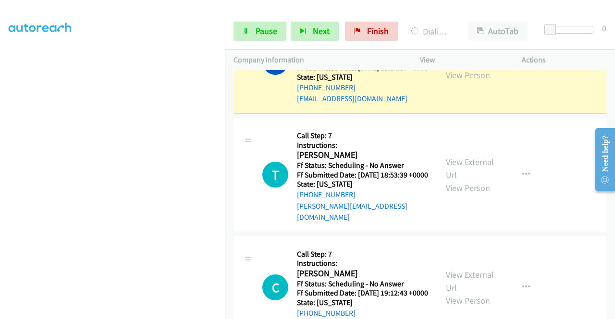
click at [447, 68] on link "View External Url" at bounding box center [470, 56] width 48 height 24
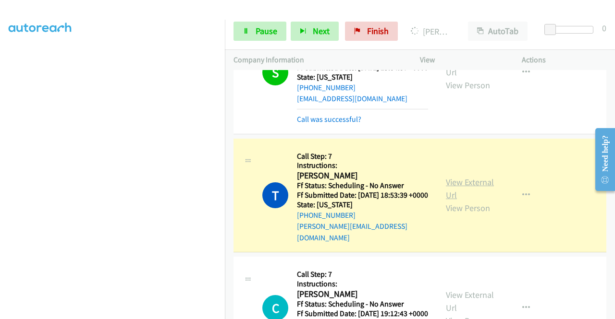
click at [466, 201] on link "View External Url" at bounding box center [470, 189] width 48 height 24
click at [256, 36] on link "Pause" at bounding box center [259, 31] width 53 height 19
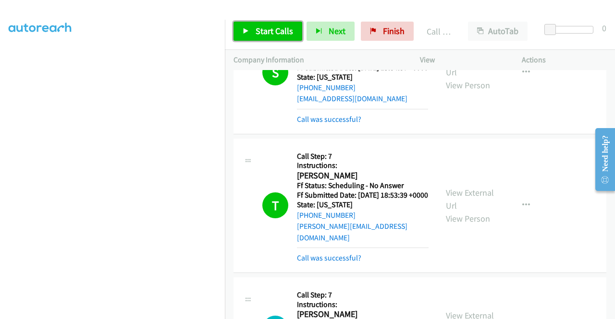
click at [247, 26] on link "Start Calls" at bounding box center [267, 31] width 69 height 19
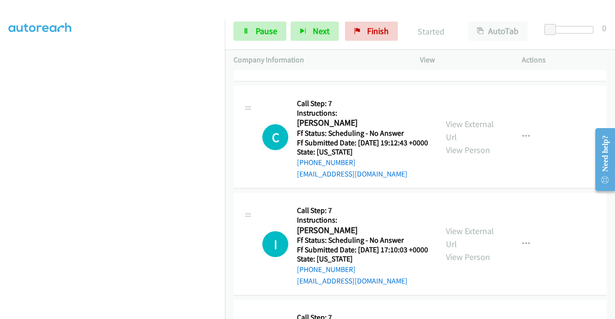
scroll to position [796, 0]
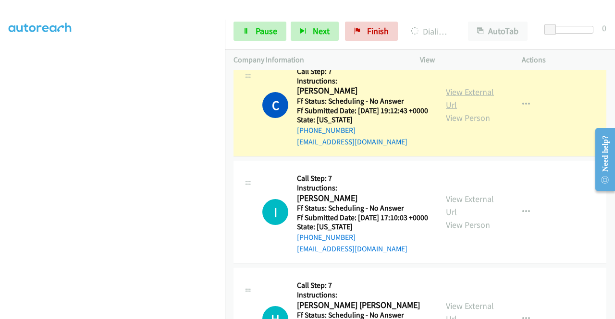
click at [456, 110] on link "View External Url" at bounding box center [470, 98] width 48 height 24
click at [241, 41] on div "Start Calls Pause Next Finish Dialing [PERSON_NAME] AutoTab AutoTab 0" at bounding box center [420, 31] width 390 height 37
click at [243, 39] on link "Pause" at bounding box center [259, 31] width 53 height 19
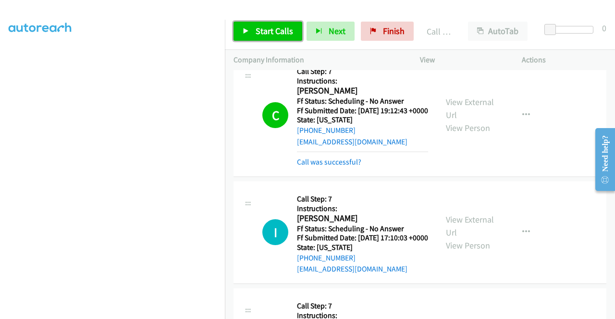
click at [271, 35] on span "Start Calls" at bounding box center [273, 30] width 37 height 11
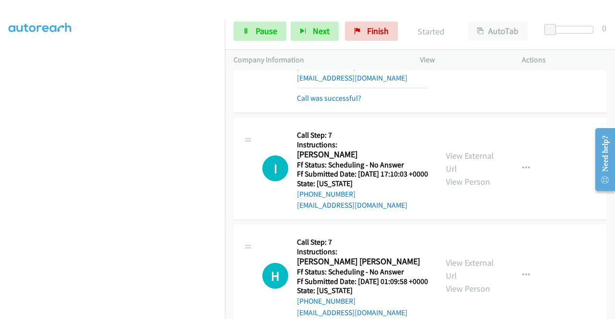
scroll to position [936, 0]
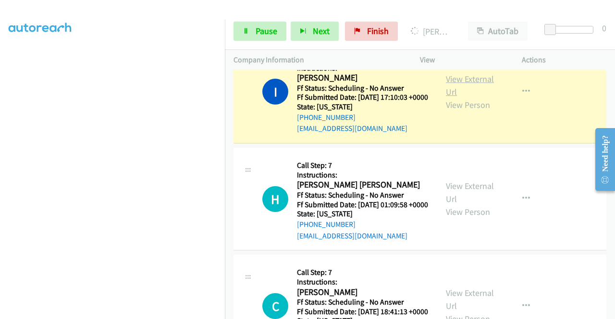
click at [478, 97] on link "View External Url" at bounding box center [470, 85] width 48 height 24
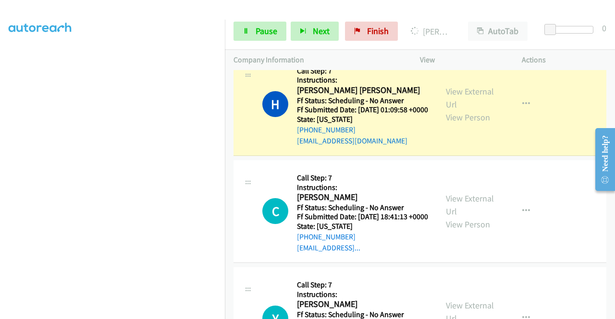
scroll to position [1071, 0]
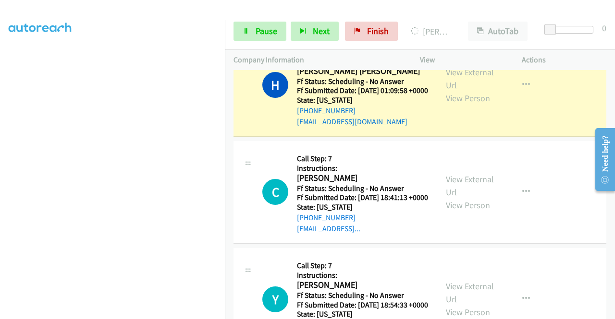
click at [458, 91] on link "View External Url" at bounding box center [470, 79] width 48 height 24
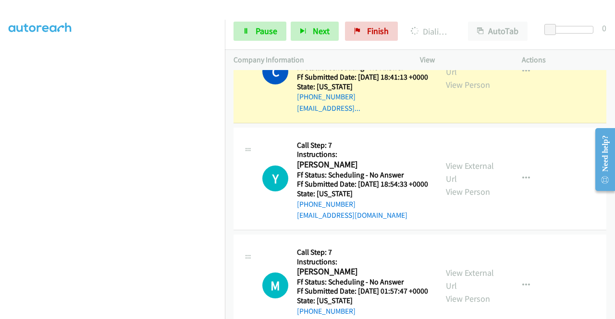
scroll to position [1244, 0]
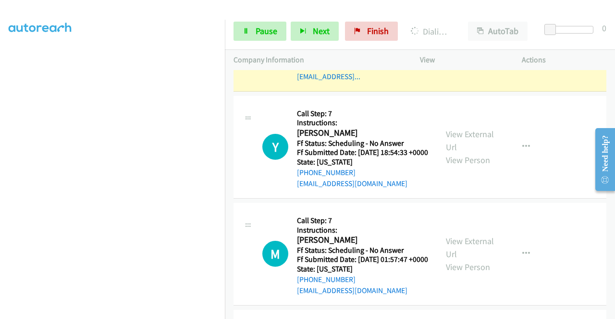
click at [461, 60] on div "View External Url View Person" at bounding box center [471, 40] width 50 height 39
click at [455, 46] on link "View External Url" at bounding box center [470, 34] width 48 height 24
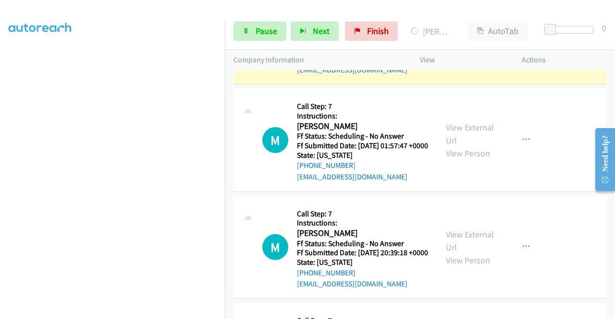
scroll to position [1391, 0]
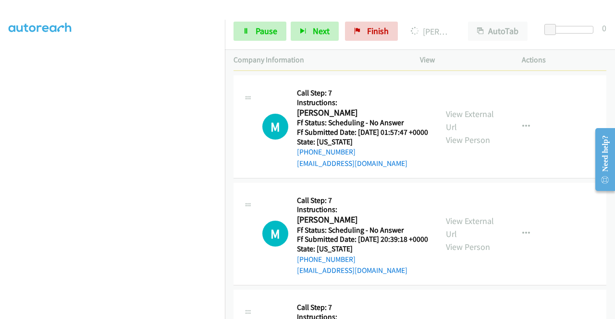
click at [464, 25] on link "View External Url" at bounding box center [470, 13] width 48 height 24
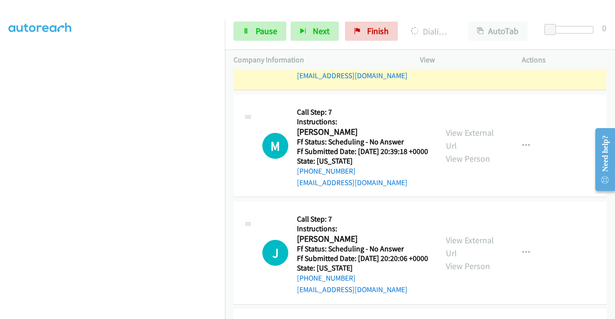
scroll to position [1507, 0]
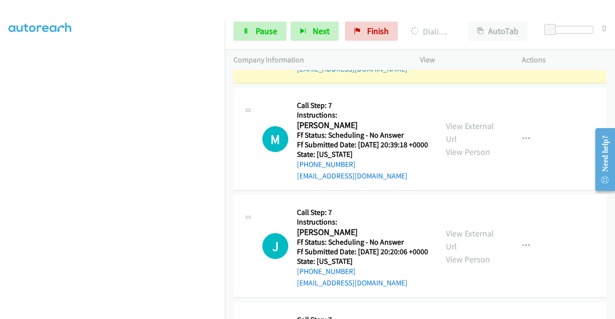
click at [460, 37] on link "View External Url" at bounding box center [470, 25] width 48 height 24
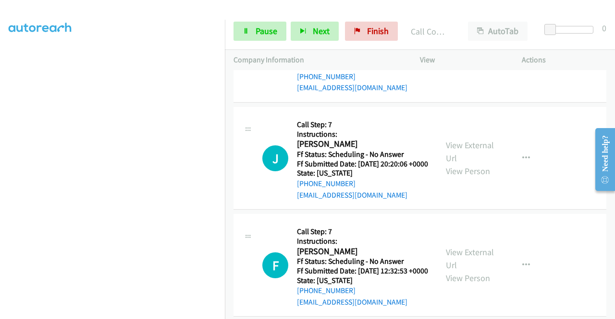
scroll to position [1641, 0]
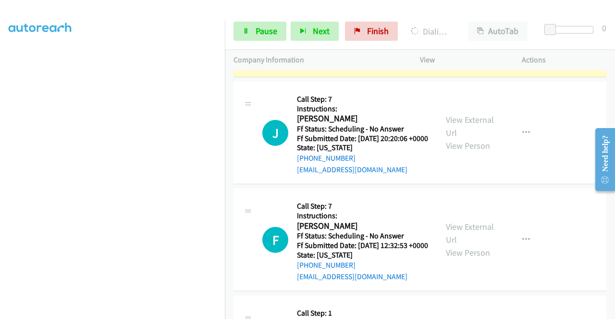
click at [455, 68] on div "View External Url View Person View External Url Email Schedule/Manage Callback …" at bounding box center [492, 25] width 110 height 85
click at [450, 31] on link "View External Url" at bounding box center [470, 19] width 48 height 24
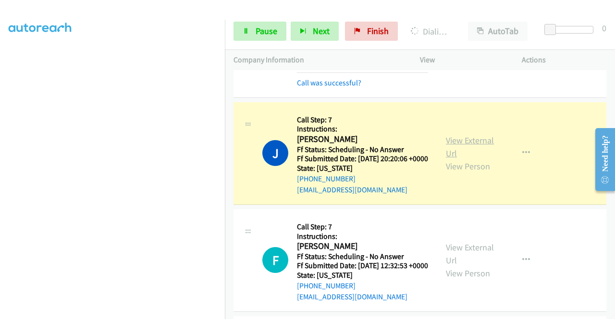
click at [447, 159] on link "View External Url" at bounding box center [470, 147] width 48 height 24
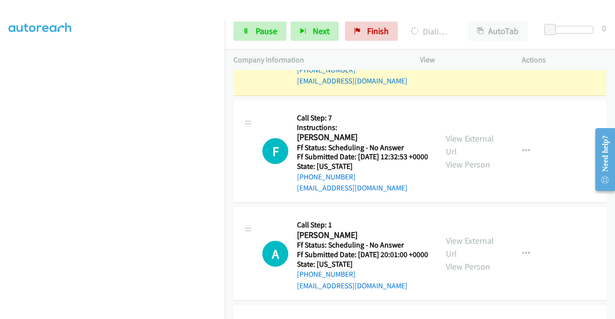
scroll to position [1801, 0]
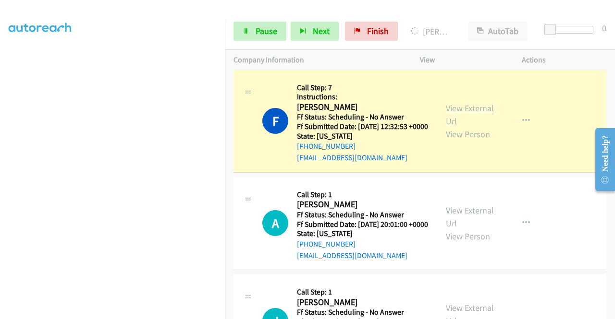
click at [456, 127] on link "View External Url" at bounding box center [470, 115] width 48 height 24
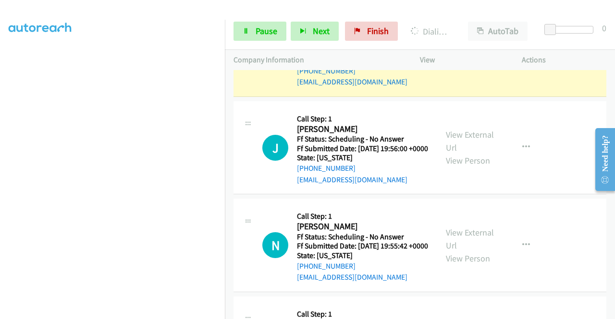
scroll to position [2033, 0]
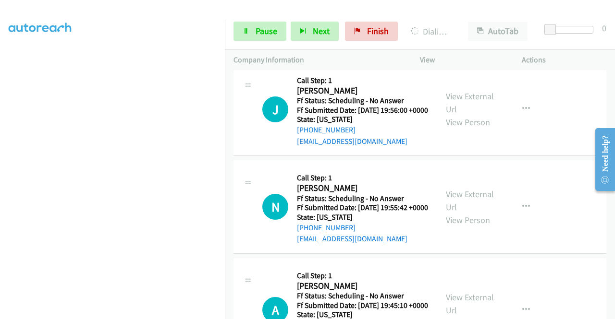
click at [449, 17] on link "View External Url" at bounding box center [470, 5] width 48 height 24
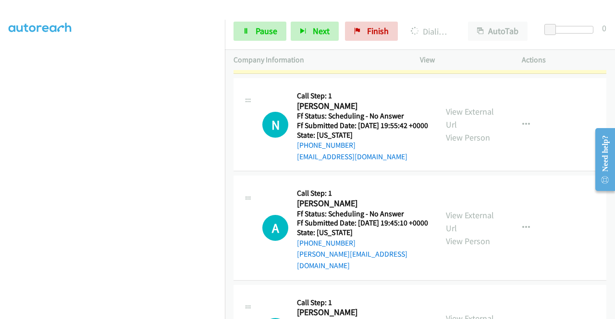
scroll to position [2155, 0]
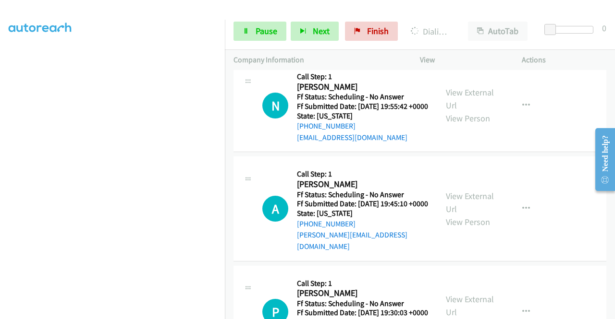
click at [451, 13] on link "View External Url" at bounding box center [470, 1] width 48 height 24
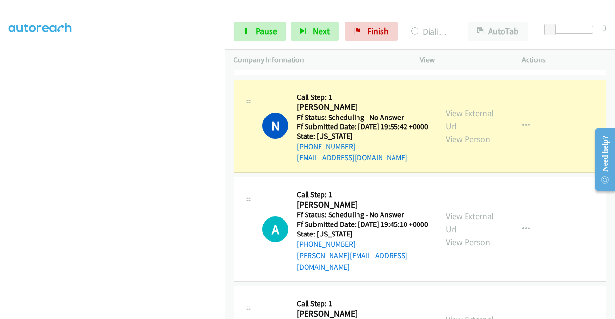
click at [462, 132] on link "View External Url" at bounding box center [470, 120] width 48 height 24
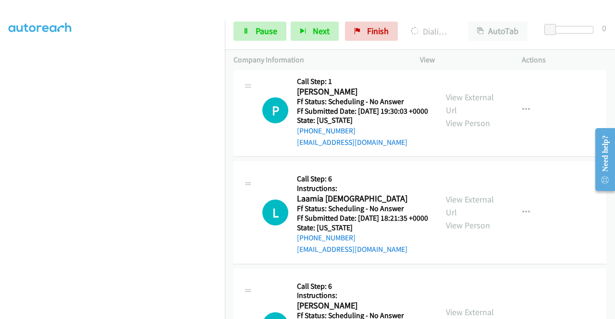
scroll to position [2436, 0]
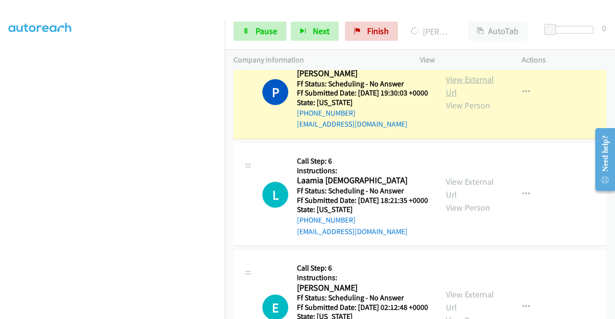
click at [462, 98] on link "View External Url" at bounding box center [470, 86] width 48 height 24
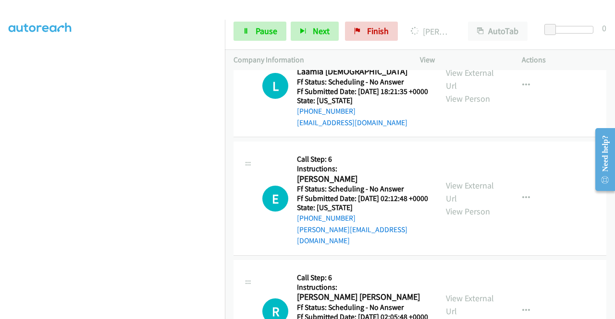
scroll to position [2590, 0]
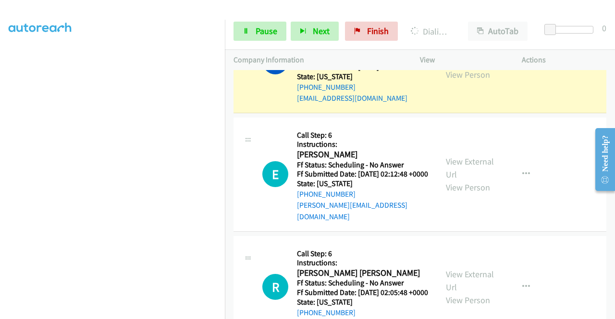
click at [449, 67] on link "View External Url" at bounding box center [470, 55] width 48 height 24
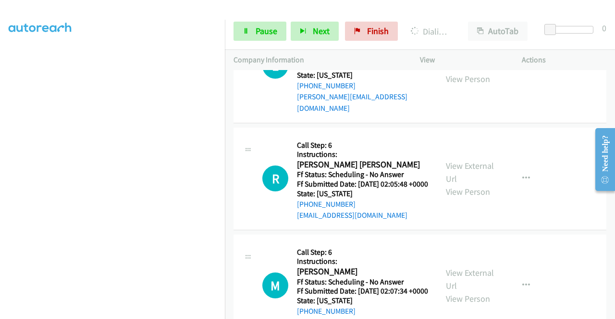
scroll to position [2718, 0]
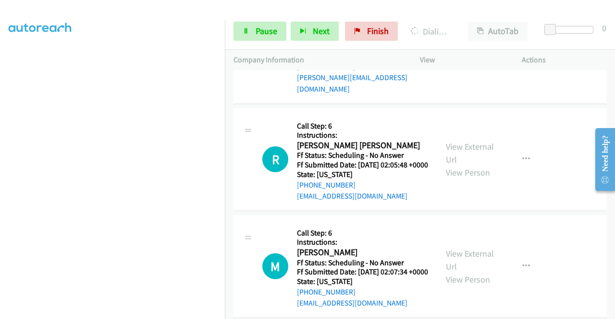
click at [252, 54] on p "Company Information" at bounding box center [317, 60] width 169 height 12
click at [251, 35] on link "Pause" at bounding box center [259, 31] width 53 height 19
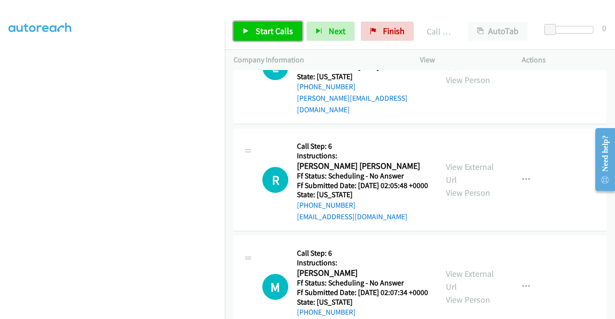
click at [281, 29] on span "Start Calls" at bounding box center [273, 30] width 37 height 11
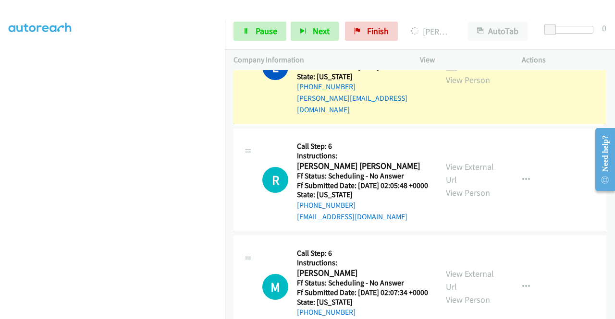
click at [466, 73] on link "View External Url" at bounding box center [470, 60] width 48 height 24
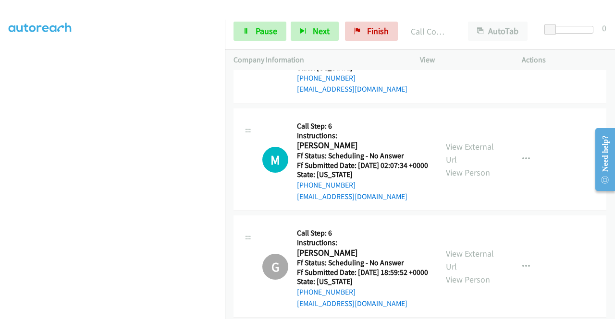
scroll to position [2875, 0]
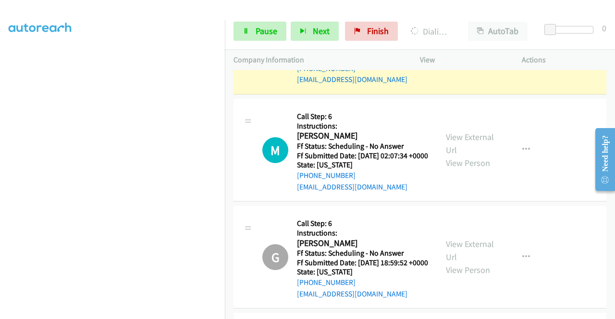
click at [465, 48] on link "View External Url" at bounding box center [470, 36] width 48 height 24
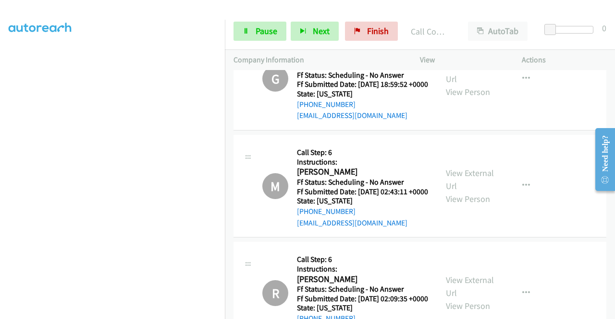
scroll to position [3112, 0]
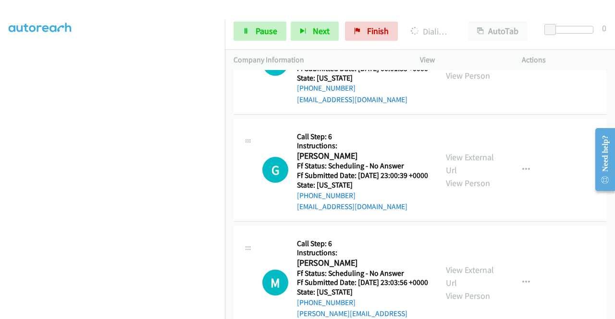
scroll to position [3823, 0]
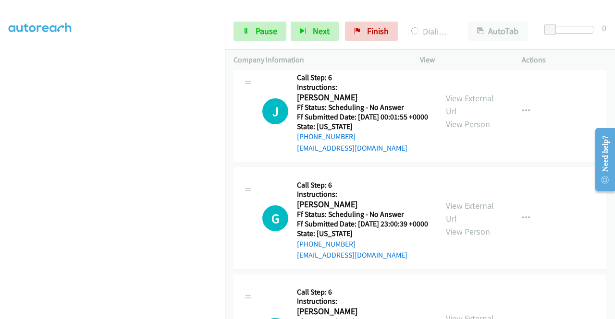
click at [247, 27] on link "Pause" at bounding box center [259, 31] width 53 height 19
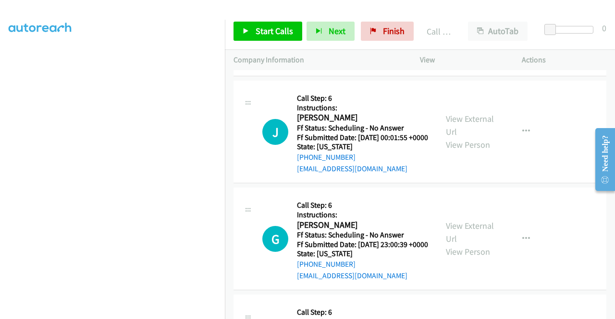
click at [255, 20] on div "Start Calls Pause Next Finish Call Completed AutoTab AutoTab 0" at bounding box center [420, 31] width 390 height 37
click at [260, 30] on span "Start Calls" at bounding box center [273, 30] width 37 height 11
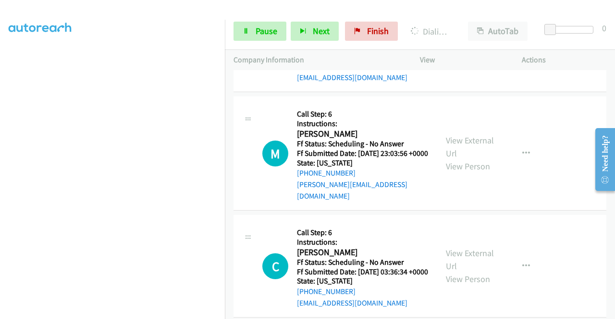
scroll to position [4041, 0]
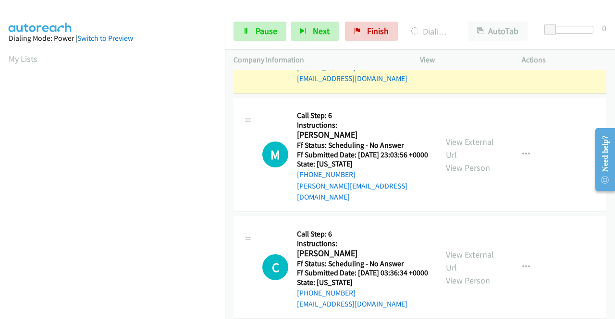
scroll to position [219, 0]
click at [464, 48] on link "View External Url" at bounding box center [470, 36] width 48 height 24
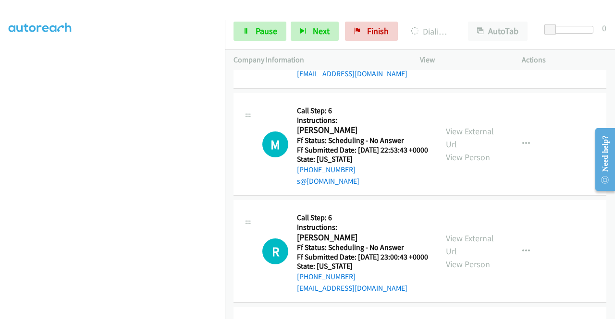
scroll to position [4310, 0]
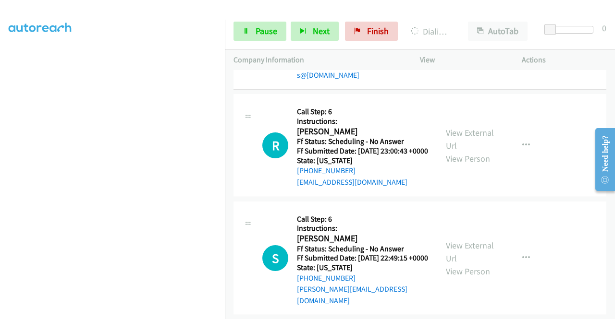
scroll to position [4463, 0]
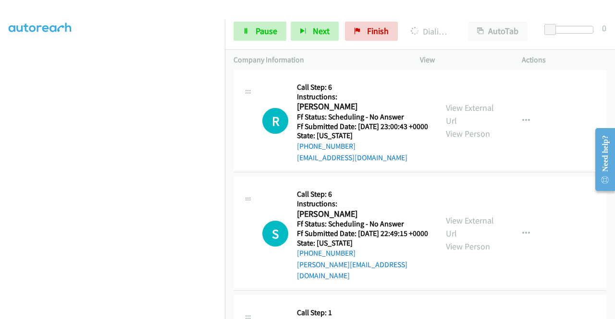
click at [481, 19] on link "View External Url" at bounding box center [470, 7] width 48 height 24
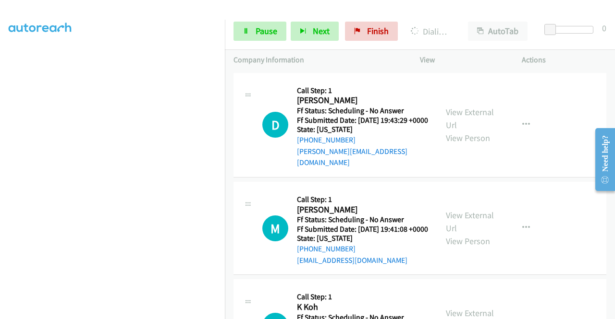
scroll to position [4751, 0]
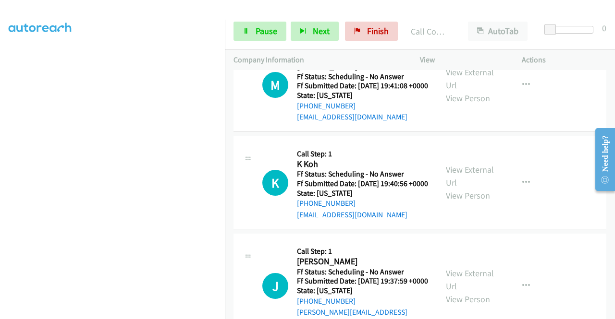
scroll to position [4879, 0]
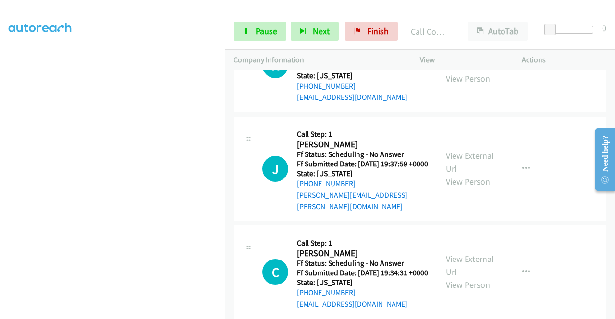
scroll to position [5014, 0]
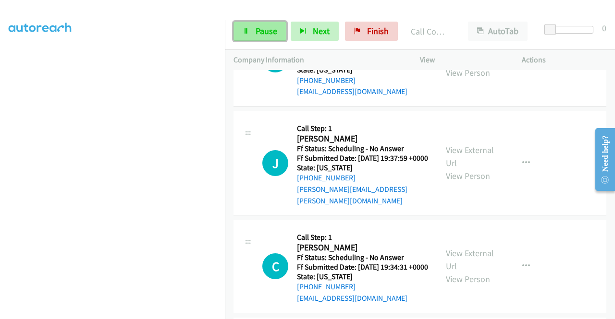
click at [276, 33] on span "Pause" at bounding box center [266, 30] width 22 height 11
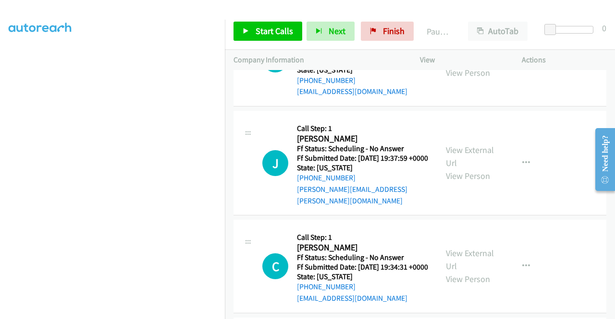
click at [278, 21] on div "Start Calls Pause Next Finish Paused AutoTab AutoTab 0" at bounding box center [420, 31] width 390 height 37
click at [274, 26] on span "Start Calls" at bounding box center [273, 30] width 37 height 11
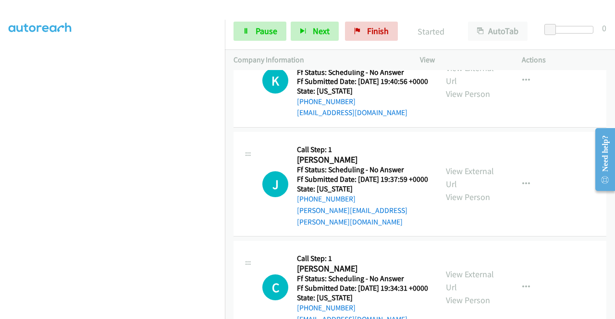
scroll to position [5035, 0]
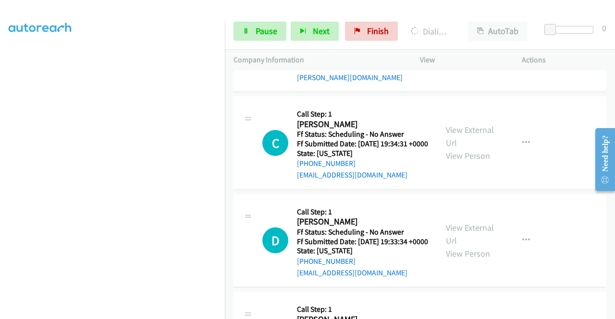
scroll to position [5169, 0]
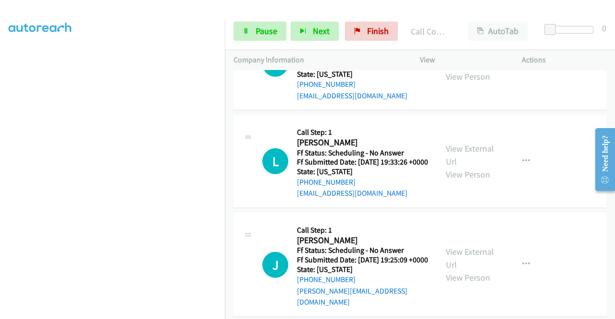
scroll to position [5374, 0]
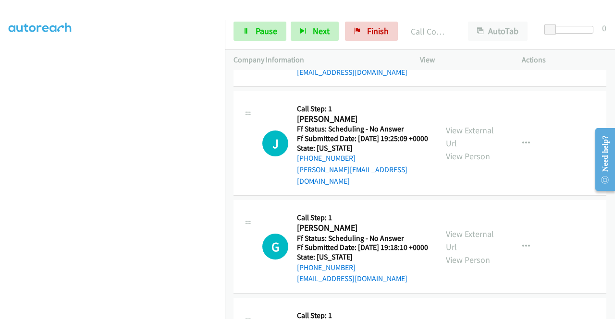
scroll to position [5529, 0]
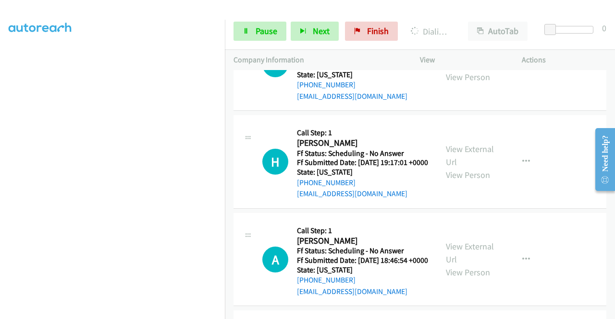
scroll to position [5759, 0]
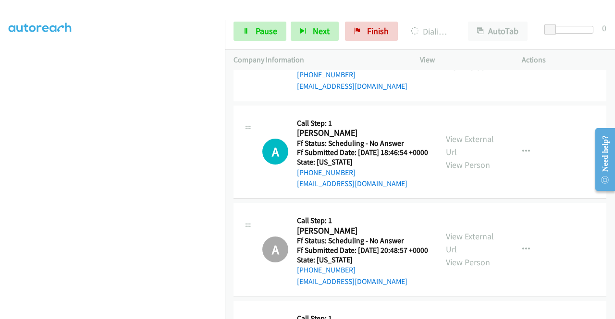
scroll to position [5881, 0]
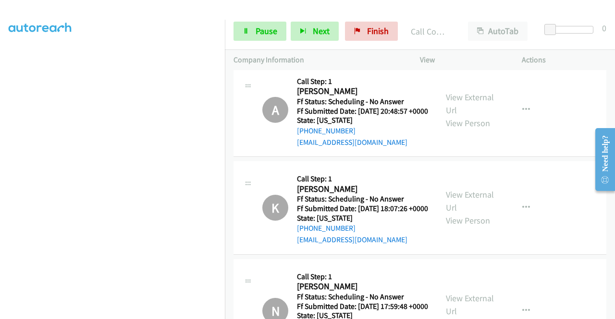
scroll to position [6028, 0]
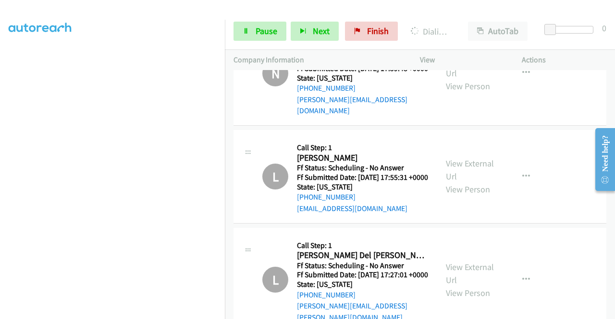
scroll to position [6274, 0]
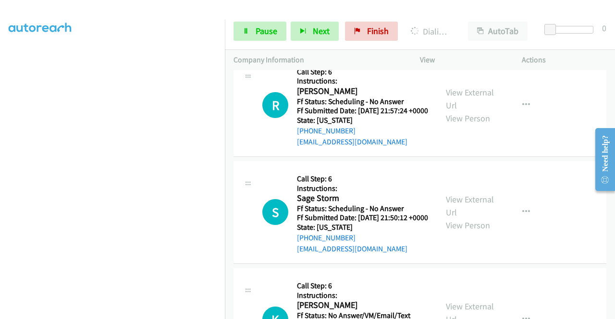
scroll to position [8150, 0]
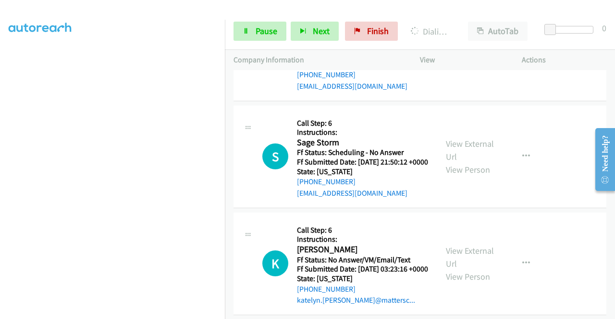
scroll to position [8280, 0]
click at [240, 25] on link "Pause" at bounding box center [259, 31] width 53 height 19
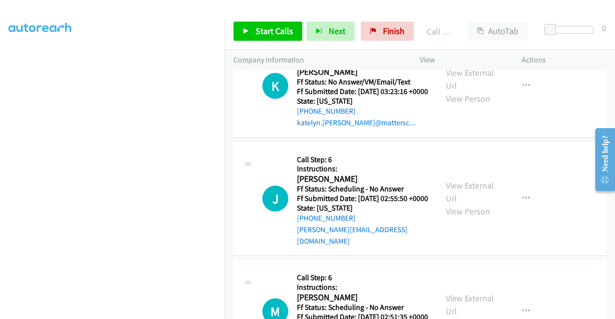
scroll to position [8523, 0]
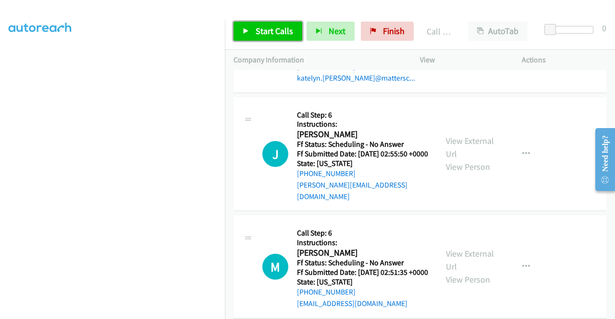
click at [269, 30] on span "Start Calls" at bounding box center [273, 30] width 37 height 11
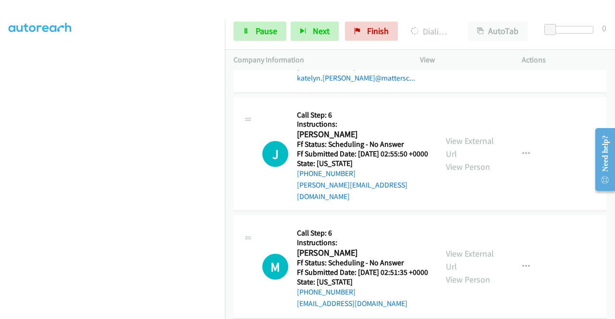
click at [257, 36] on link "Pause" at bounding box center [259, 31] width 53 height 19
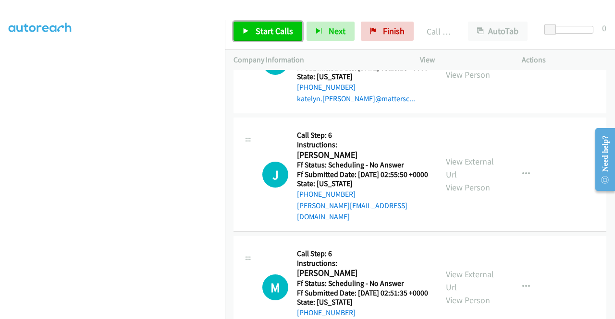
click at [250, 27] on link "Start Calls" at bounding box center [267, 31] width 69 height 19
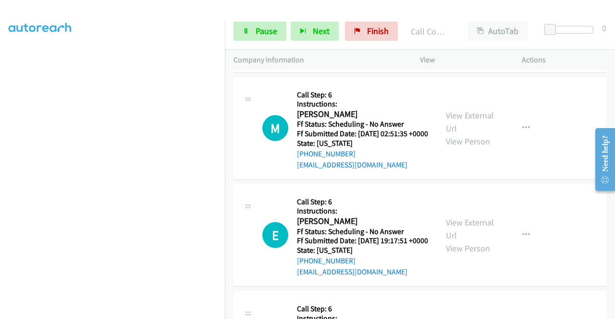
scroll to position [8712, 0]
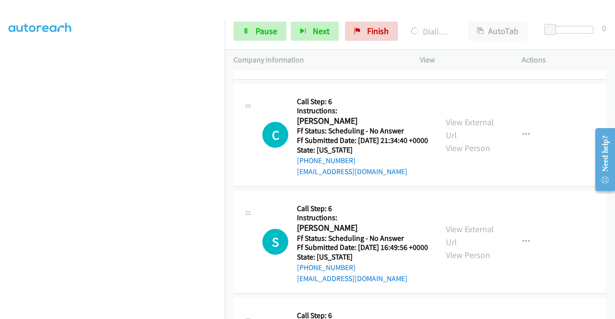
scroll to position [8899, 0]
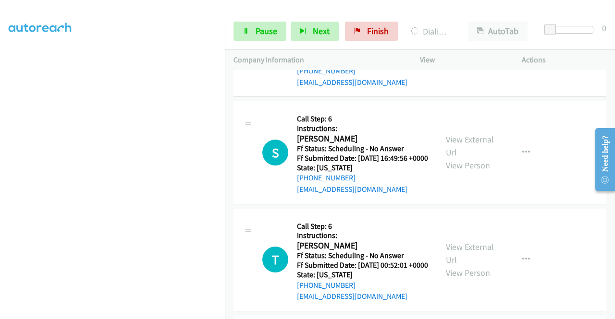
scroll to position [9046, 0]
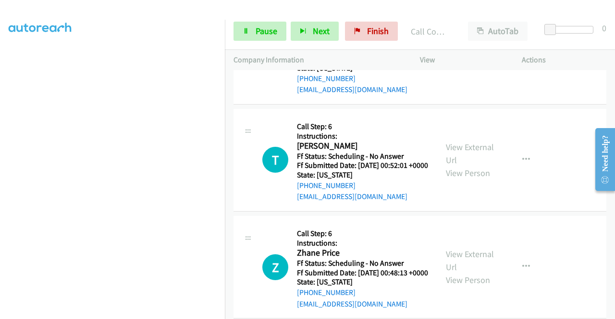
scroll to position [9206, 0]
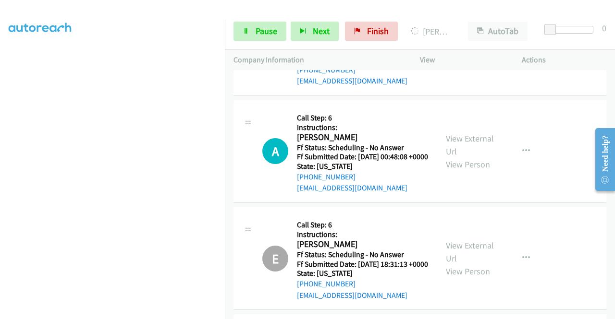
scroll to position [9450, 0]
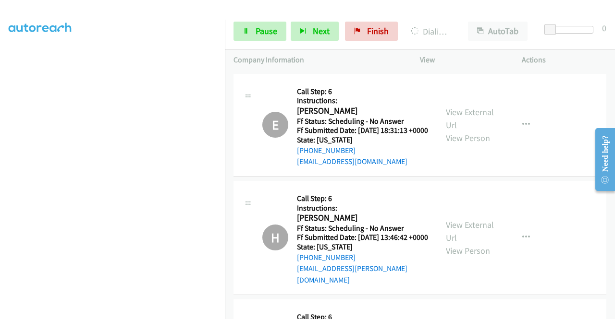
scroll to position [9584, 0]
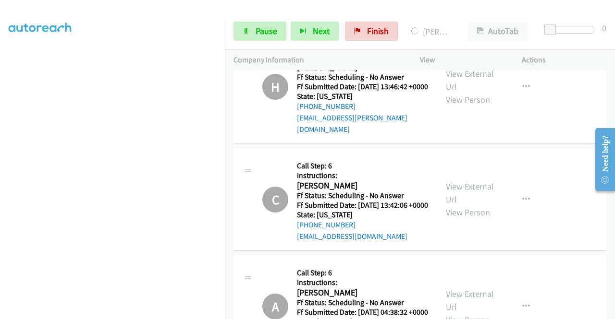
scroll to position [9732, 0]
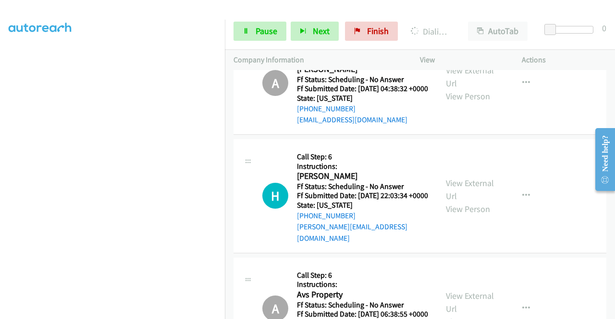
scroll to position [10018, 0]
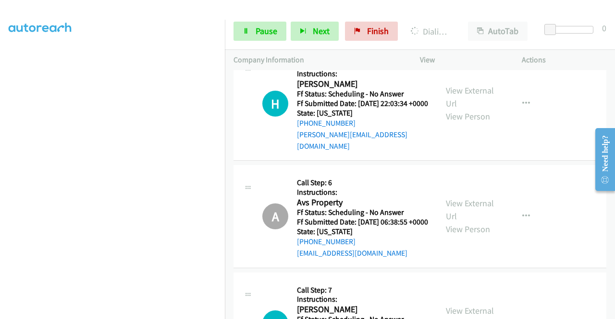
scroll to position [10140, 0]
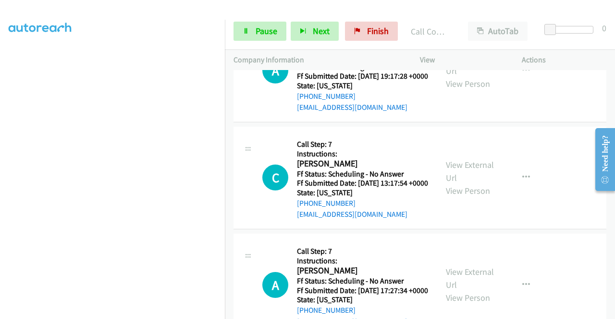
scroll to position [10767, 0]
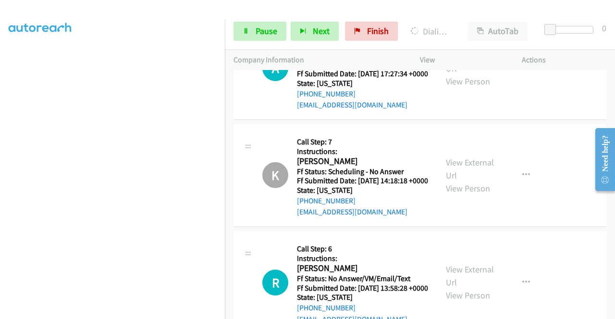
scroll to position [10972, 0]
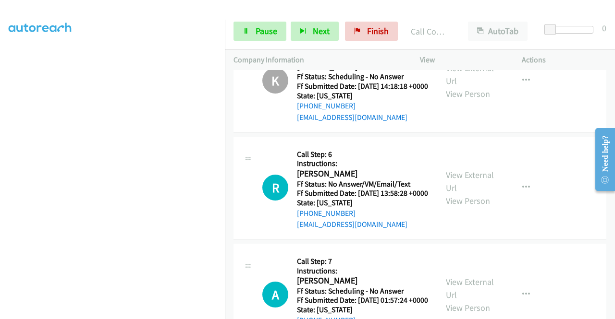
scroll to position [11145, 0]
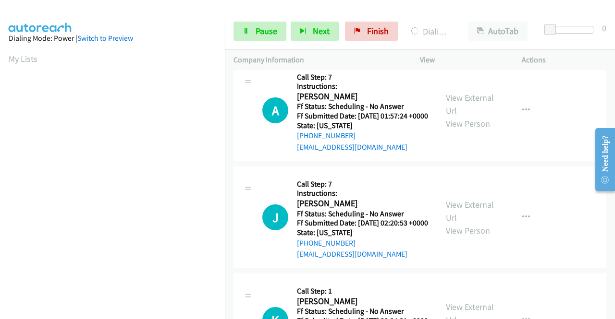
scroll to position [219, 0]
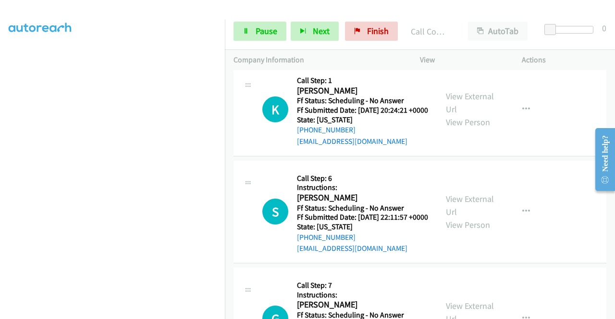
scroll to position [11535, 0]
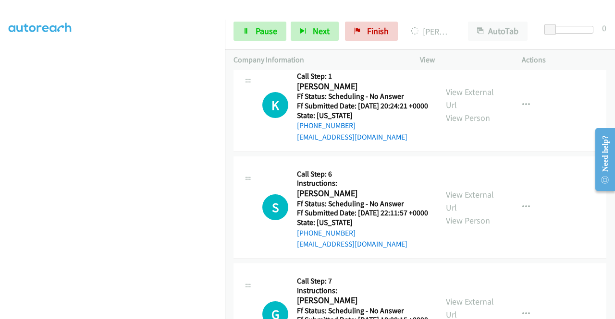
click at [266, 31] on span "Pause" at bounding box center [266, 30] width 22 height 11
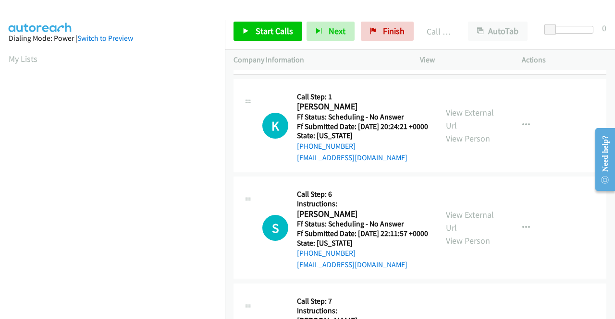
scroll to position [219, 0]
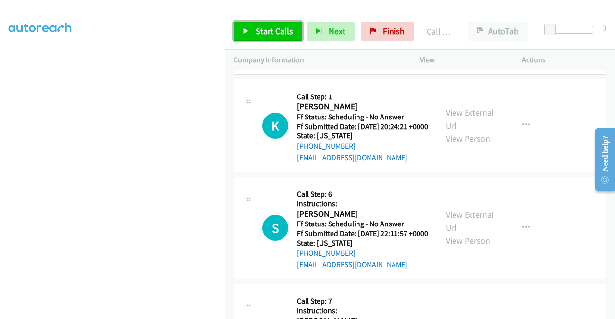
click at [254, 24] on link "Start Calls" at bounding box center [267, 31] width 69 height 19
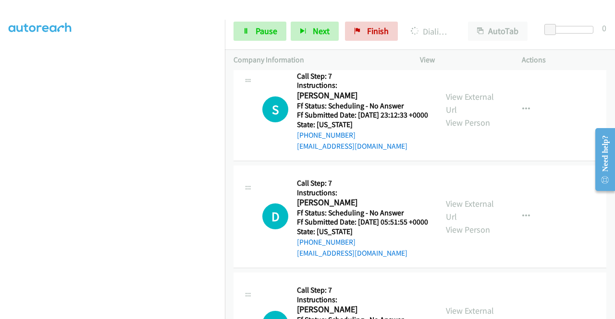
scroll to position [11887, 0]
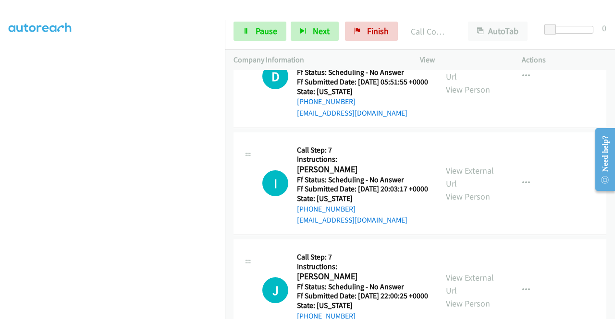
scroll to position [12035, 0]
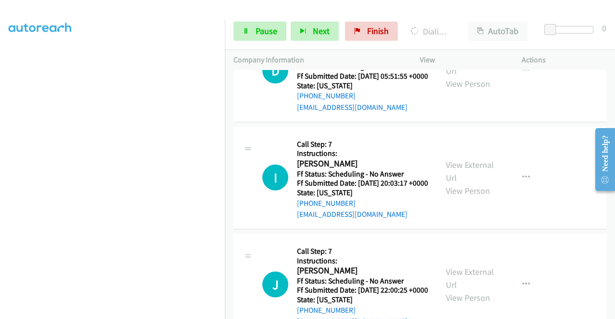
click at [257, 33] on span "Pause" at bounding box center [266, 30] width 22 height 11
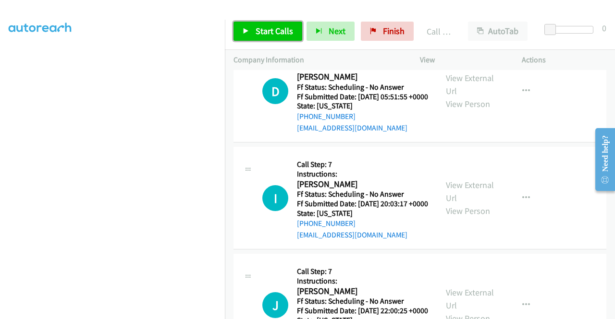
click at [263, 33] on span "Start Calls" at bounding box center [273, 30] width 37 height 11
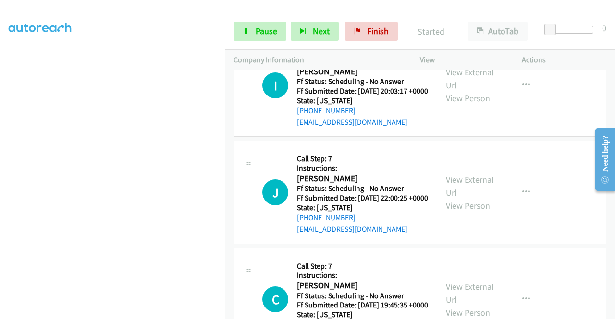
scroll to position [12156, 0]
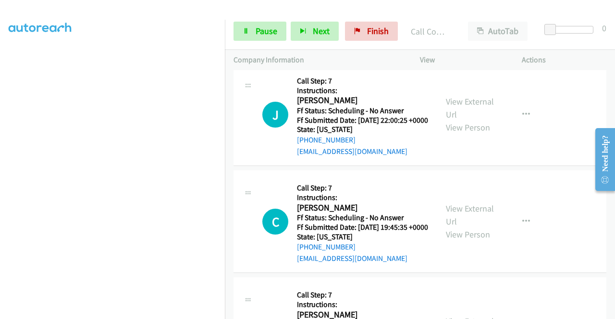
scroll to position [12323, 0]
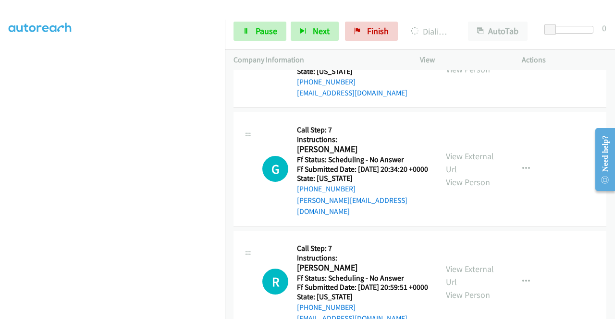
scroll to position [12464, 0]
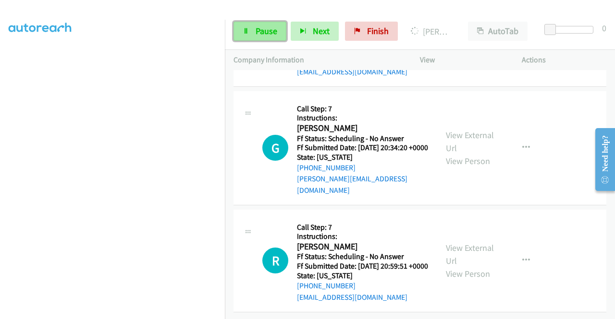
click at [244, 37] on link "Pause" at bounding box center [259, 31] width 53 height 19
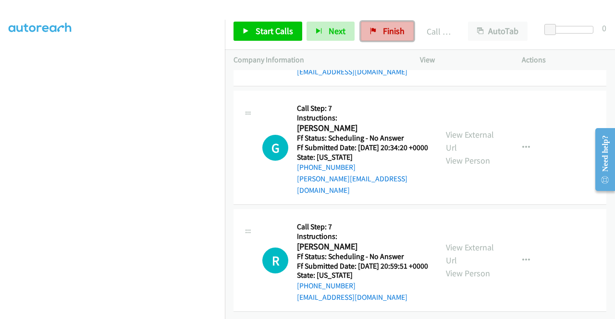
click at [386, 29] on span "Finish" at bounding box center [394, 30] width 22 height 11
